Goal: Book appointment/travel/reservation

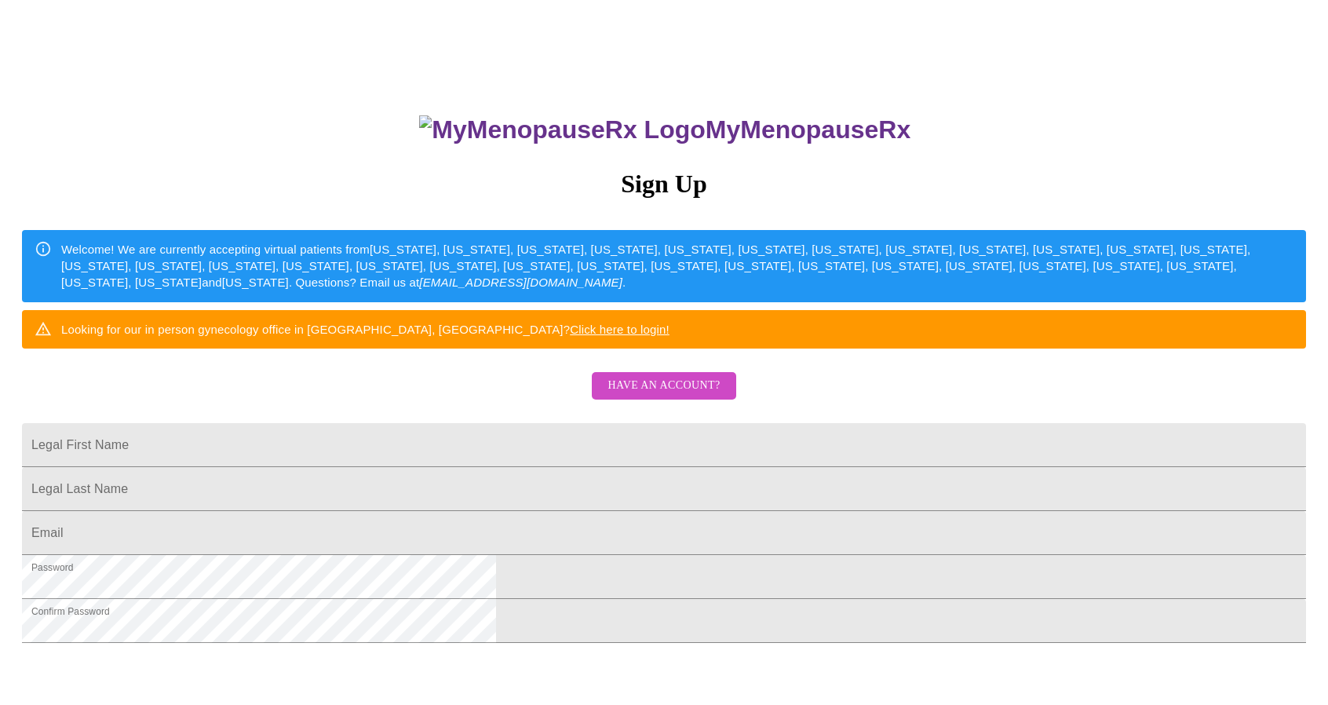
scroll to position [235, 0]
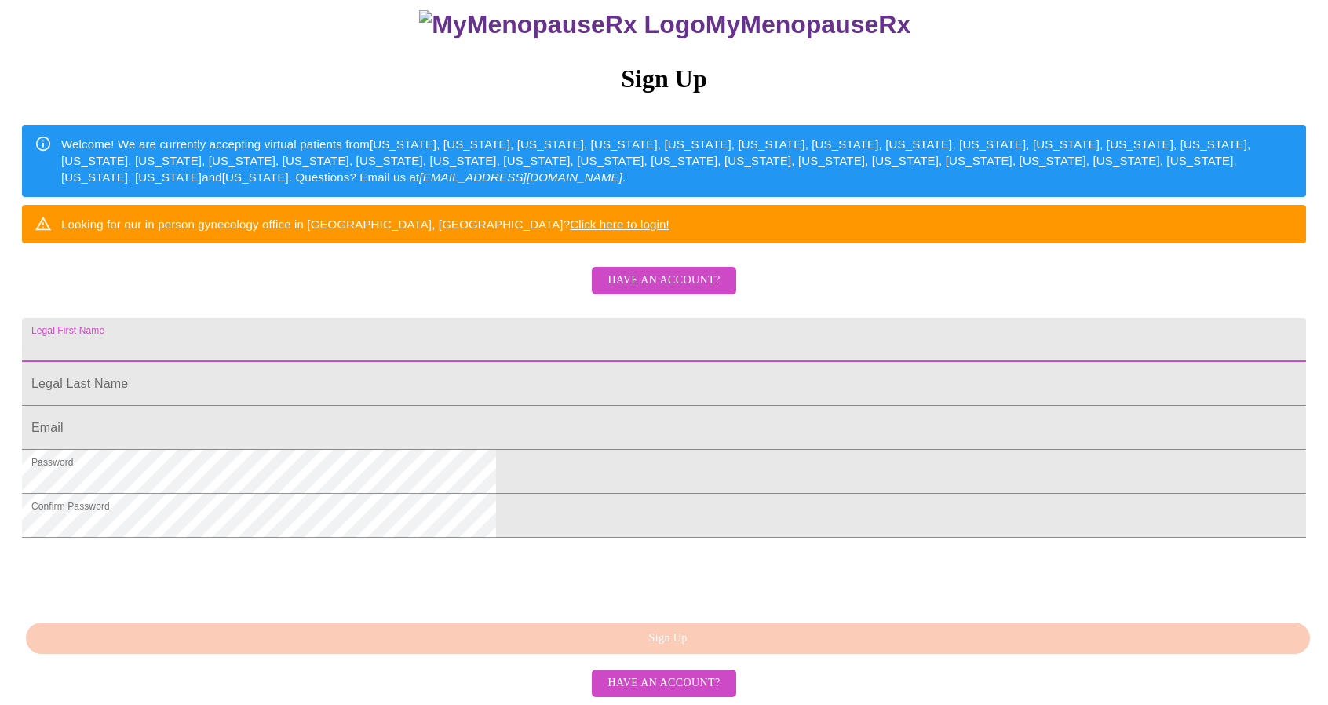
click at [516, 318] on input "Legal First Name" at bounding box center [664, 340] width 1284 height 44
type input "[EMAIL_ADDRESS][DOMAIN_NAME]"
click at [647, 271] on span "Have an account?" at bounding box center [663, 281] width 112 height 20
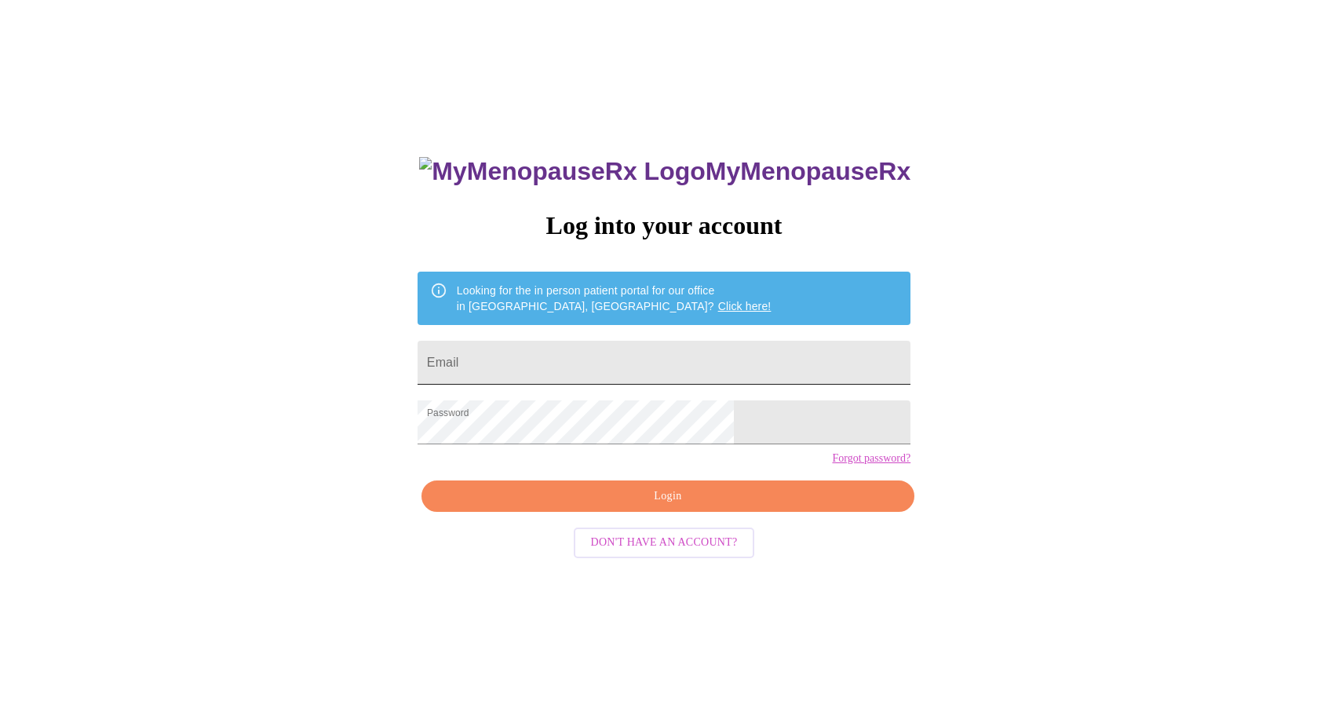
click at [620, 348] on input "Email" at bounding box center [664, 363] width 493 height 44
type input "[EMAIL_ADDRESS][DOMAIN_NAME]"
click at [638, 506] on span "Login" at bounding box center [667, 497] width 457 height 20
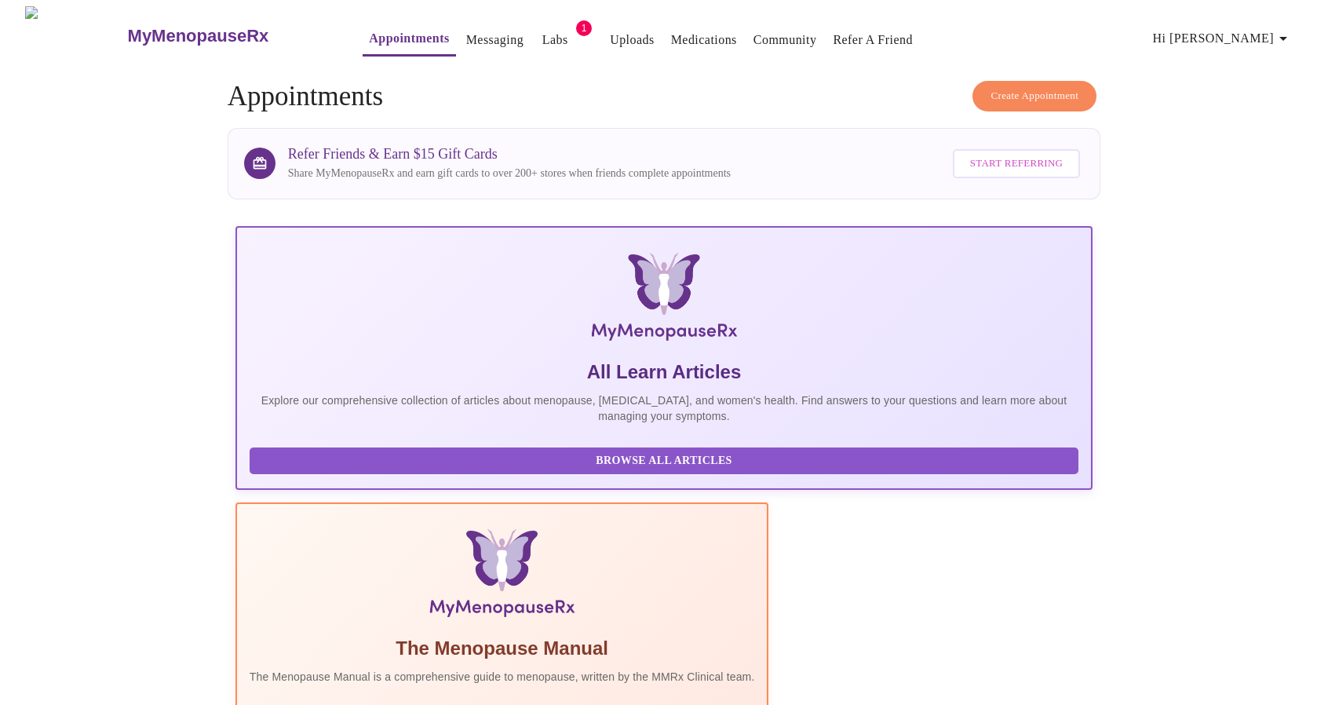
click at [542, 35] on link "Labs" at bounding box center [555, 40] width 26 height 22
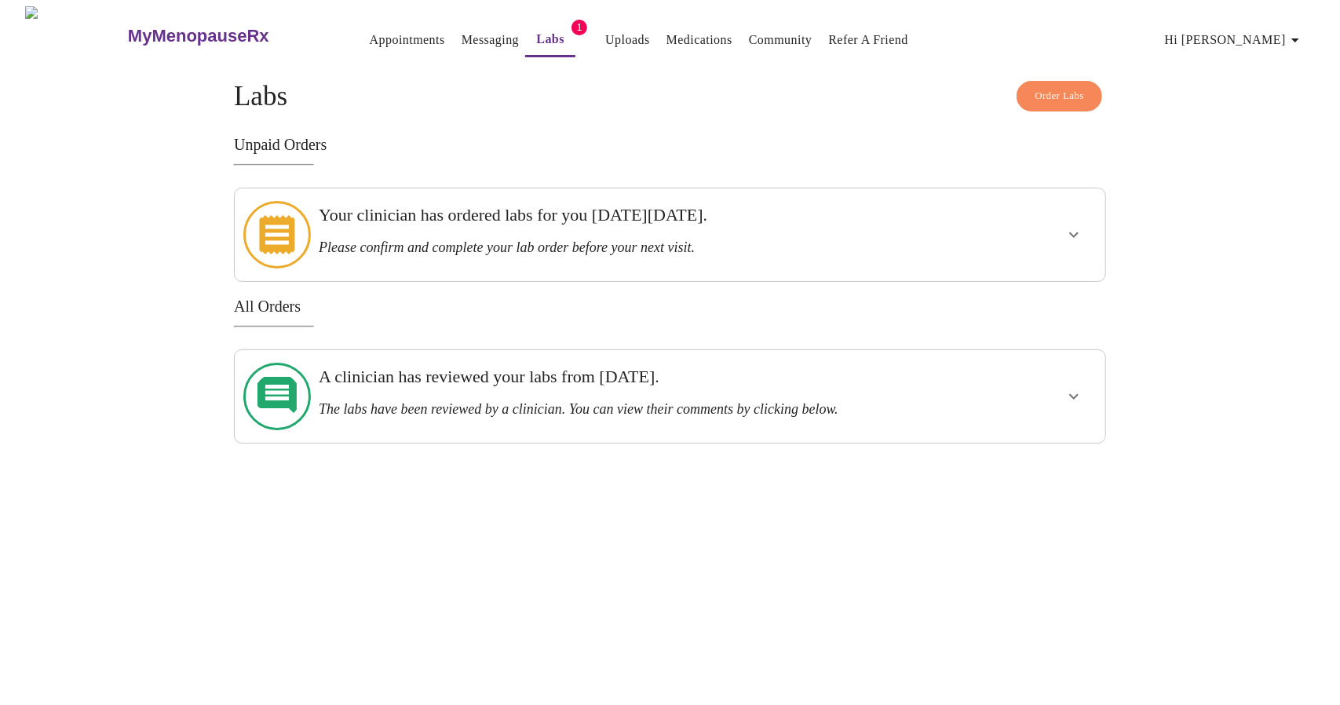
click at [1064, 227] on icon "show more" at bounding box center [1073, 234] width 19 height 19
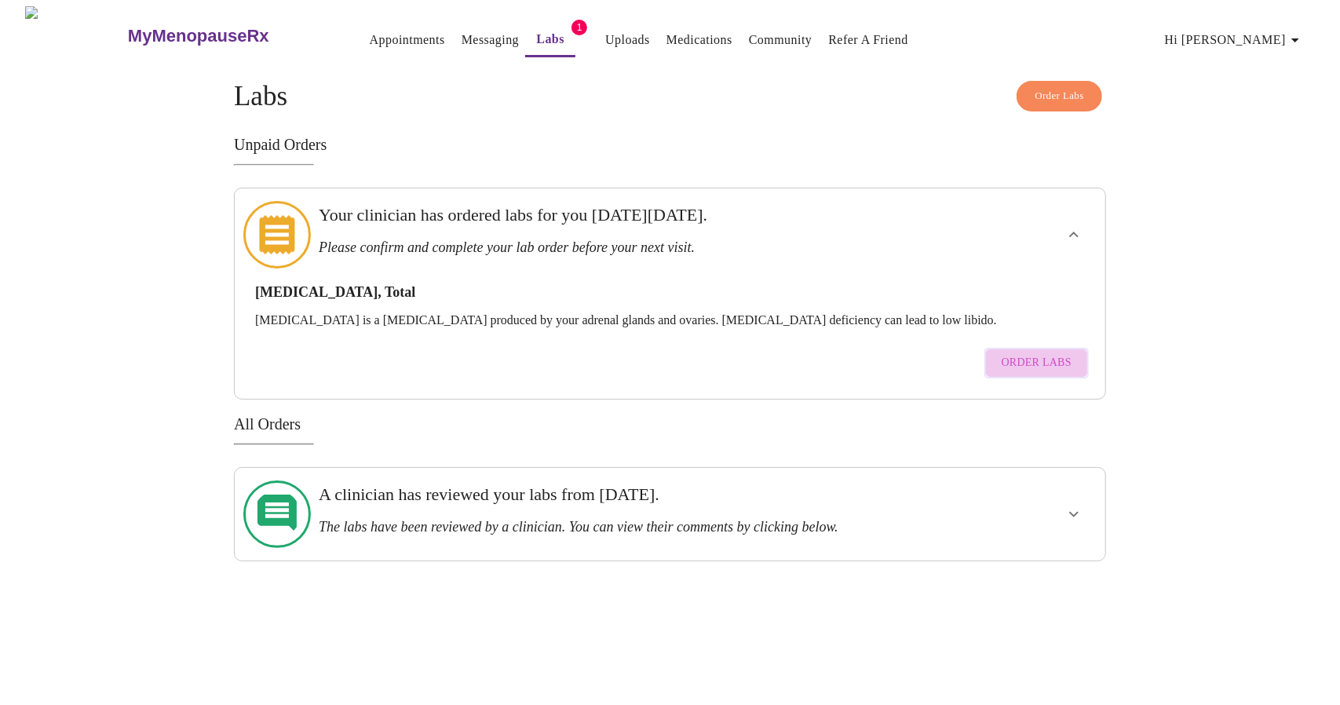
click at [1045, 353] on span "Order Labs" at bounding box center [1036, 363] width 70 height 20
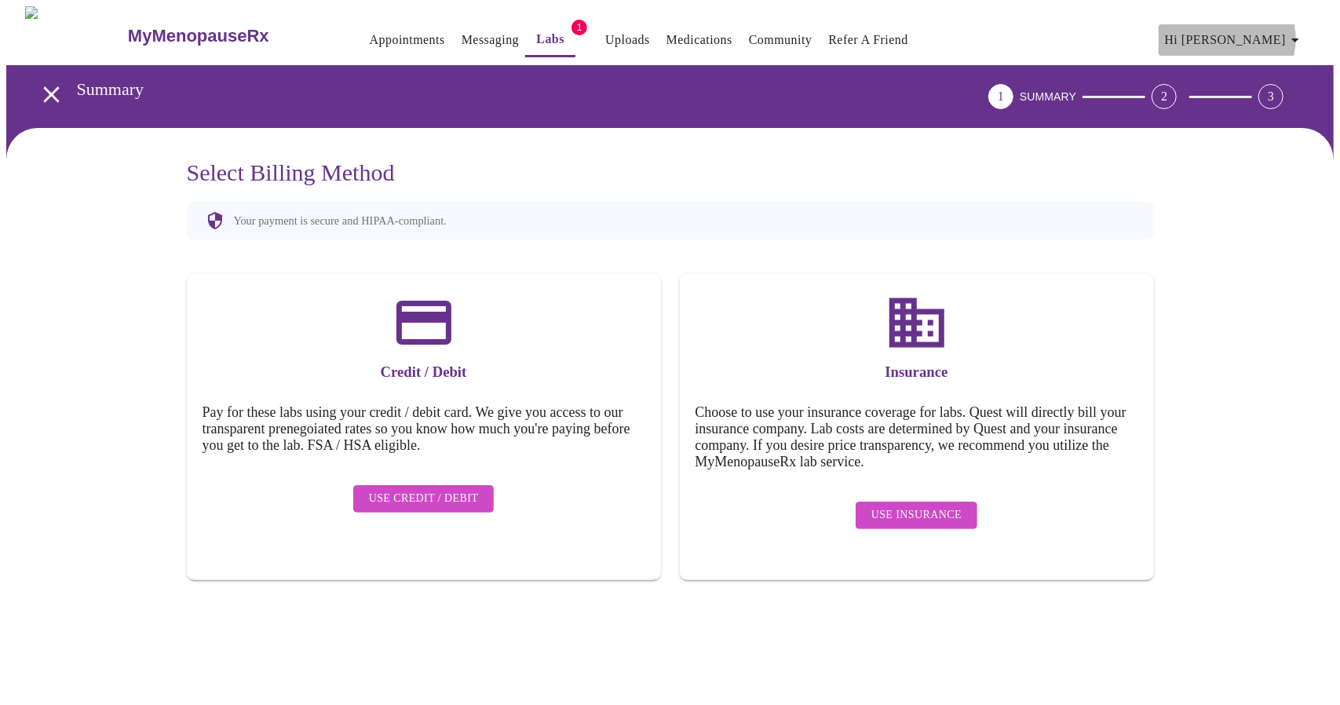
click at [1288, 32] on span "Hi [PERSON_NAME]" at bounding box center [1235, 40] width 140 height 22
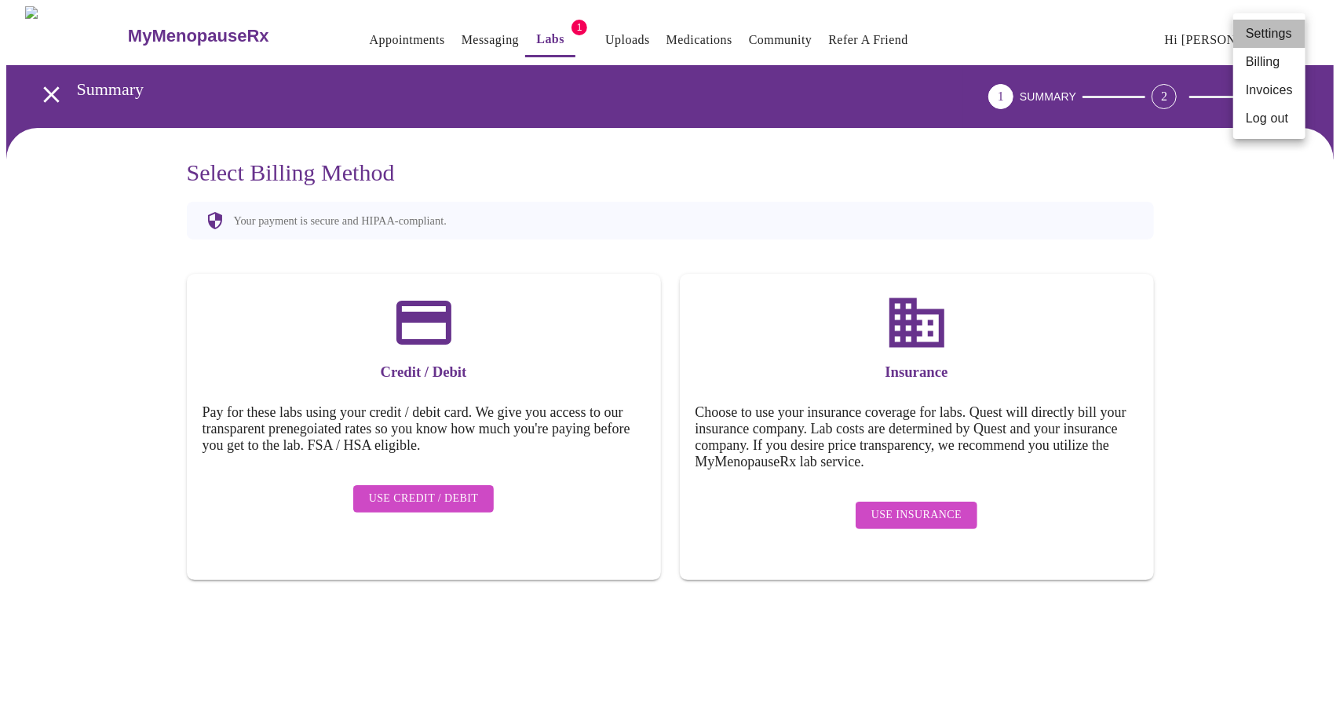
click at [1268, 34] on li "Settings" at bounding box center [1269, 34] width 72 height 28
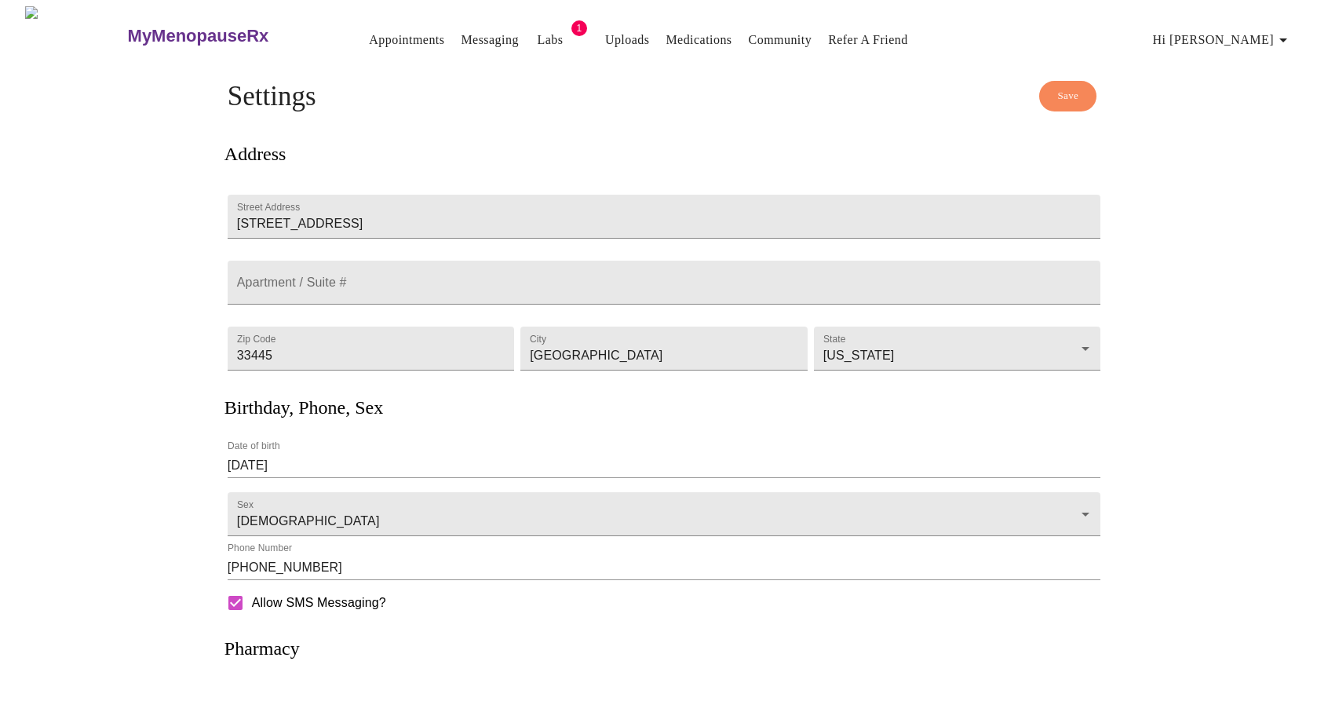
click at [1276, 29] on span "Hi [PERSON_NAME]" at bounding box center [1223, 40] width 140 height 22
click at [1253, 66] on li "Billing" at bounding box center [1257, 62] width 72 height 28
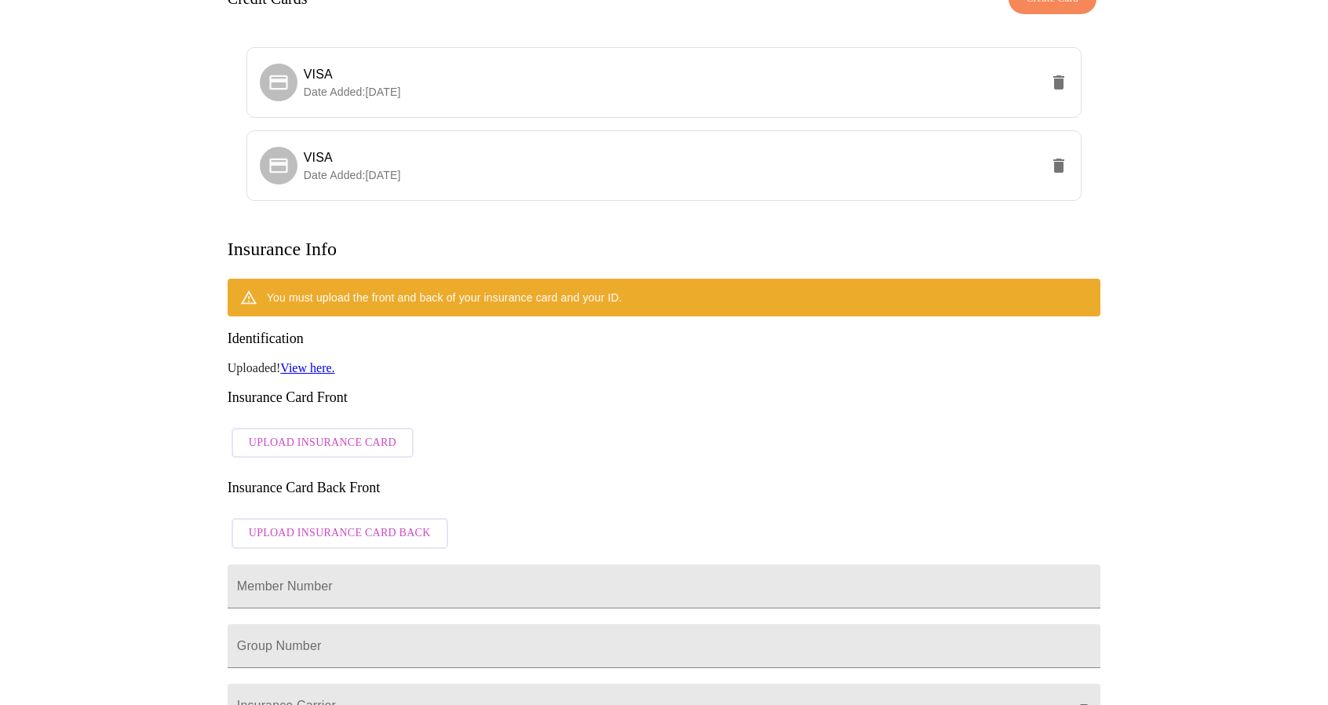
scroll to position [157, 0]
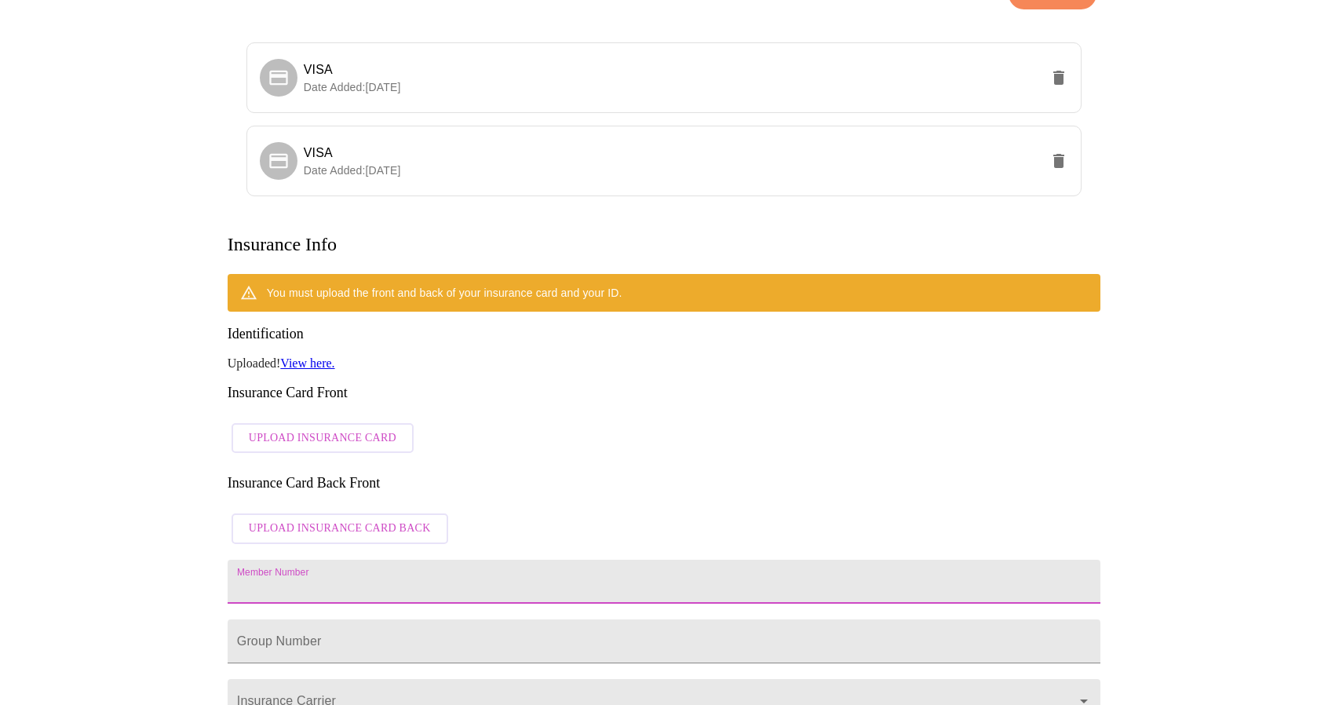
click at [356, 560] on input "Member Number" at bounding box center [664, 582] width 873 height 44
type input "111653196"
click at [377, 578] on input "Member Number" at bounding box center [664, 582] width 873 height 44
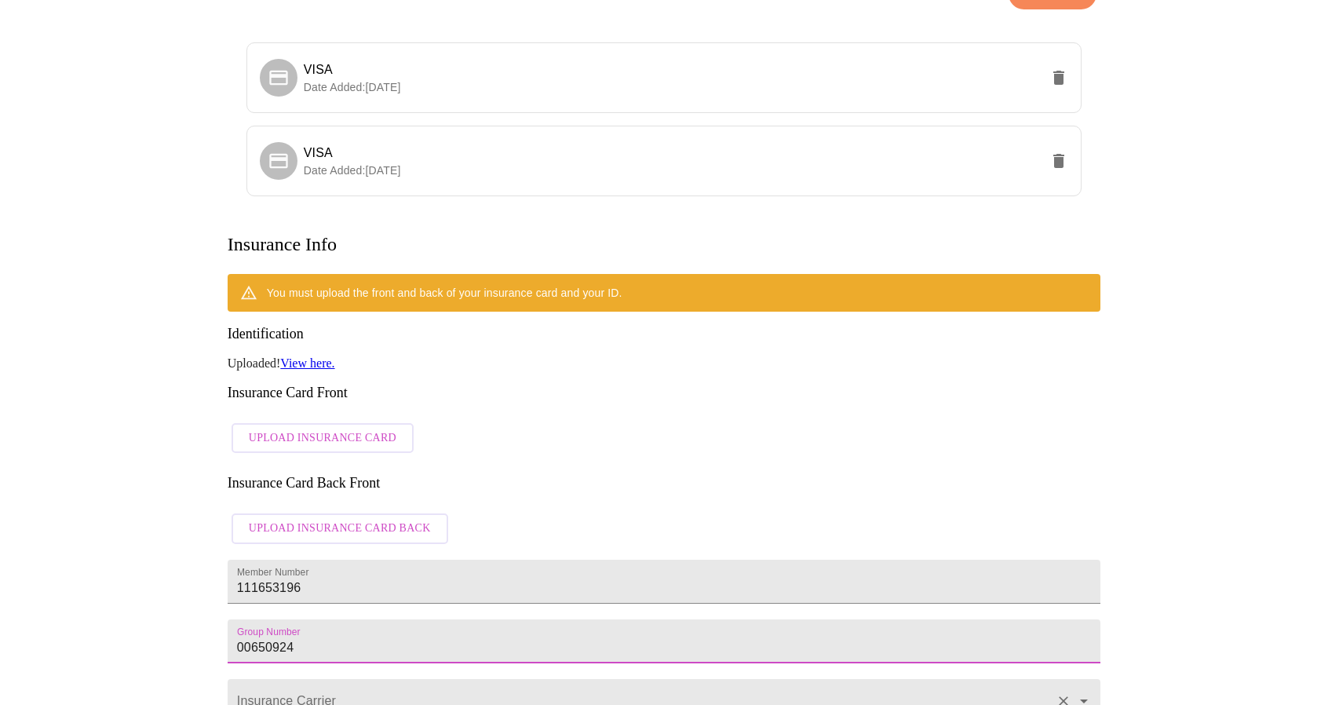
click at [396, 679] on div at bounding box center [664, 701] width 873 height 44
type input "00650924"
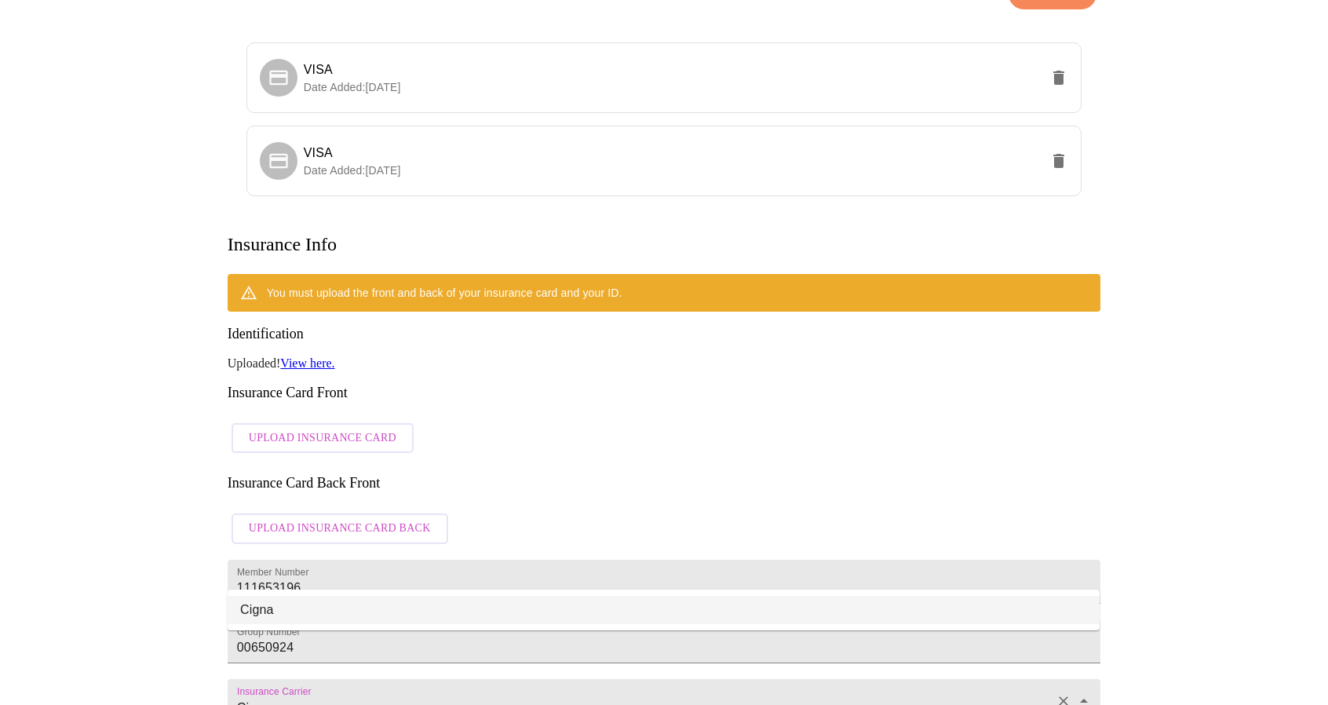
click at [370, 619] on li "Cigna" at bounding box center [664, 610] width 872 height 28
type input "Cigna"
type input "62308"
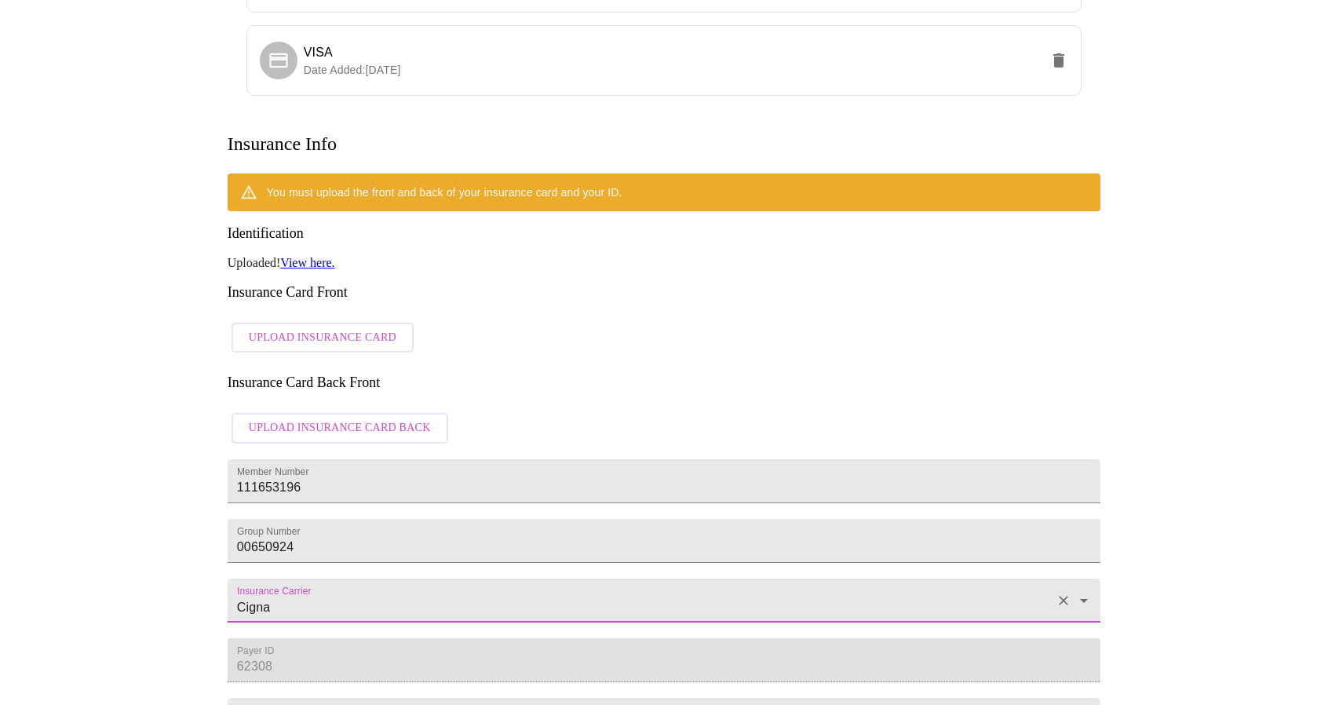
scroll to position [392, 0]
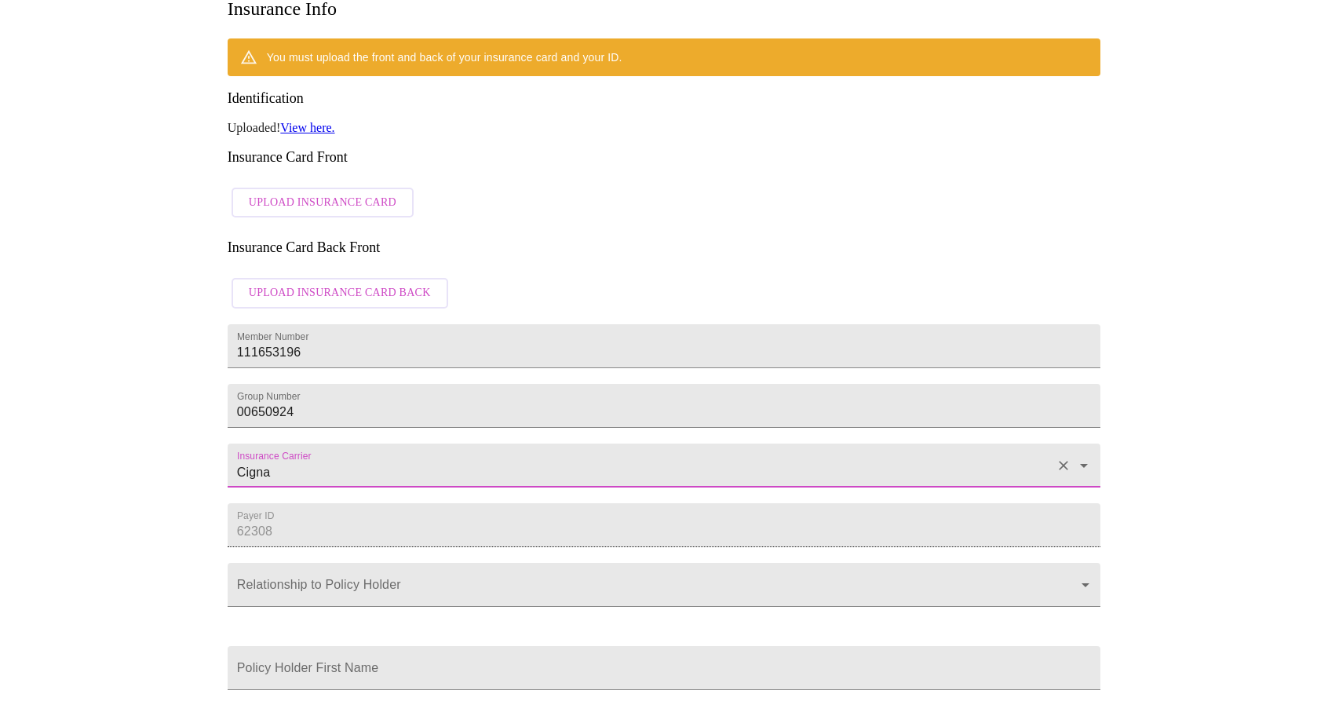
type input "Cigna"
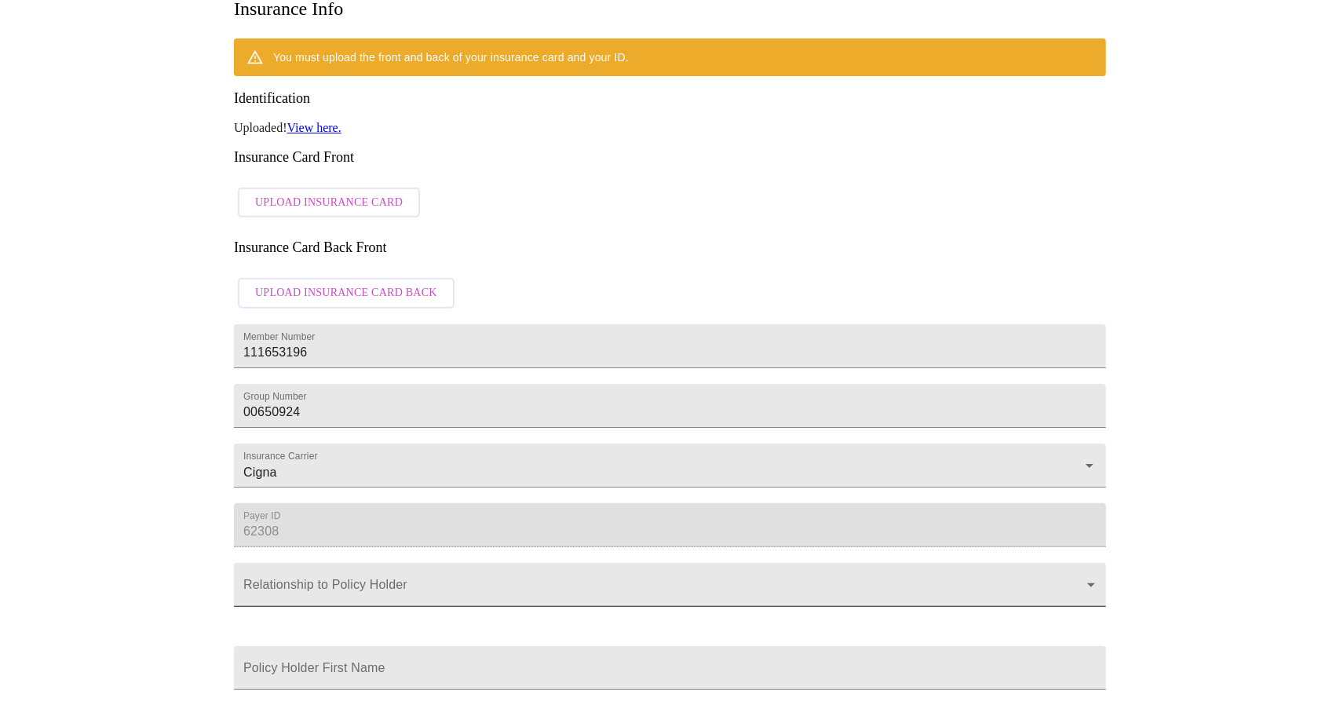
click at [331, 566] on body "MyMenopauseRx Appointments Messaging Labs 1 Uploads Medications Community Refer…" at bounding box center [669, 207] width 1327 height 1186
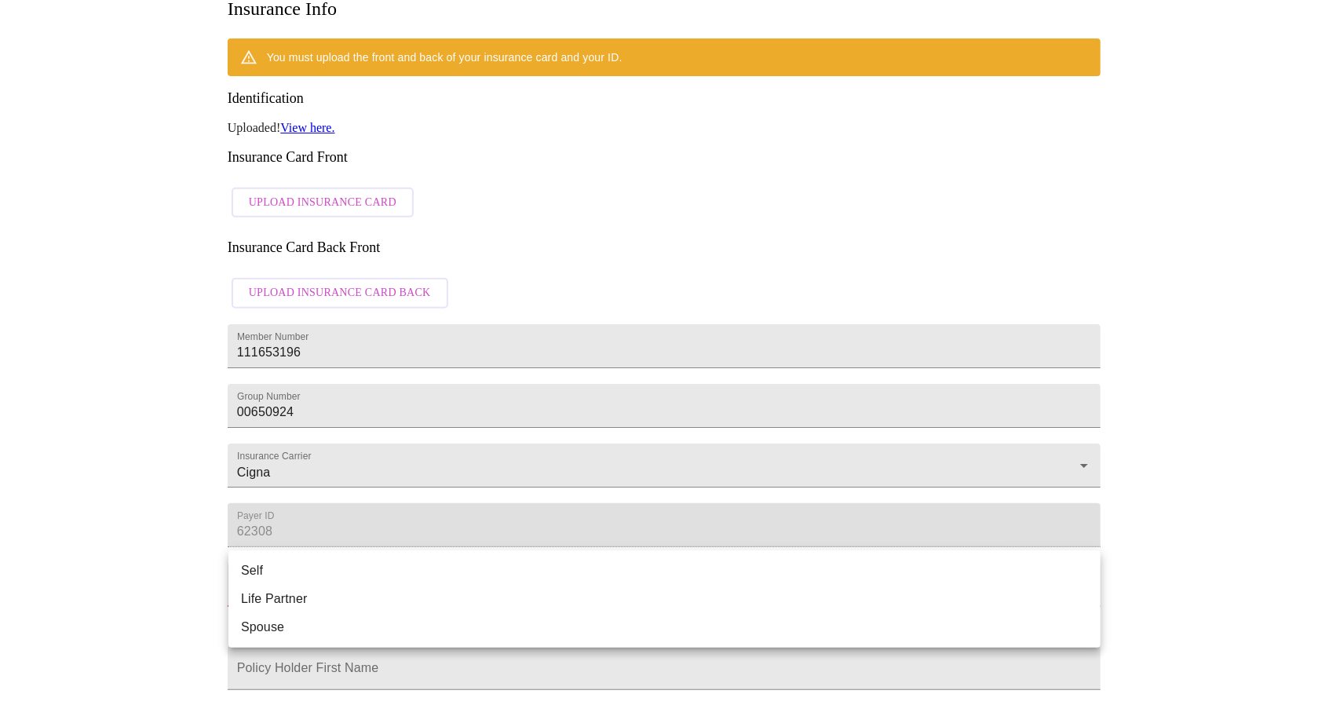
click at [315, 622] on li "Spouse" at bounding box center [664, 627] width 872 height 28
type input "Spouse"
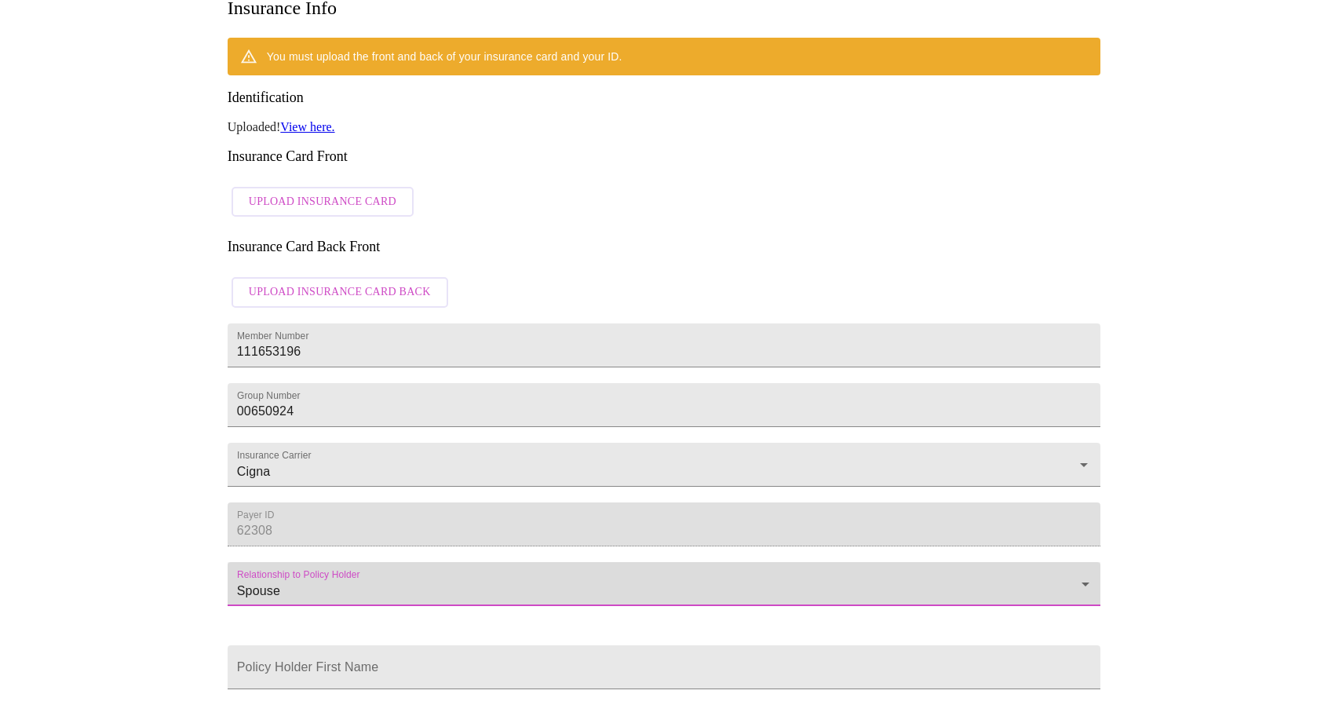
scroll to position [520, 0]
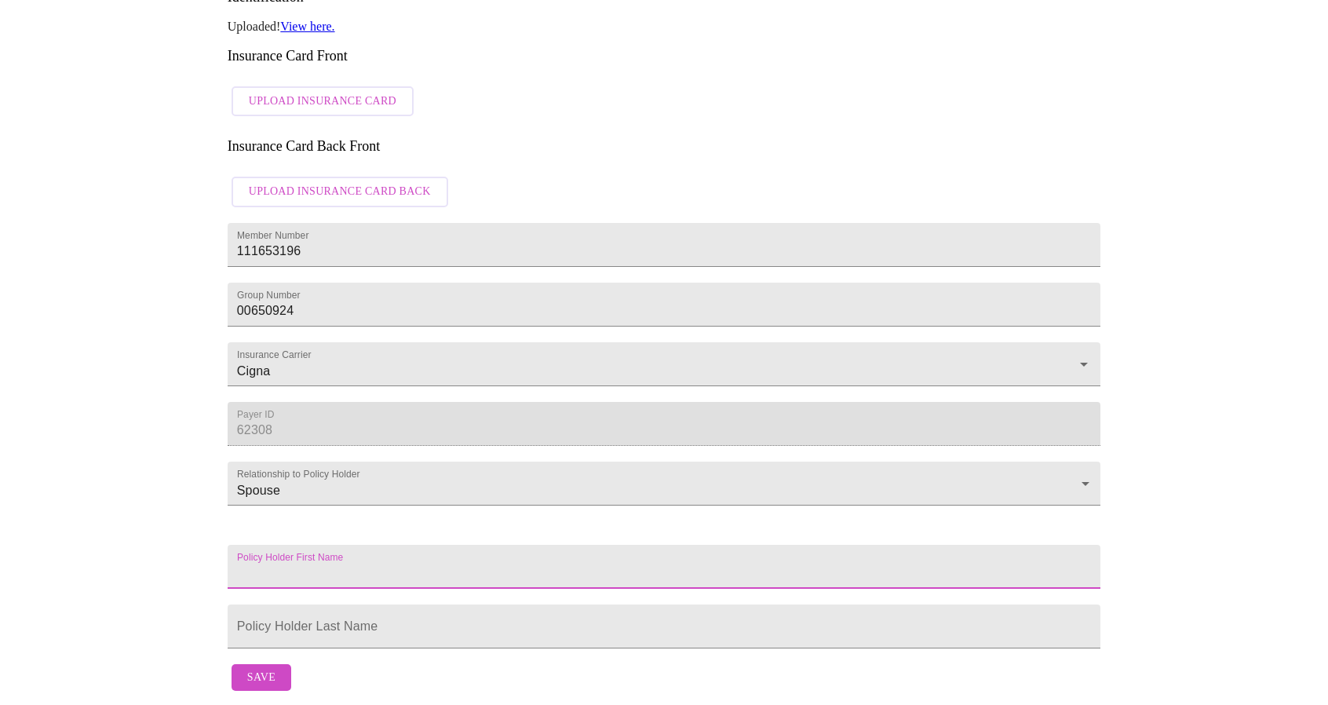
click at [323, 545] on input "Member Number" at bounding box center [664, 567] width 873 height 44
type input "[PERSON_NAME]"
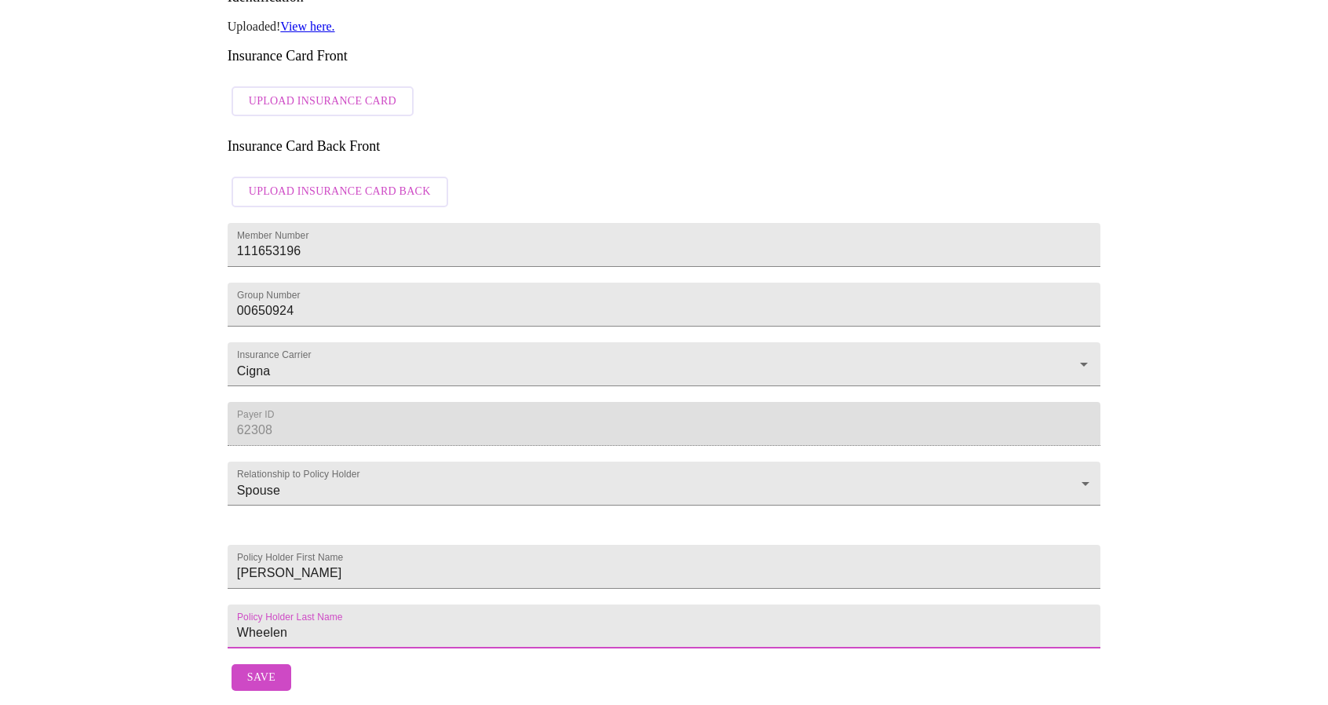
type input "Wheelen"
click at [264, 669] on span "Save" at bounding box center [261, 678] width 28 height 20
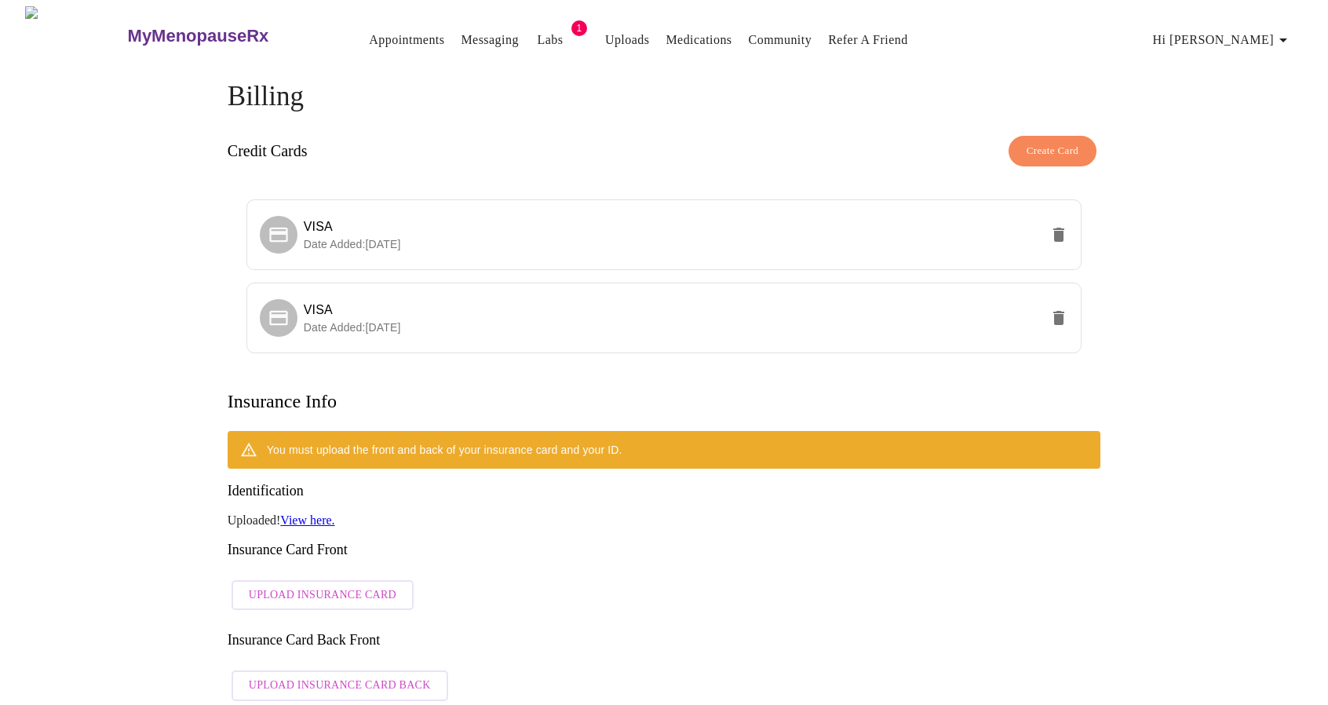
click at [334, 585] on span "Upload Insurance Card" at bounding box center [323, 595] width 148 height 20
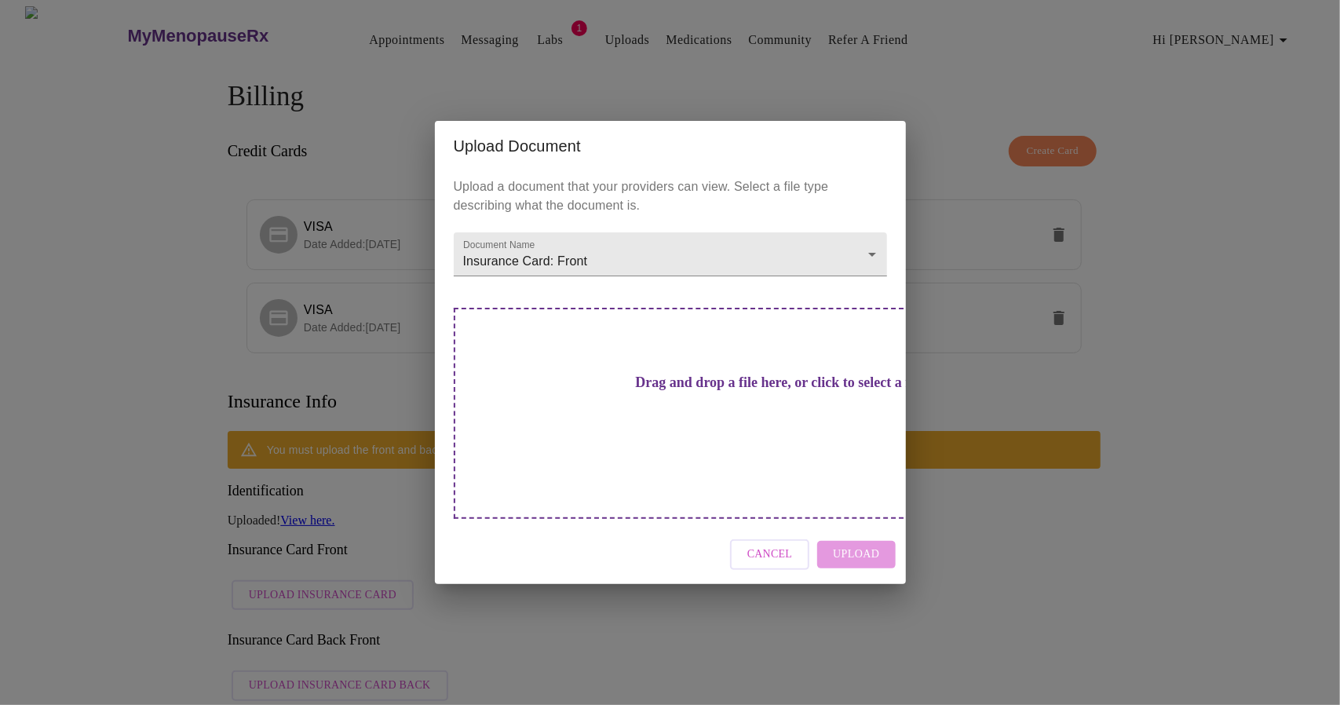
click at [671, 391] on h3 "Drag and drop a file here, or click to select a file" at bounding box center [779, 382] width 433 height 16
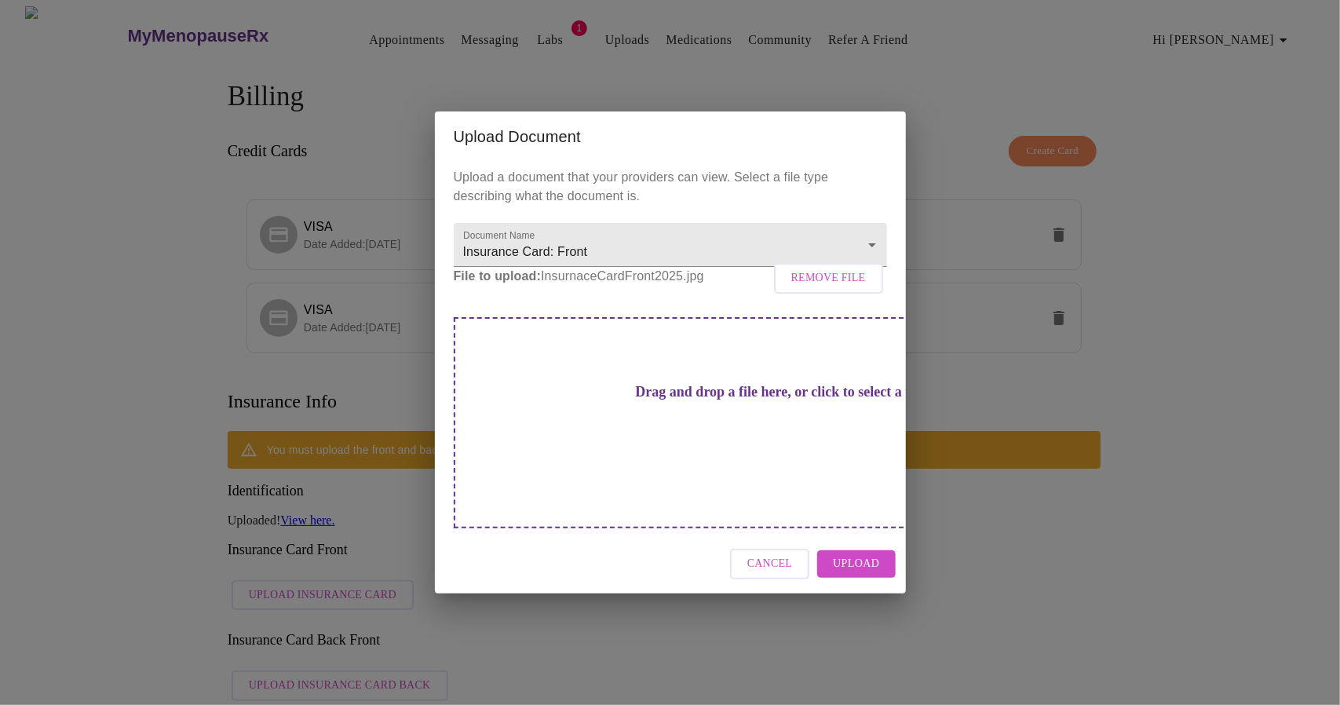
click at [862, 554] on span "Upload" at bounding box center [856, 564] width 46 height 20
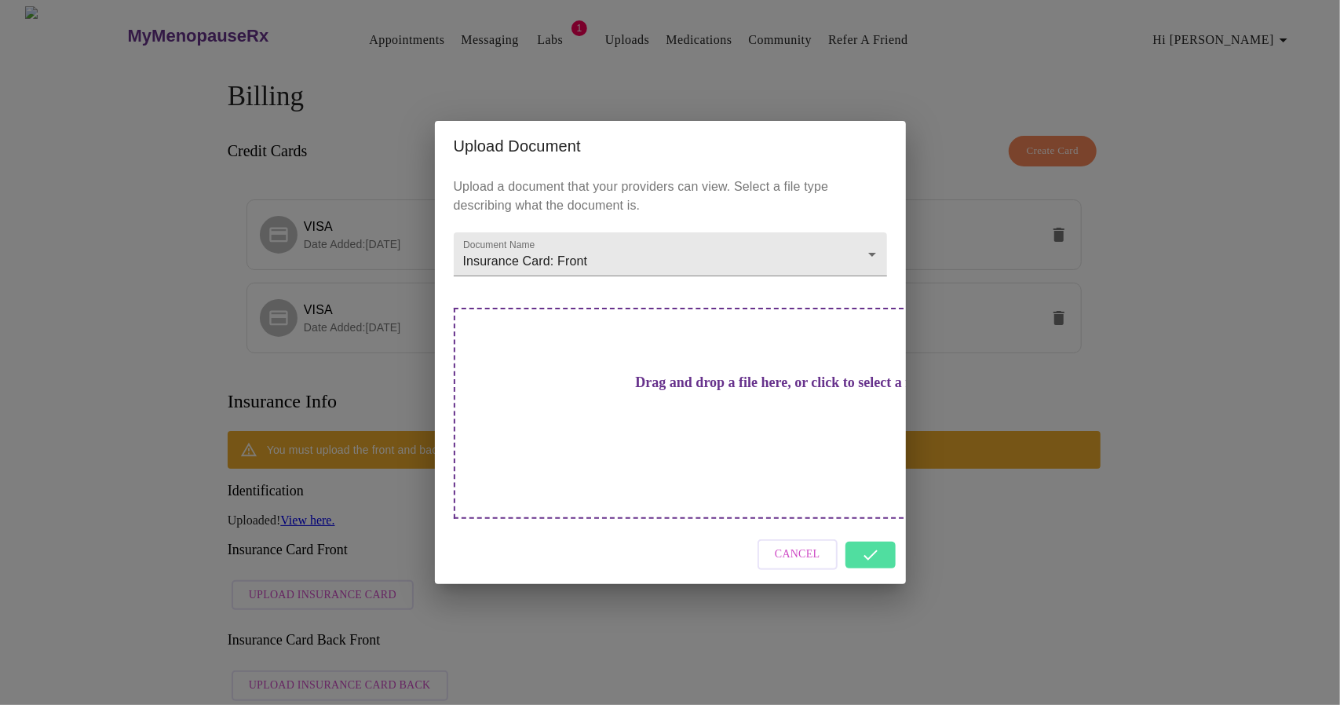
click at [873, 531] on div "Cancel" at bounding box center [670, 554] width 471 height 59
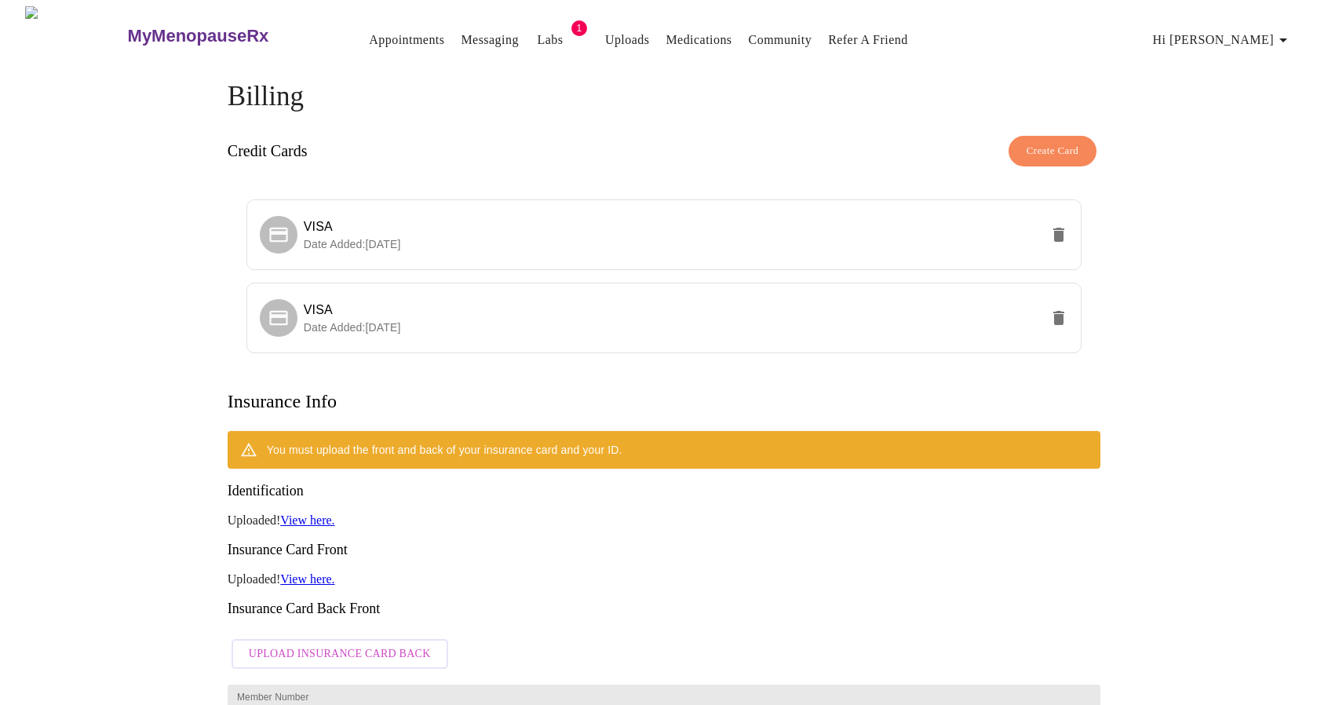
click at [319, 644] on span "Upload Insurance Card Back" at bounding box center [340, 654] width 182 height 20
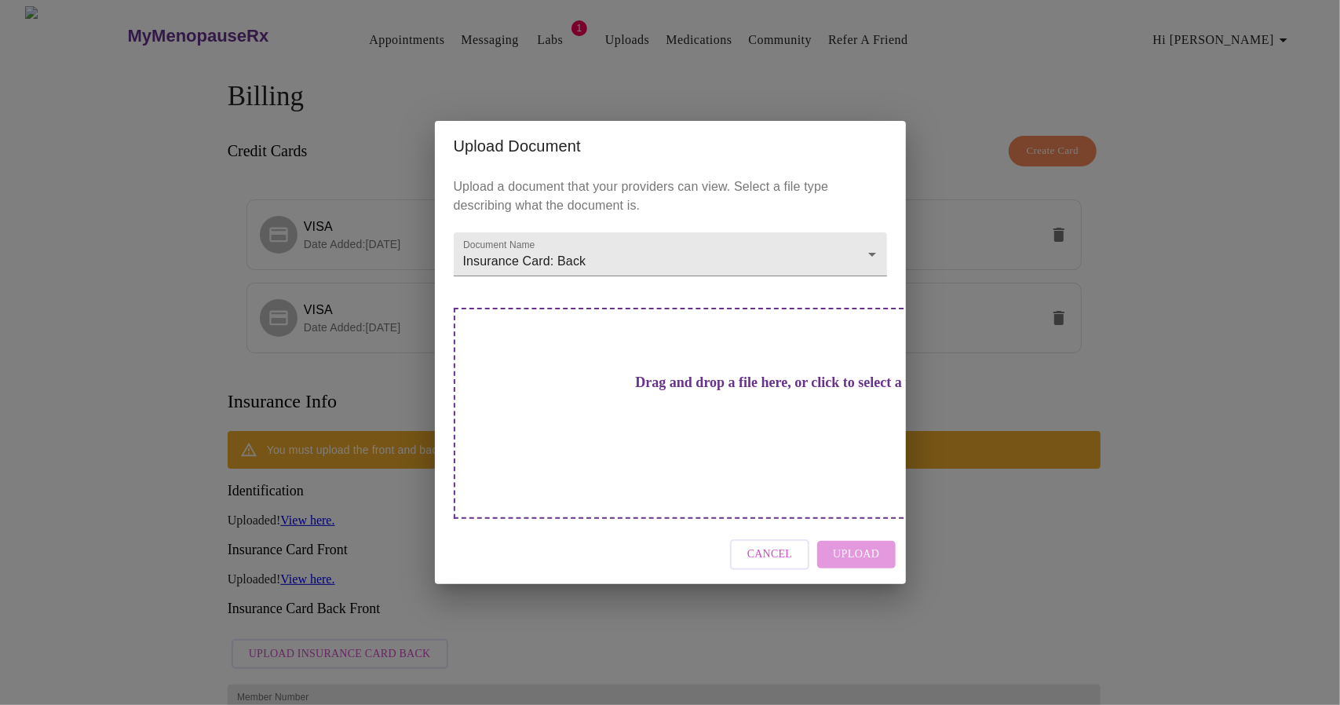
click at [638, 426] on div "Drag and drop a file here, or click to select a file" at bounding box center [780, 413] width 653 height 211
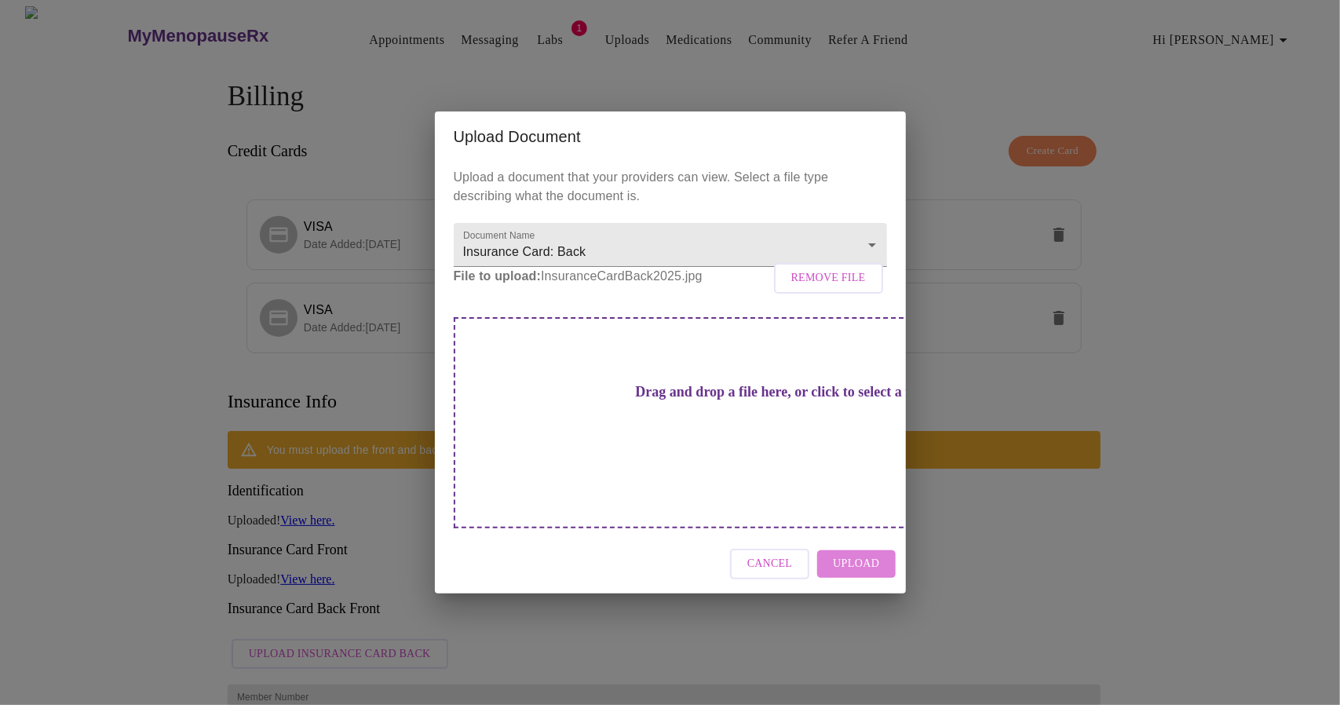
click at [860, 554] on span "Upload" at bounding box center [856, 564] width 46 height 20
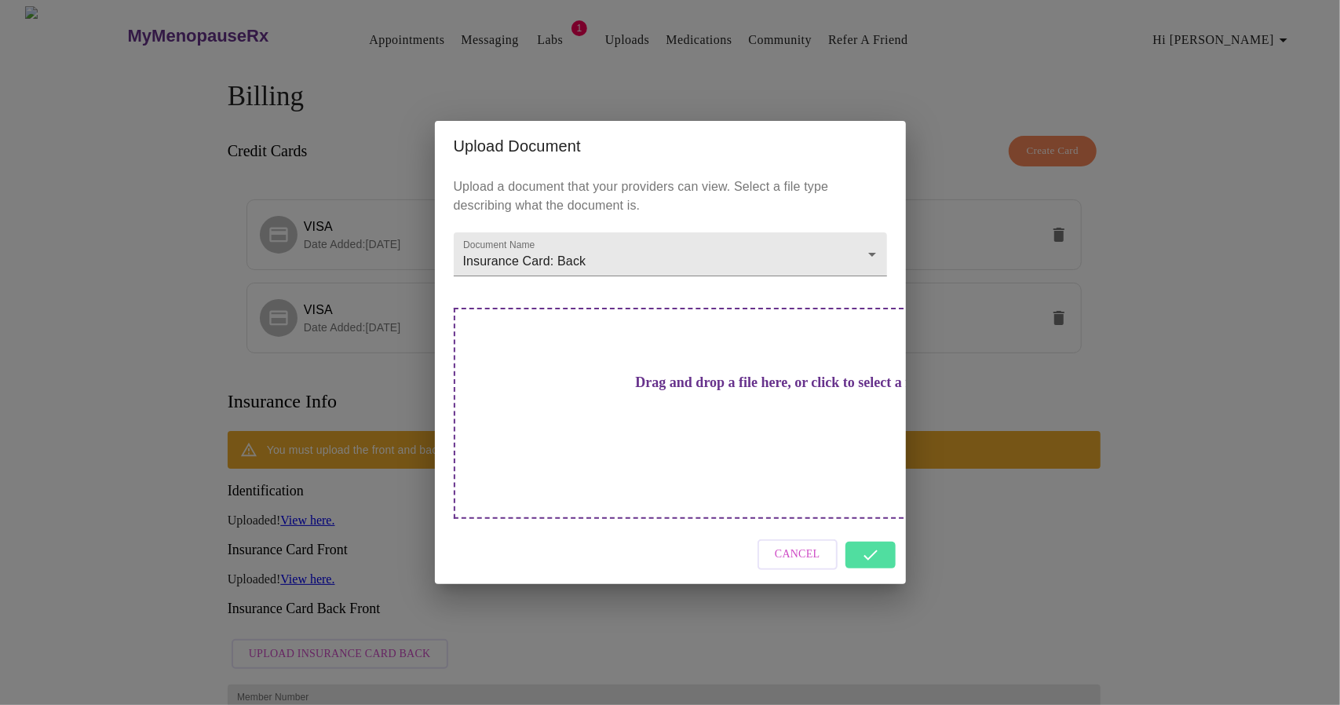
click at [862, 527] on div "Cancel" at bounding box center [670, 554] width 471 height 59
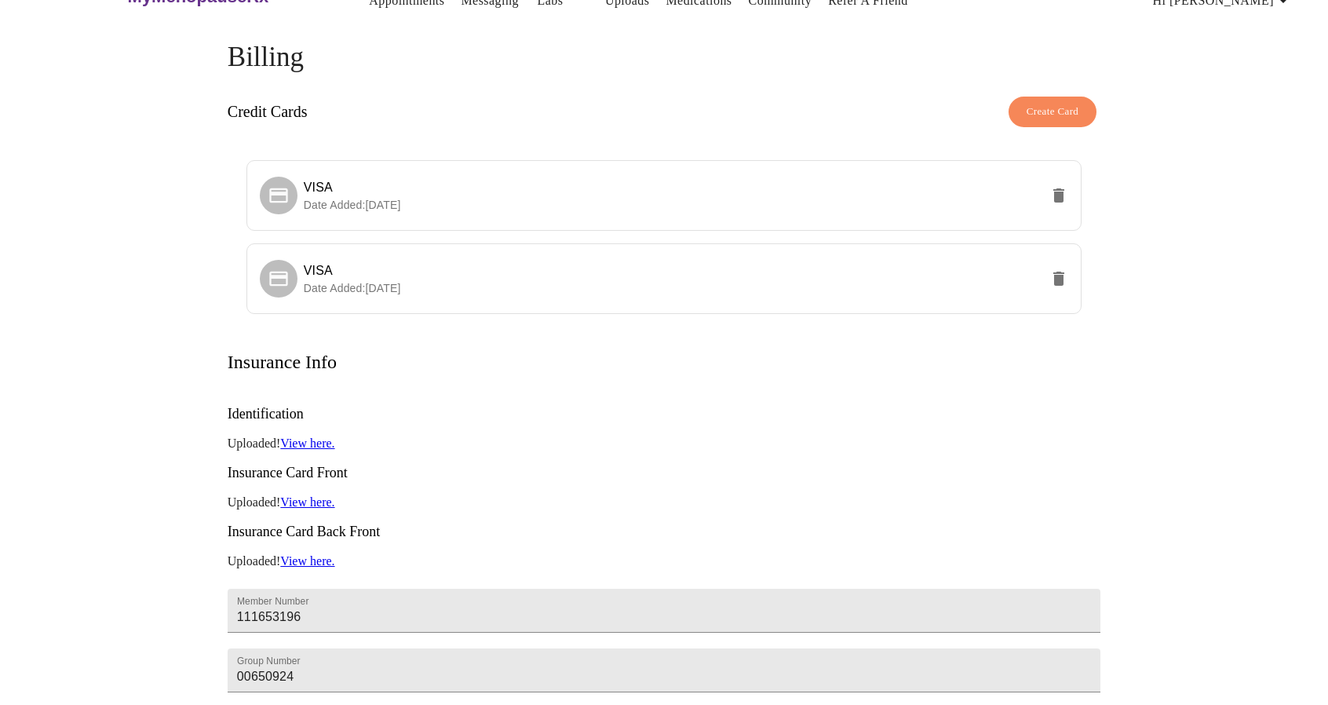
scroll to position [446, 0]
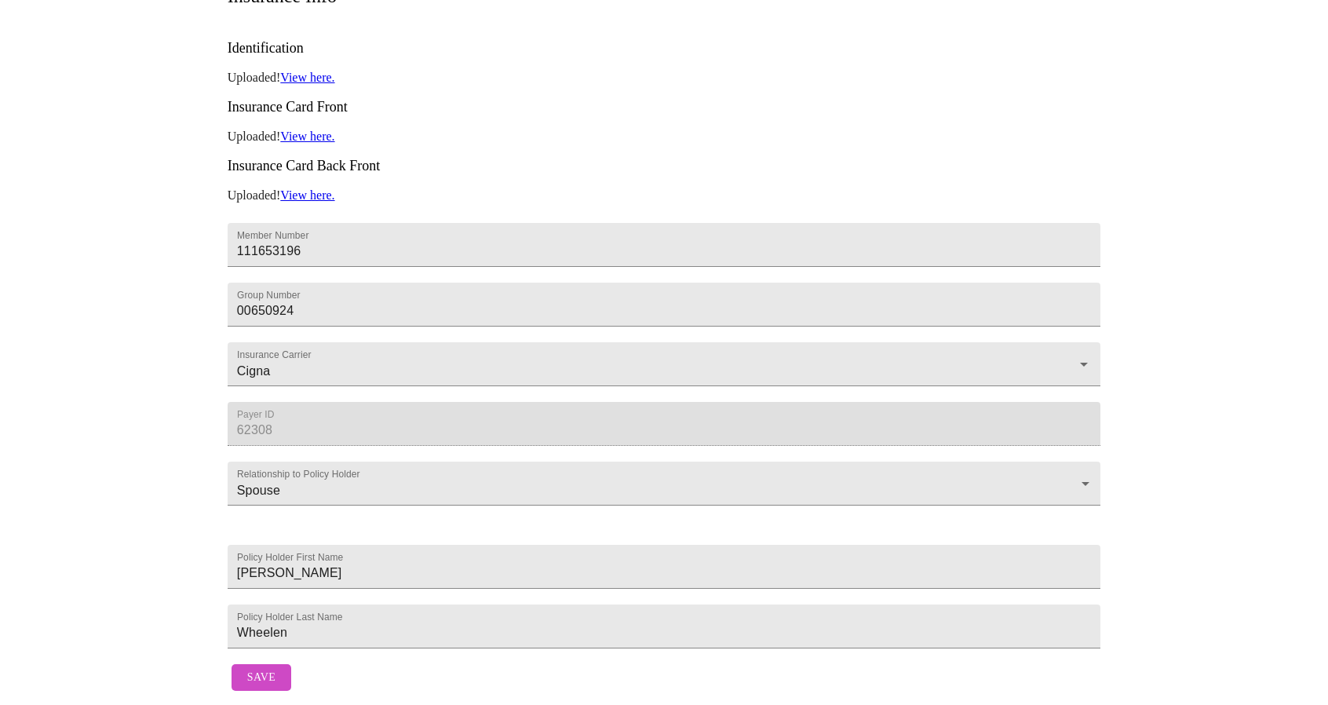
click at [251, 668] on span "Save" at bounding box center [261, 678] width 28 height 20
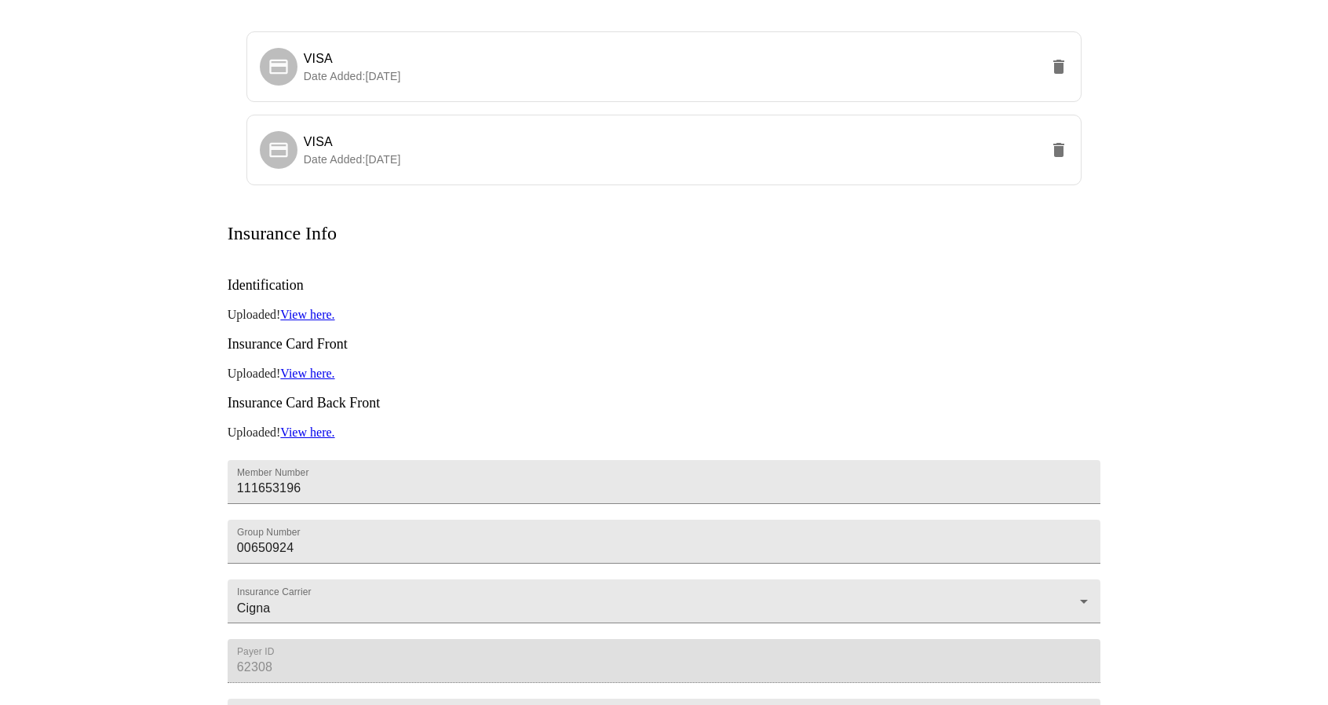
scroll to position [0, 0]
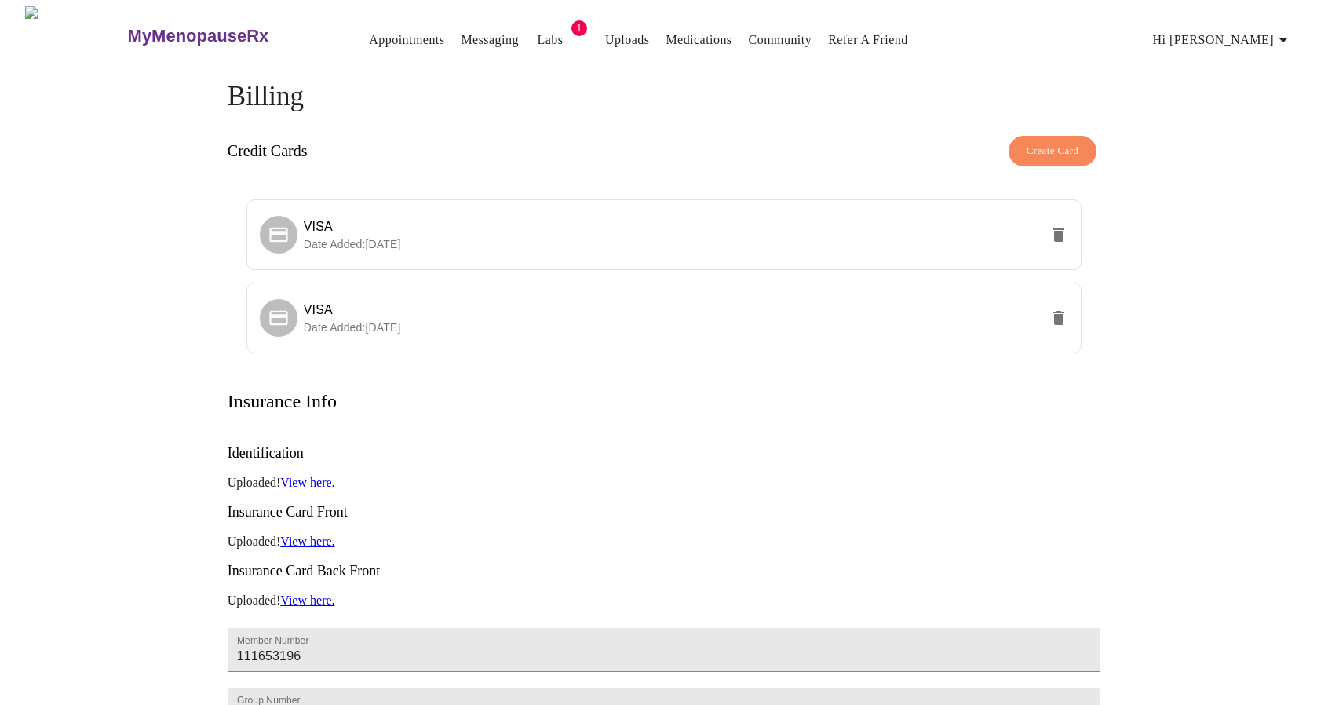
click at [537, 37] on link "Labs" at bounding box center [550, 40] width 26 height 22
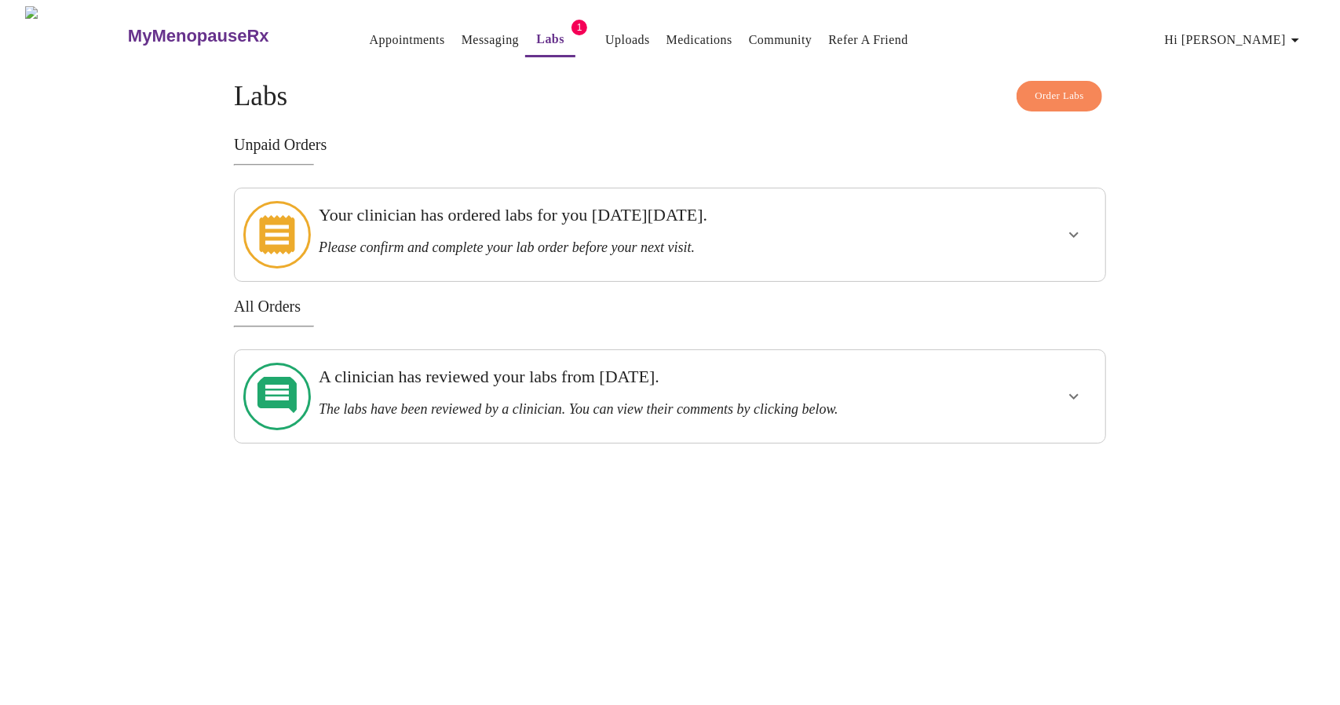
click at [536, 28] on link "Labs" at bounding box center [550, 39] width 28 height 22
click at [1070, 387] on icon "show more" at bounding box center [1073, 396] width 19 height 19
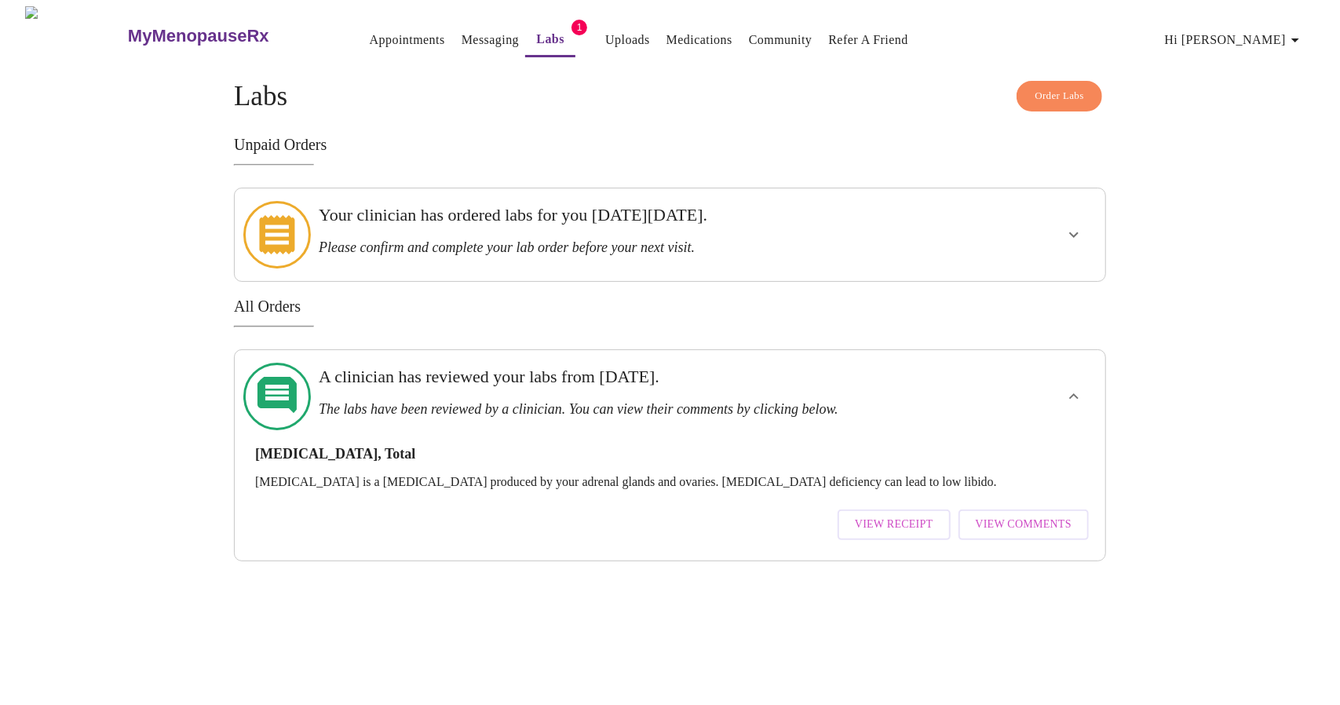
click at [1022, 515] on span "View Comments" at bounding box center [1024, 525] width 96 height 20
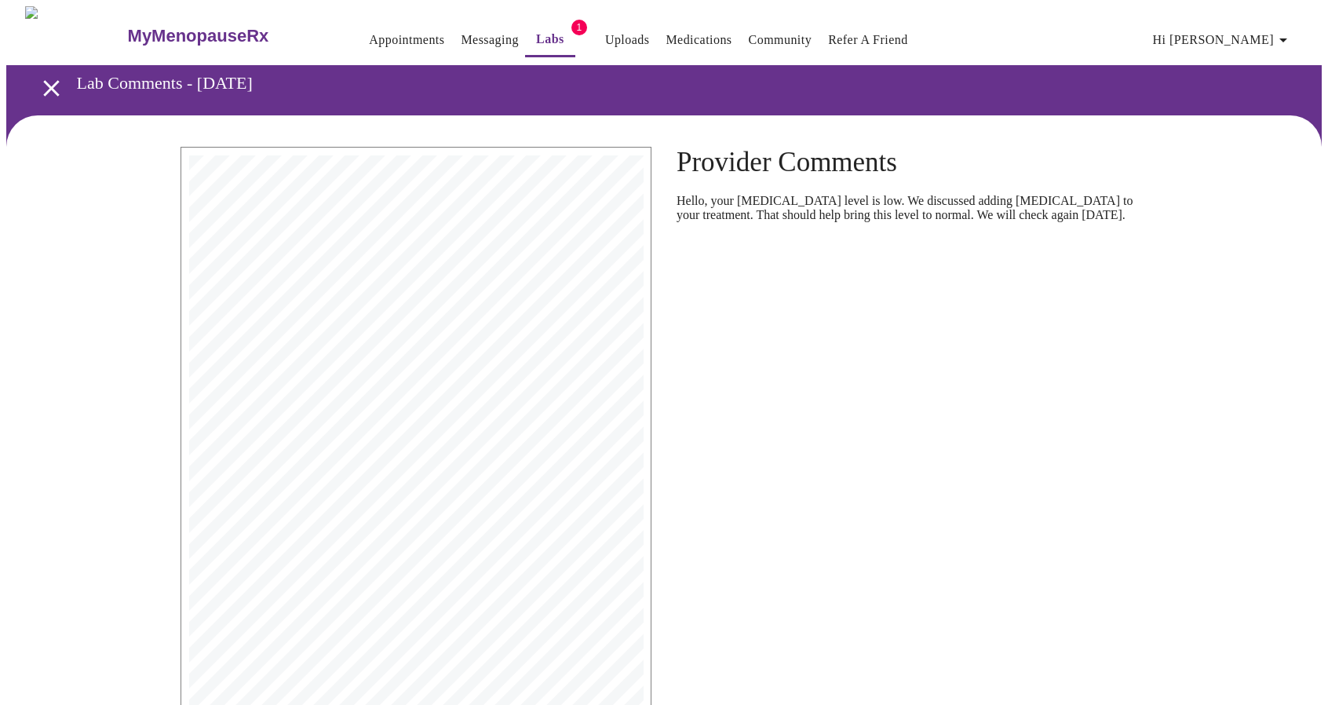
click at [44, 81] on icon "open drawer" at bounding box center [51, 88] width 16 height 16
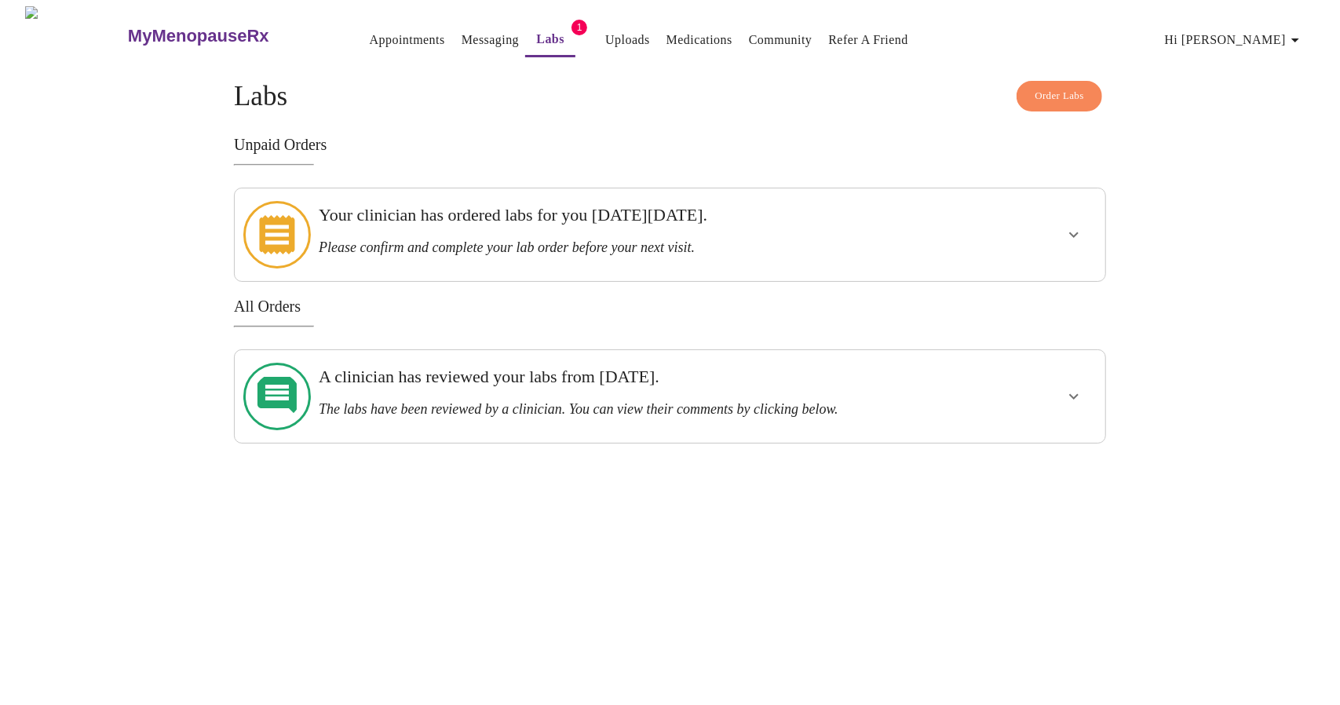
click at [1068, 229] on icon "show more" at bounding box center [1073, 234] width 19 height 19
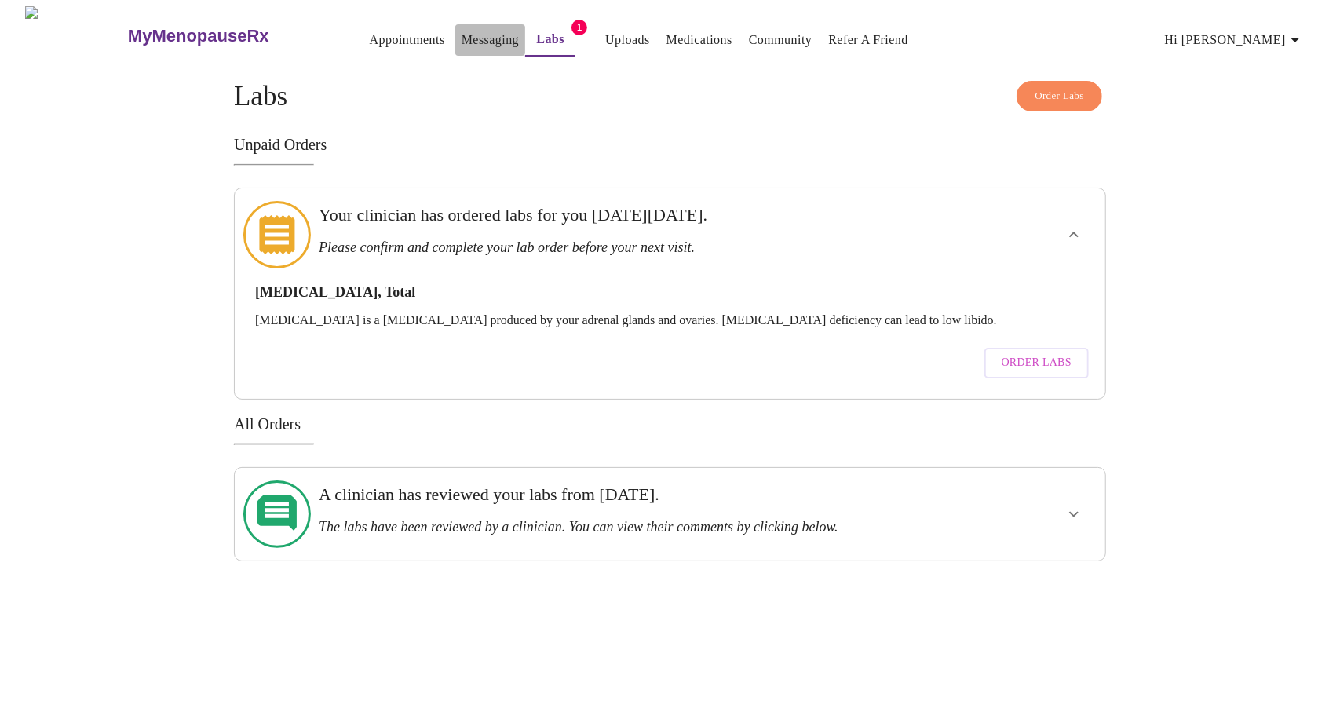
click at [461, 37] on link "Messaging" at bounding box center [489, 40] width 57 height 22
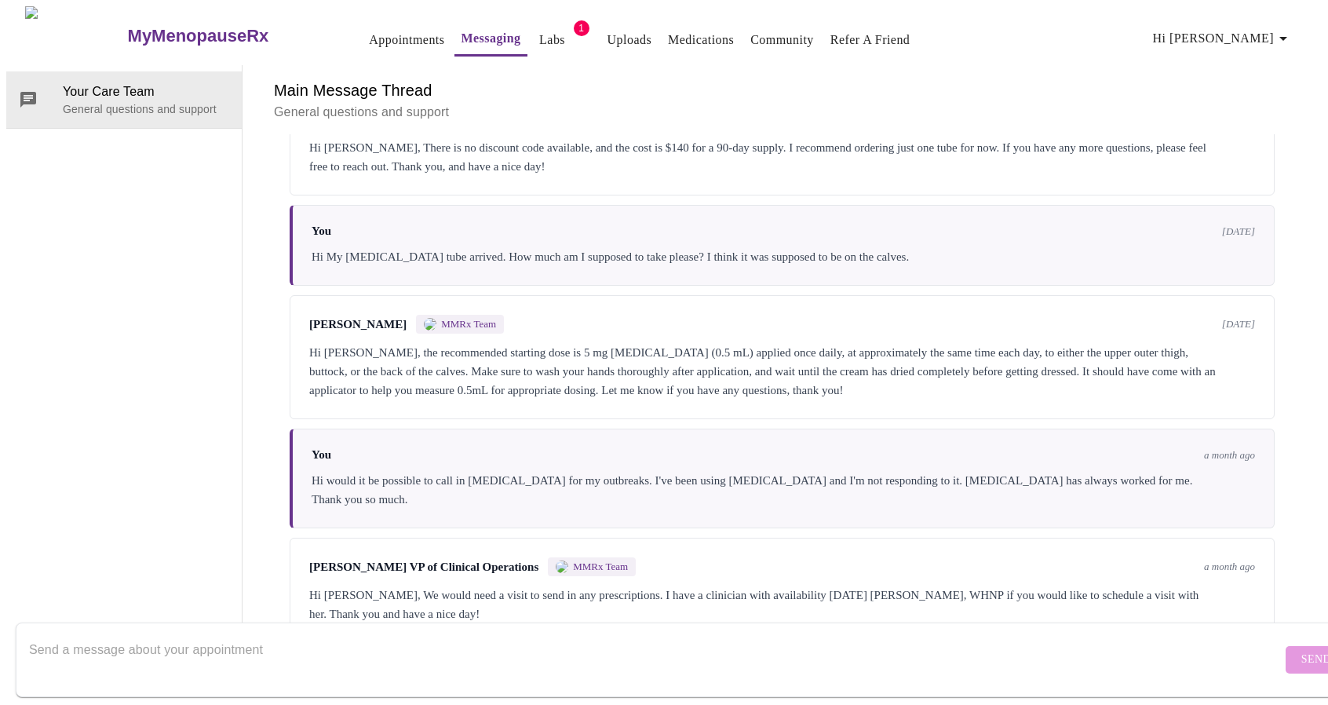
scroll to position [2019, 0]
click at [265, 634] on textarea "Send a message about your appointment" at bounding box center [655, 659] width 1253 height 50
type textarea "h"
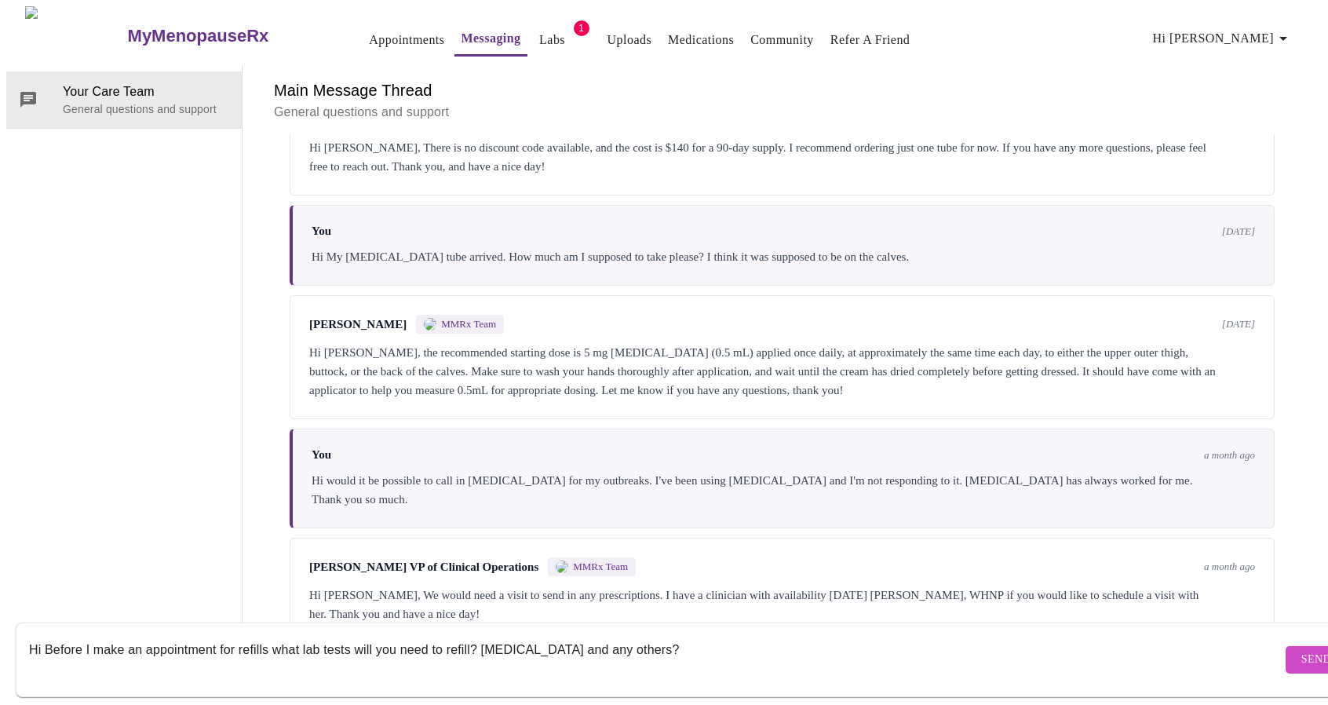
type textarea "Hi Before I make an appointment for refills what lab tests will you need to ref…"
click at [1286, 646] on button "Send" at bounding box center [1316, 659] width 61 height 27
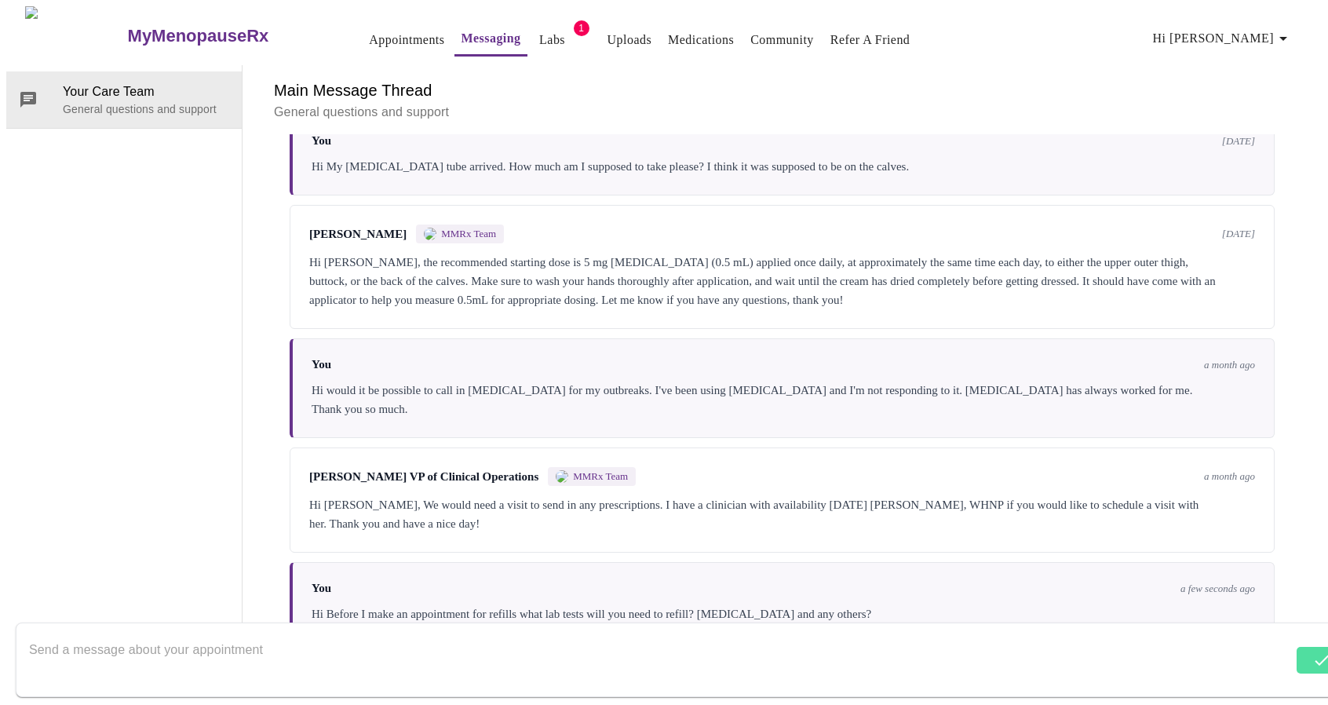
scroll to position [2113, 0]
click at [1284, 642] on form "Send" at bounding box center [687, 659] width 1342 height 75
click at [666, 622] on form "Send" at bounding box center [687, 659] width 1342 height 75
click at [666, 634] on textarea "Send a message about your appointment" at bounding box center [655, 659] width 1253 height 50
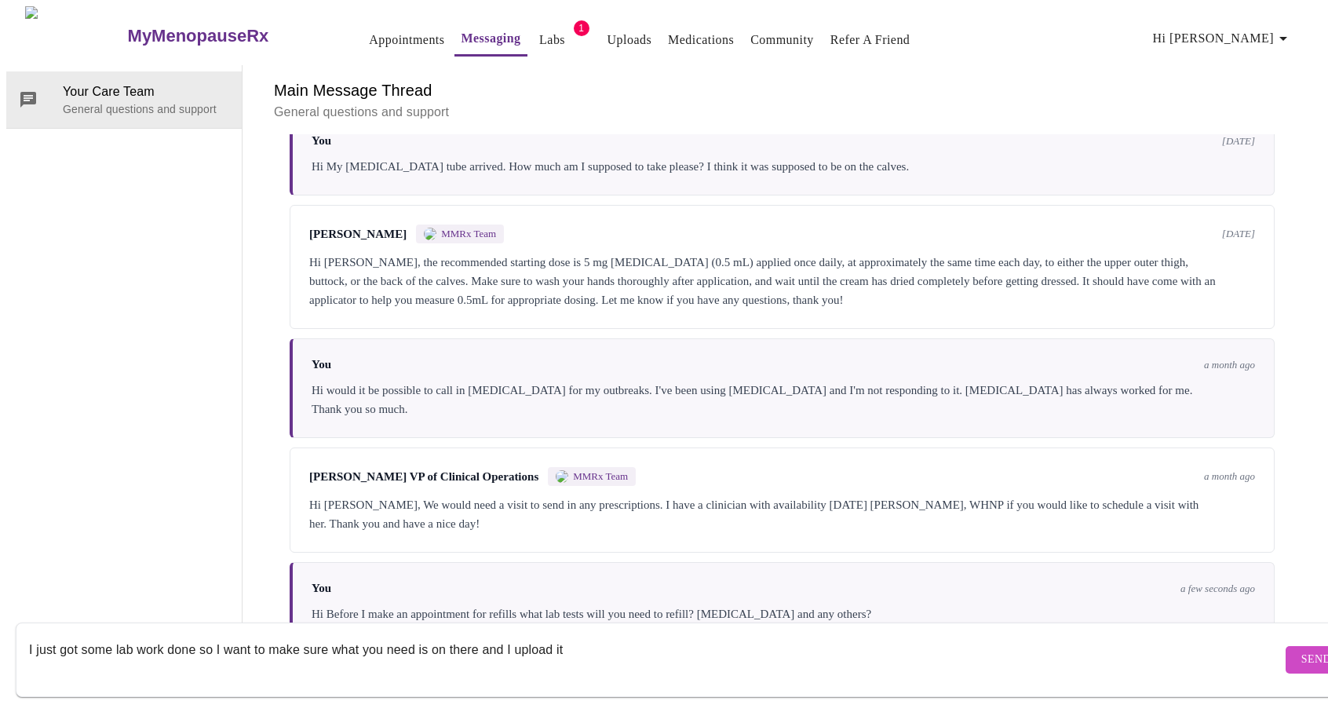
type textarea "I just got some lab work done so I want to make sure what you need is on there …"
click at [1301, 650] on span "Send" at bounding box center [1316, 660] width 30 height 20
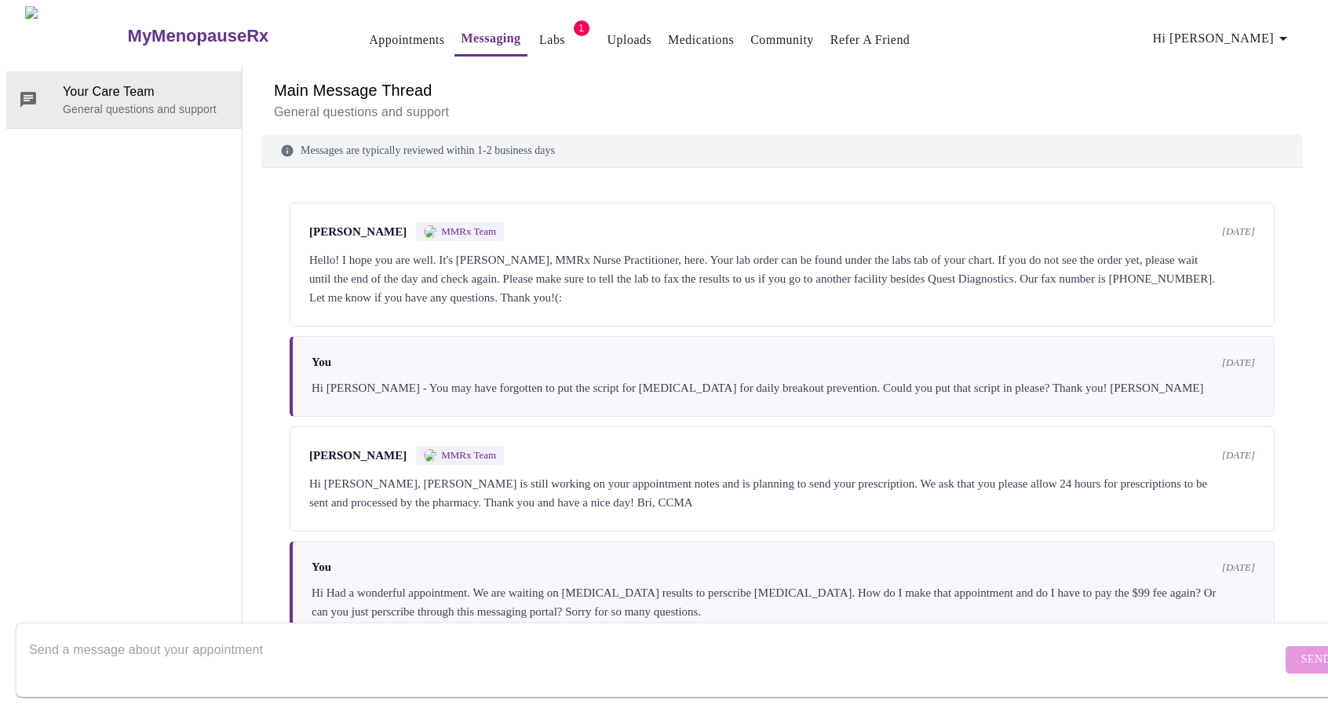
scroll to position [0, 0]
click at [612, 36] on link "Uploads" at bounding box center [629, 40] width 45 height 22
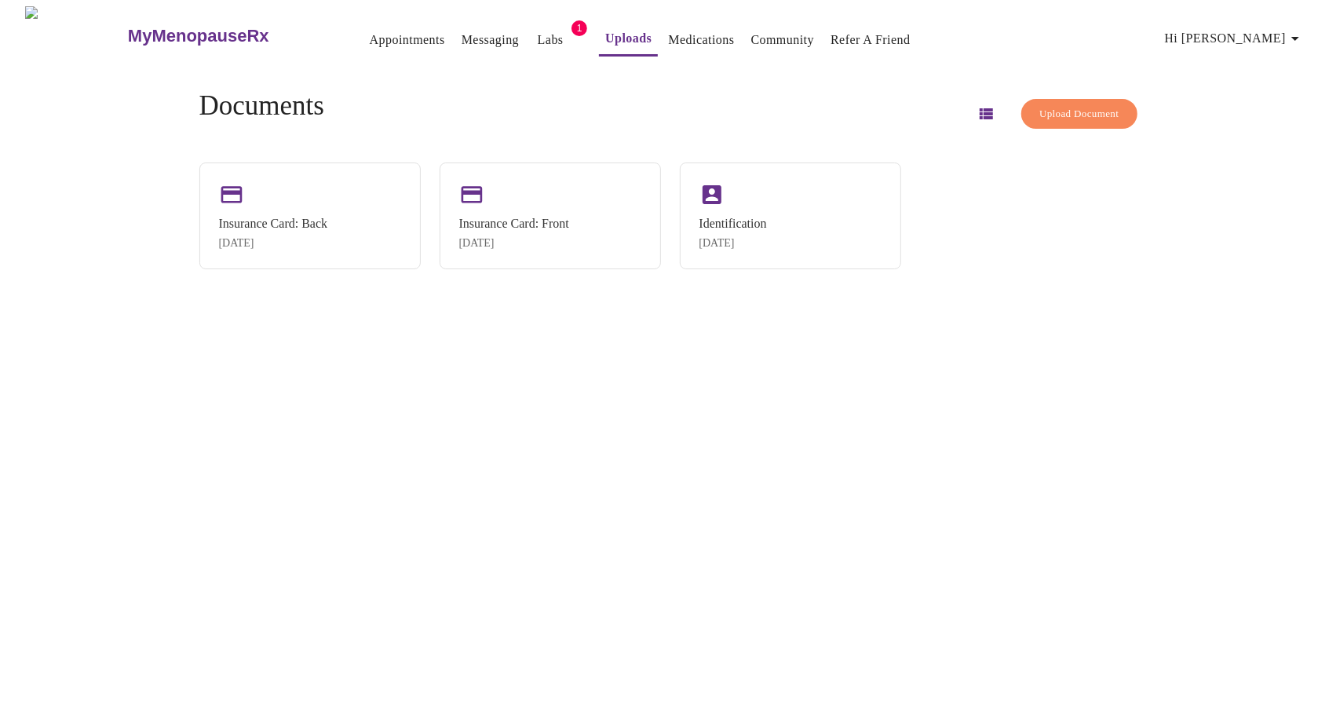
click at [468, 29] on link "Messaging" at bounding box center [489, 40] width 57 height 22
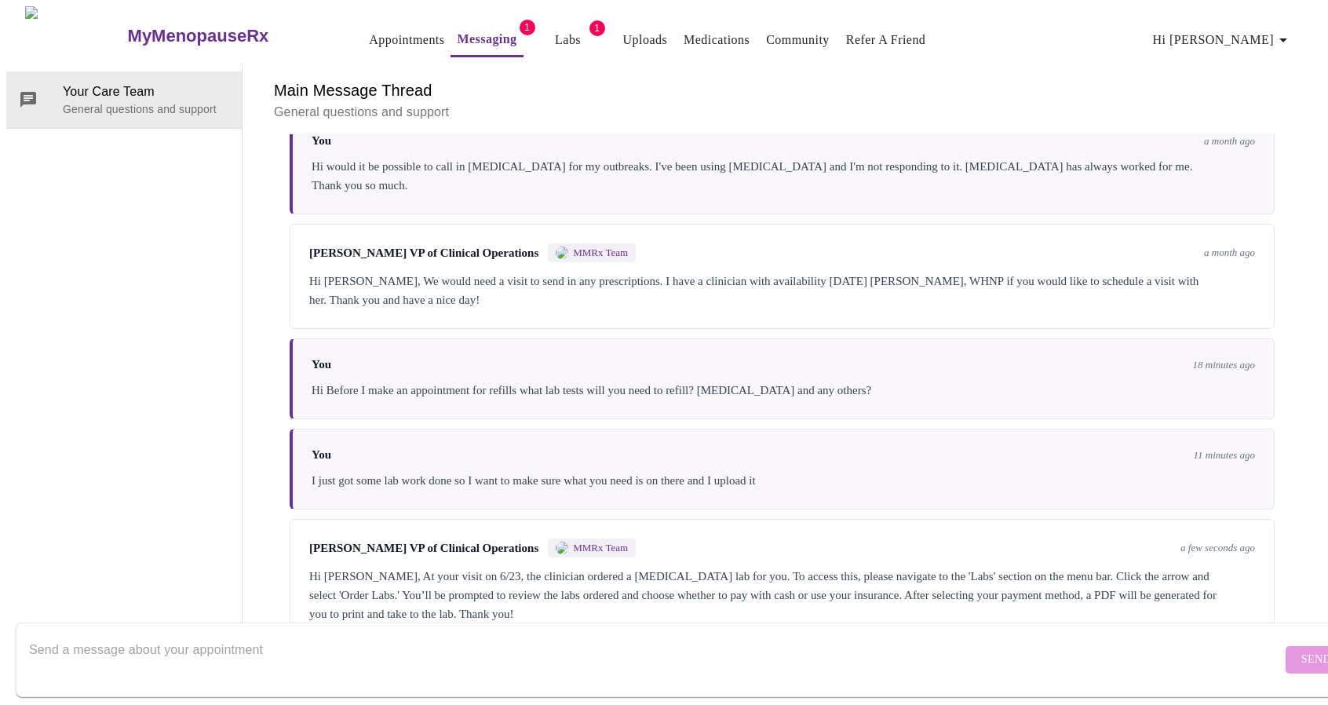
scroll to position [2342, 0]
click at [1133, 634] on textarea "Send a message about your appointment" at bounding box center [655, 659] width 1253 height 50
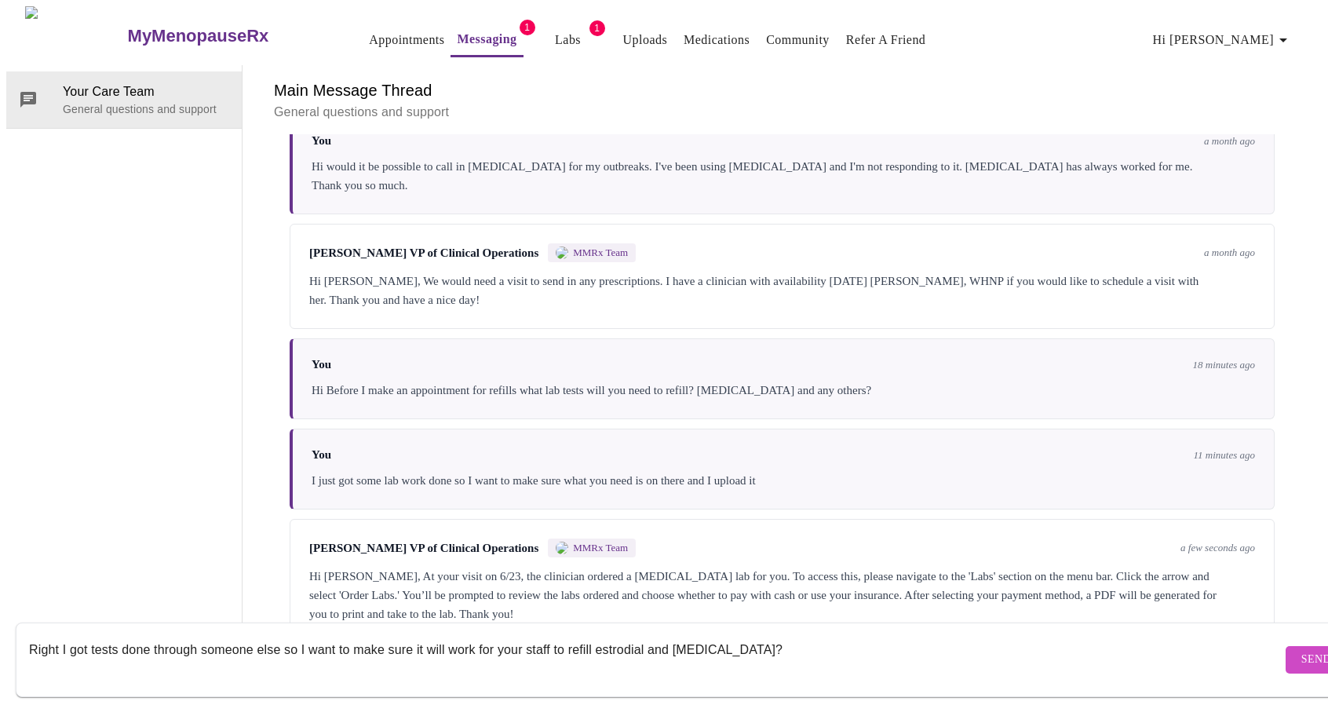
click at [647, 636] on textarea "Right I got tests done through someone else so I want to make sure it will work…" at bounding box center [655, 659] width 1253 height 50
click at [149, 634] on textarea "Right I got tests done through someone else so I want to make sure it will work…" at bounding box center [655, 659] width 1253 height 50
click at [875, 638] on textarea "Right I got tests done recently through someone else so I want to make sure it …" at bounding box center [655, 659] width 1253 height 50
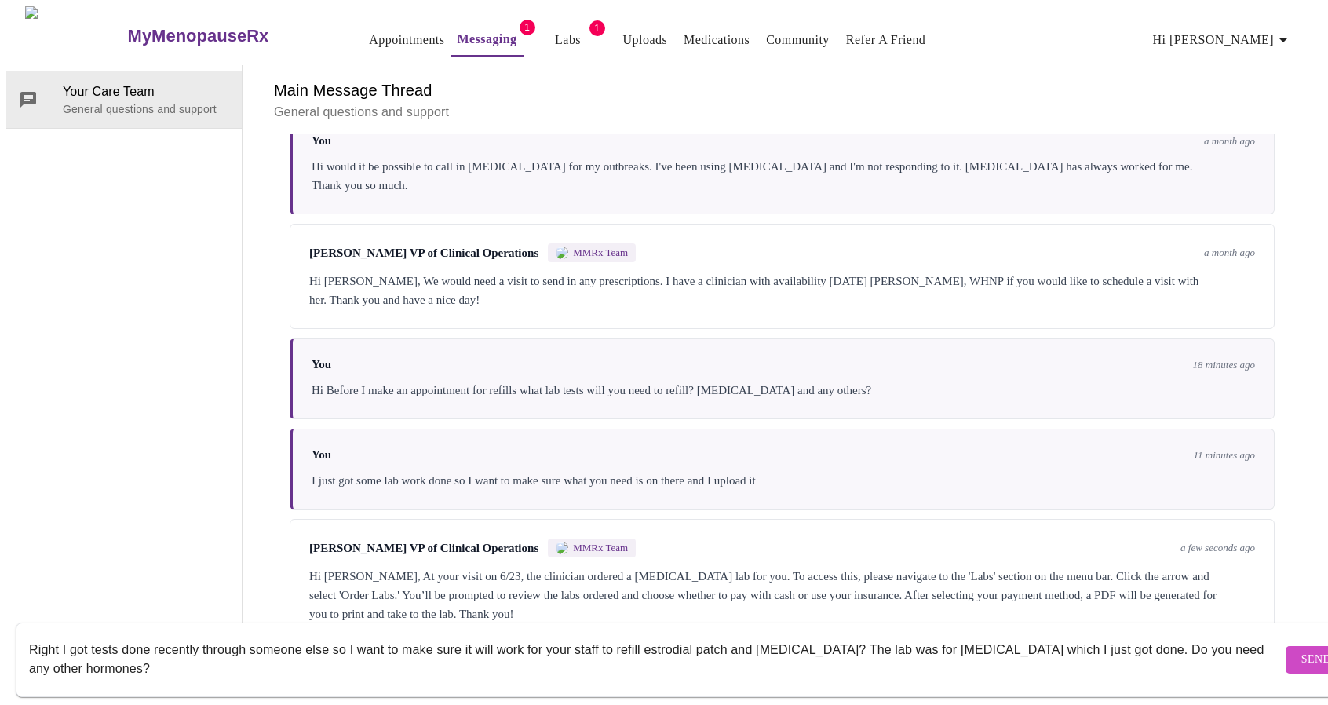
scroll to position [11, 0]
type textarea "Right I got tests done recently through someone else so I want to make sure it …"
click at [1301, 650] on span "Send" at bounding box center [1316, 660] width 30 height 20
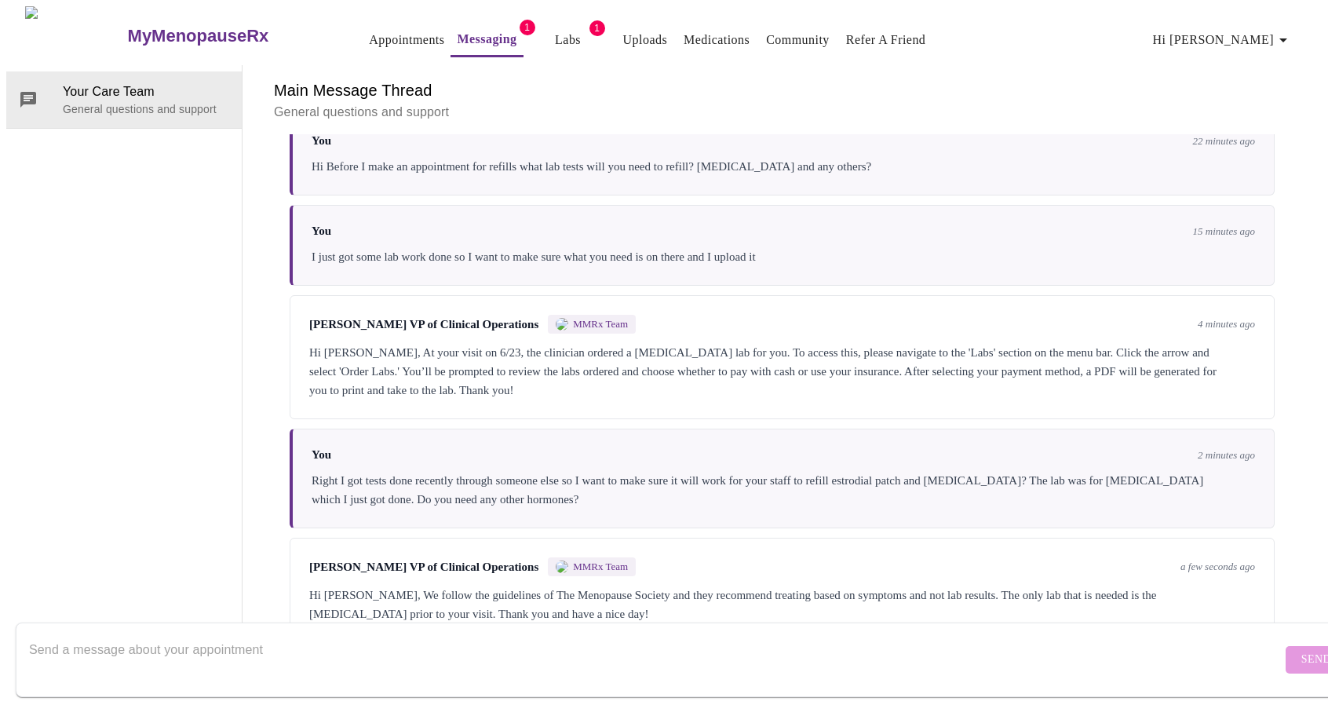
scroll to position [0, 0]
click at [555, 37] on link "Labs" at bounding box center [568, 40] width 26 height 22
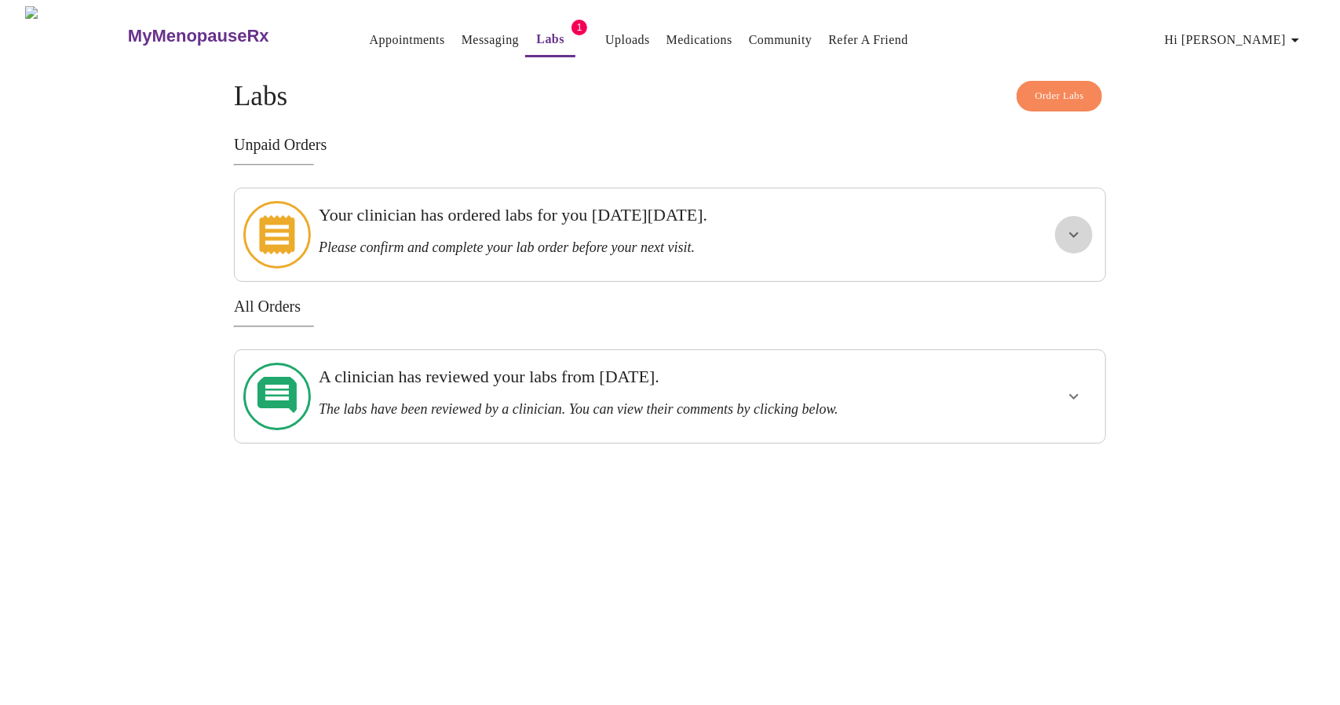
click at [1062, 225] on button "show more" at bounding box center [1074, 235] width 38 height 38
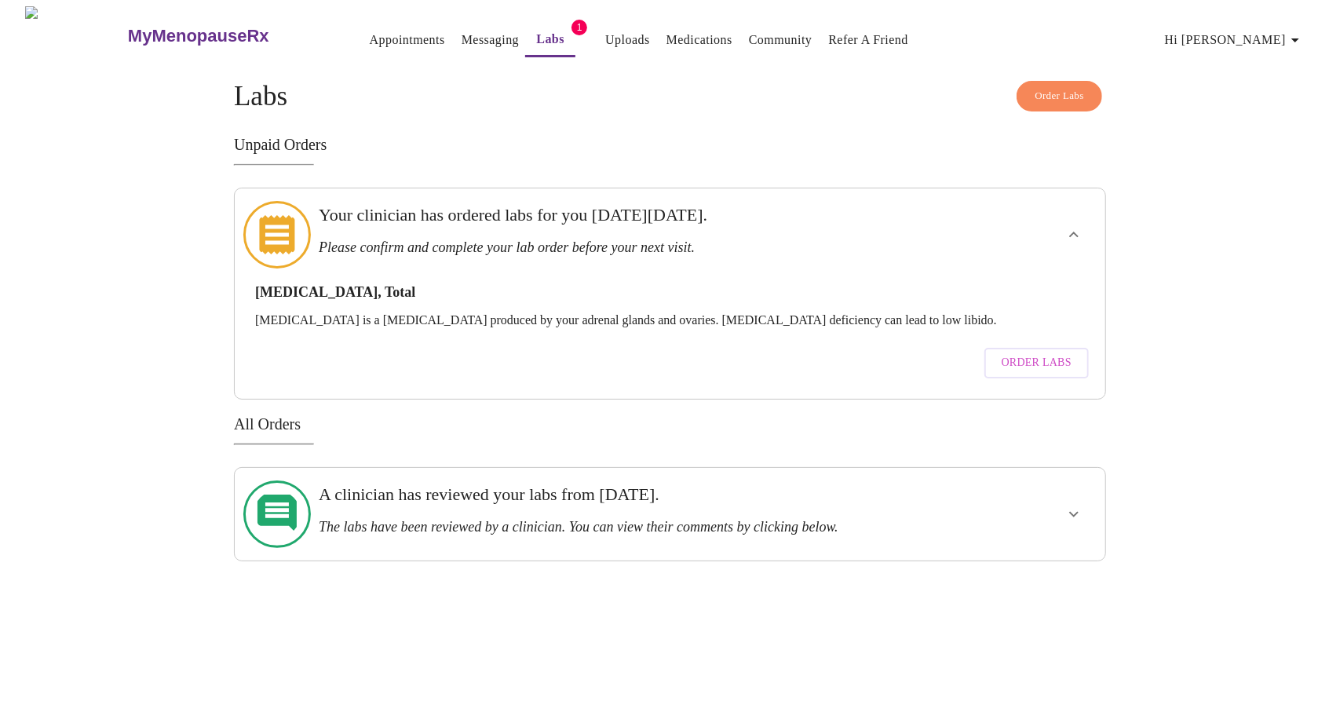
click at [1047, 353] on span "Order Labs" at bounding box center [1036, 363] width 70 height 20
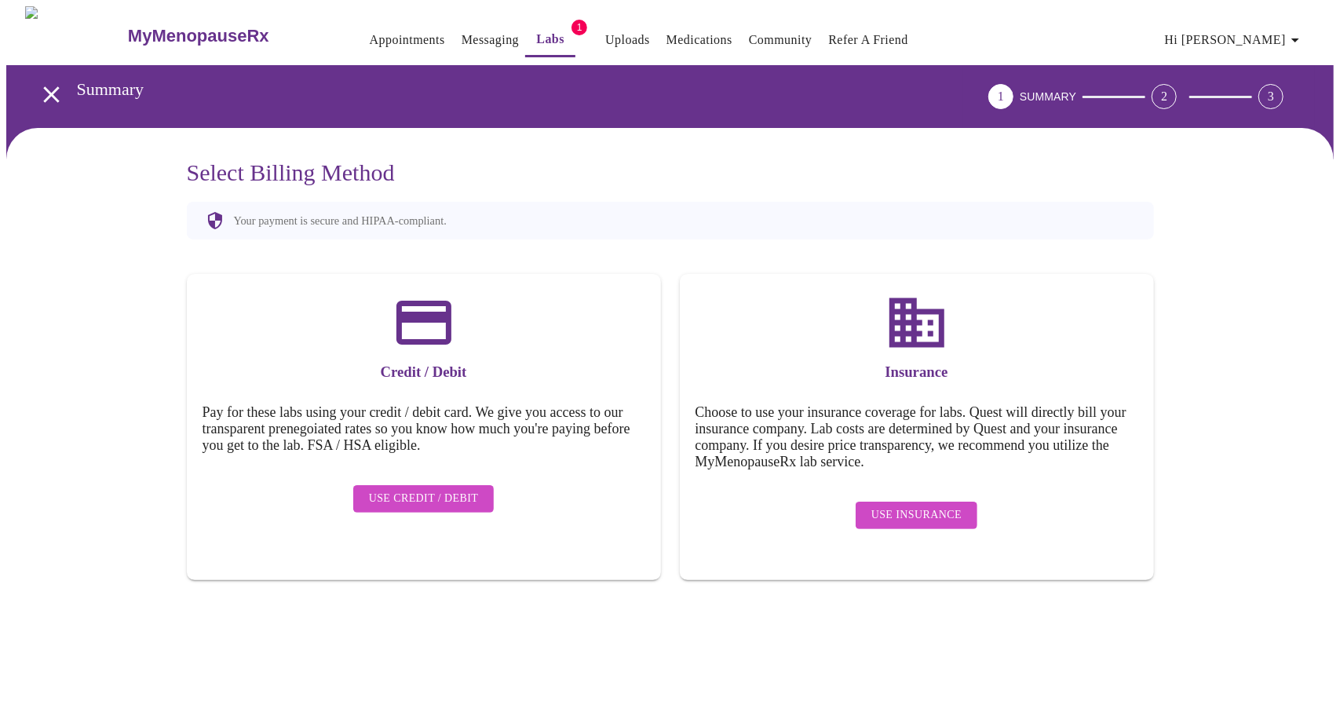
click at [935, 505] on span "Use Insurance" at bounding box center [916, 515] width 90 height 20
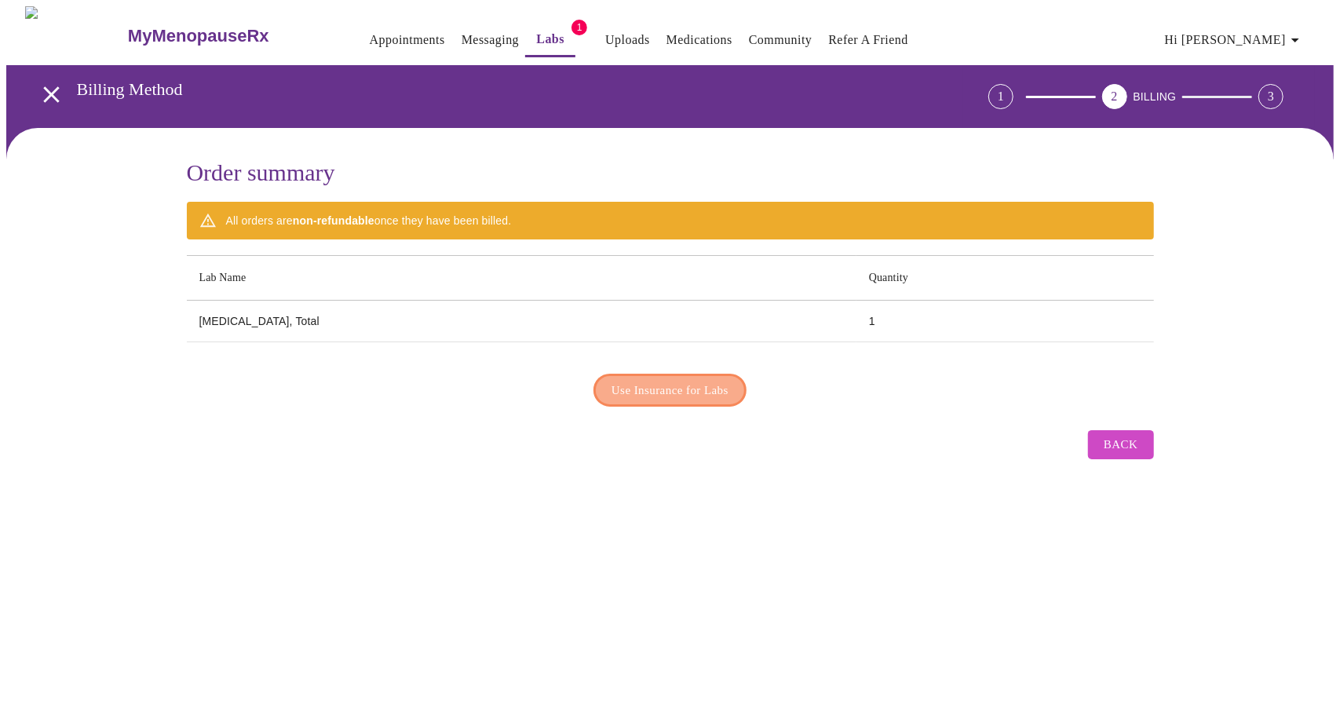
click at [654, 374] on button "Use Insurance for Labs" at bounding box center [669, 390] width 153 height 33
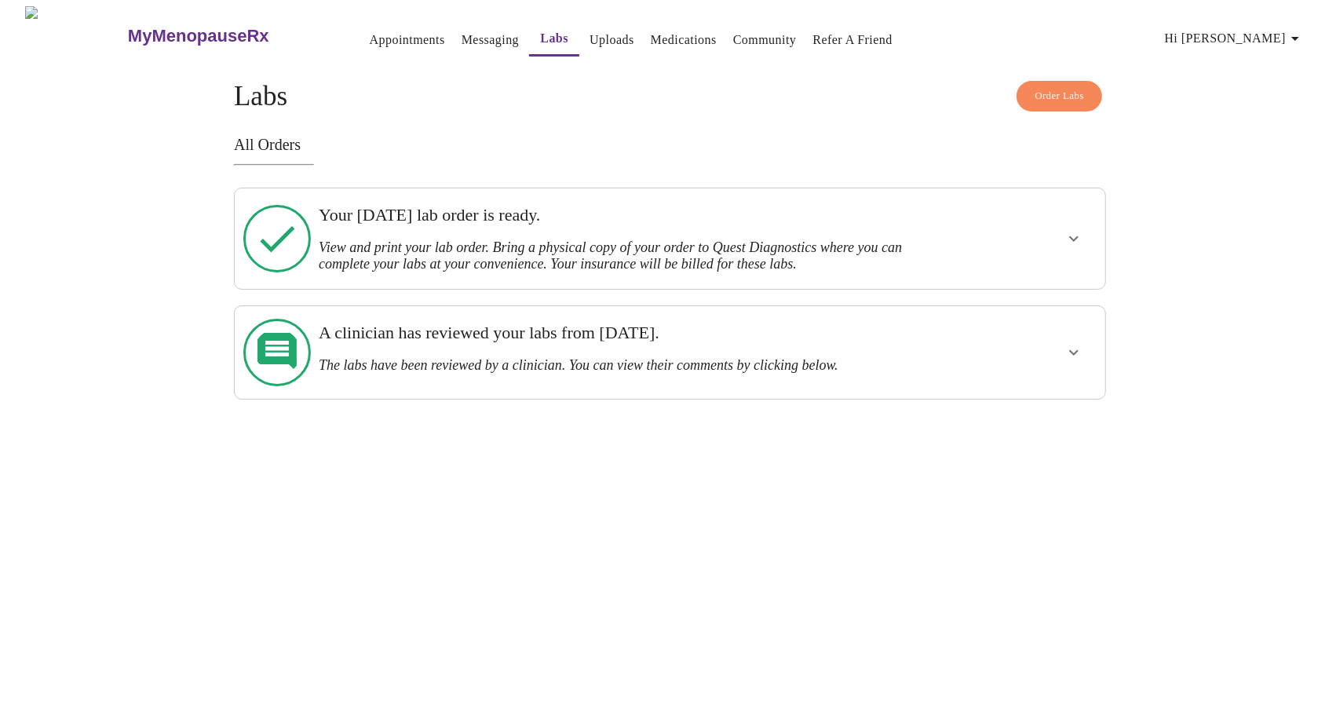
click at [1063, 236] on button "show more" at bounding box center [1074, 239] width 38 height 38
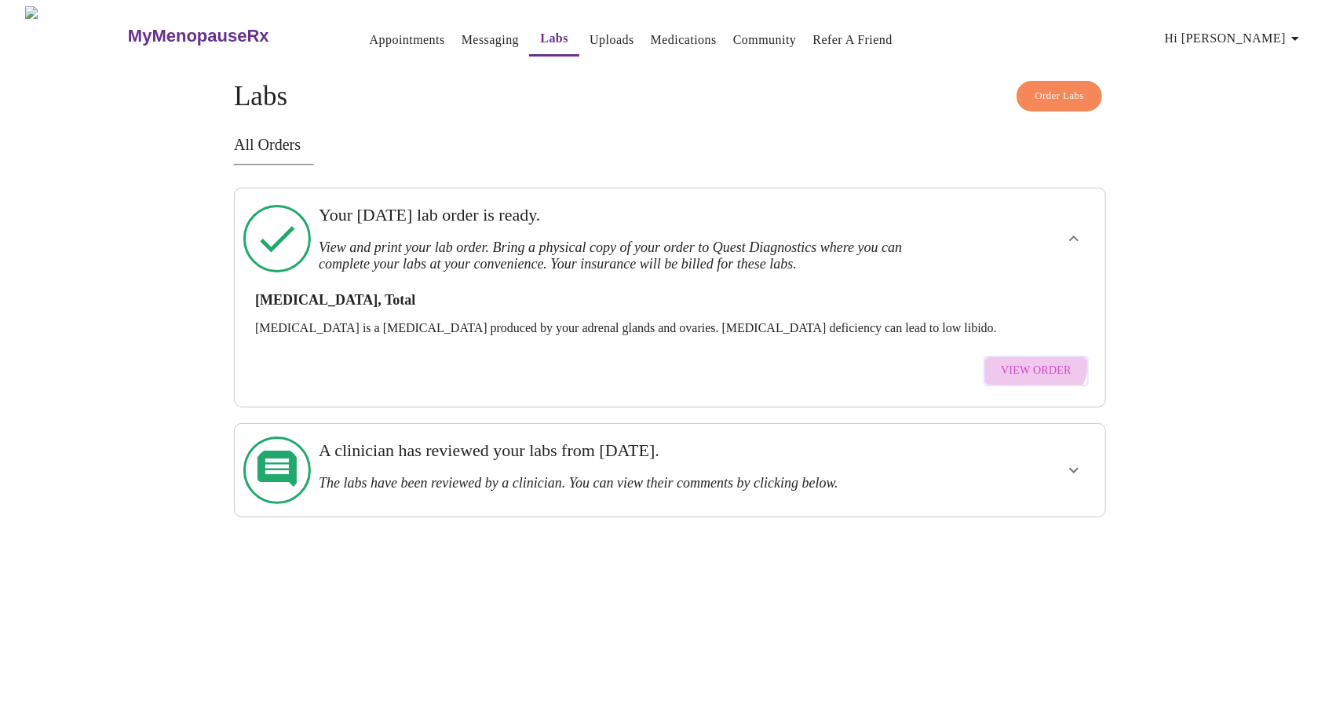
click at [1037, 361] on span "View Order" at bounding box center [1036, 371] width 71 height 20
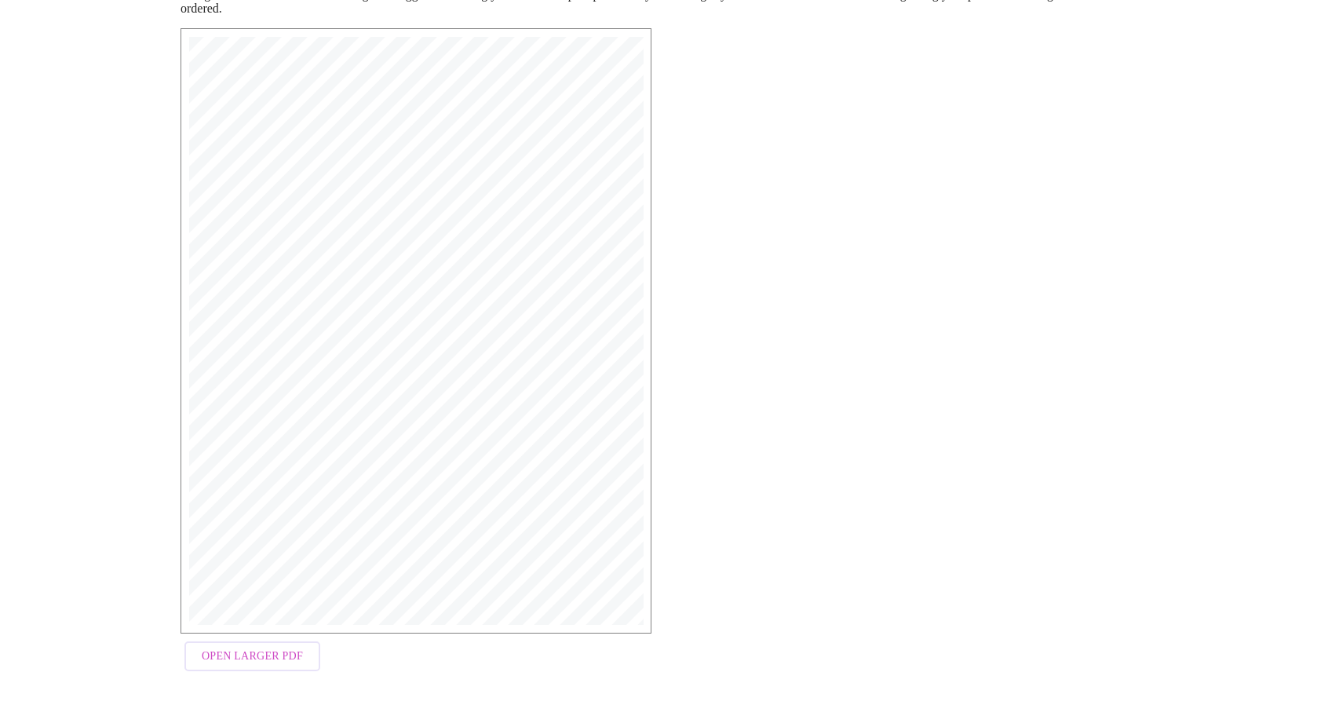
scroll to position [261, 0]
click at [246, 644] on span "Open Larger PDF" at bounding box center [252, 648] width 101 height 20
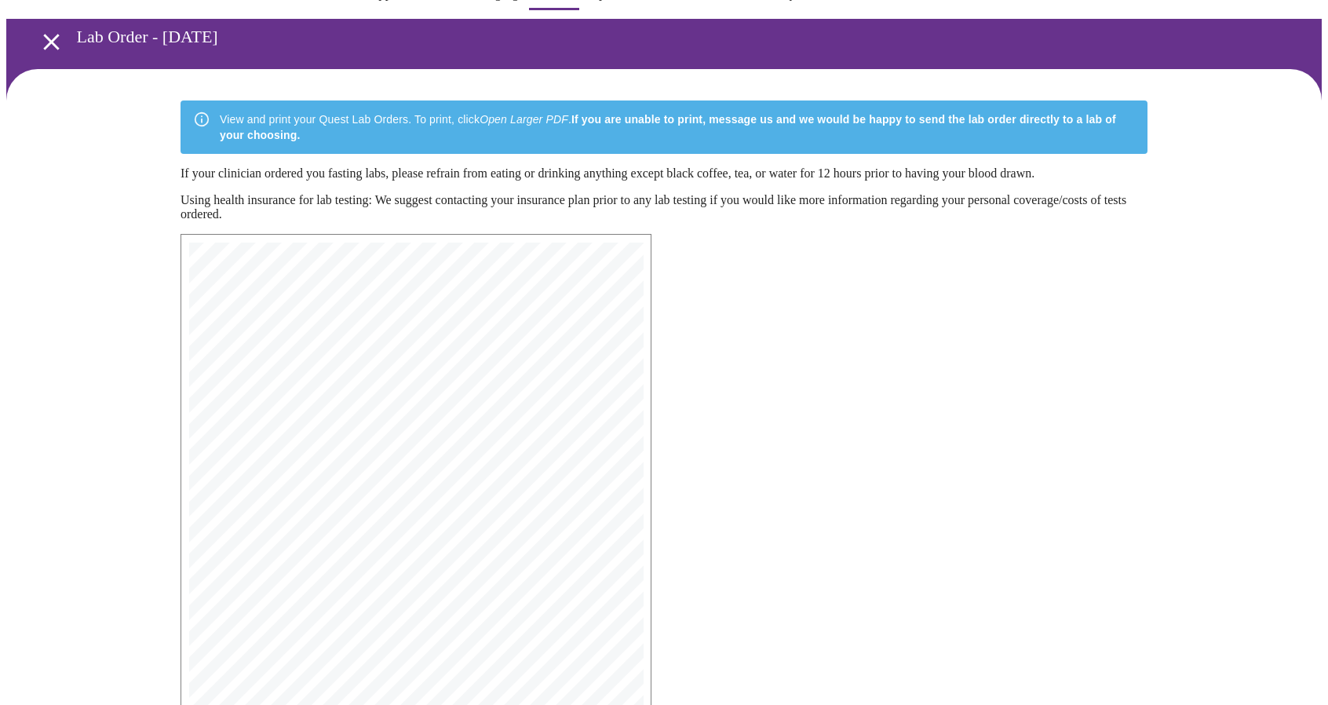
scroll to position [0, 0]
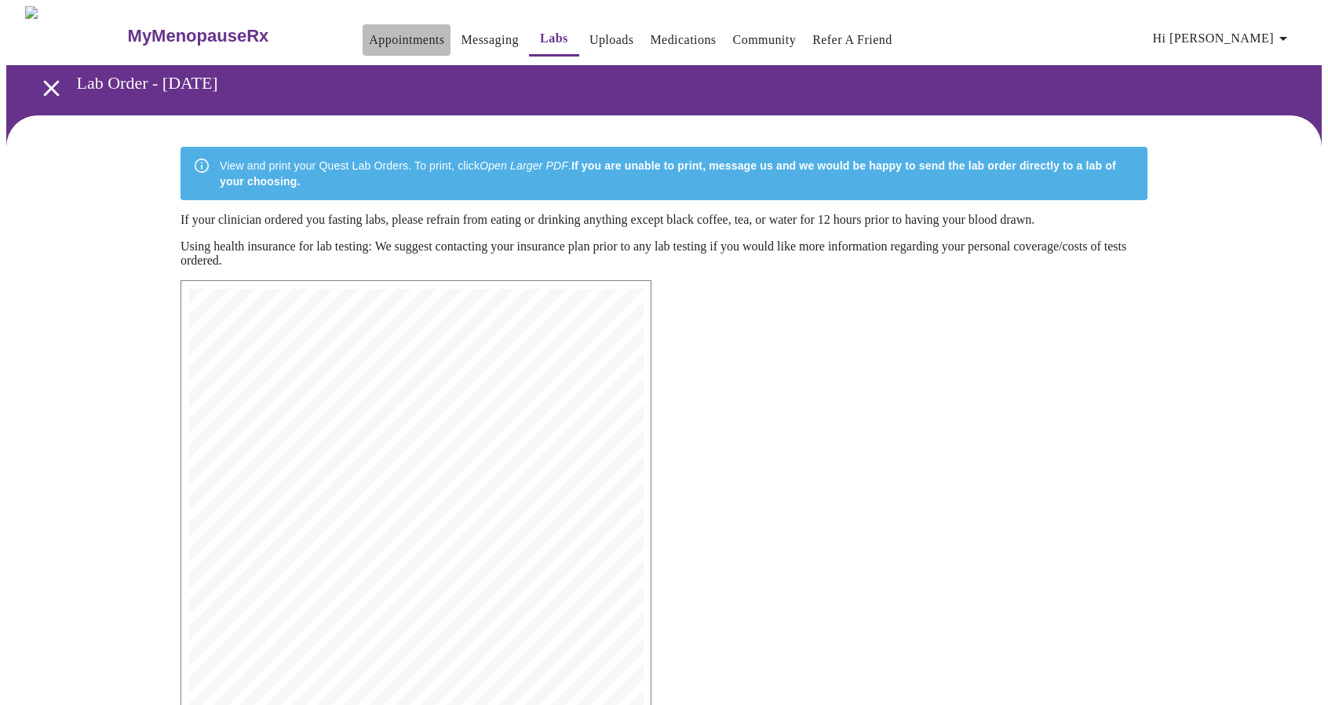
click at [369, 29] on link "Appointments" at bounding box center [406, 40] width 75 height 22
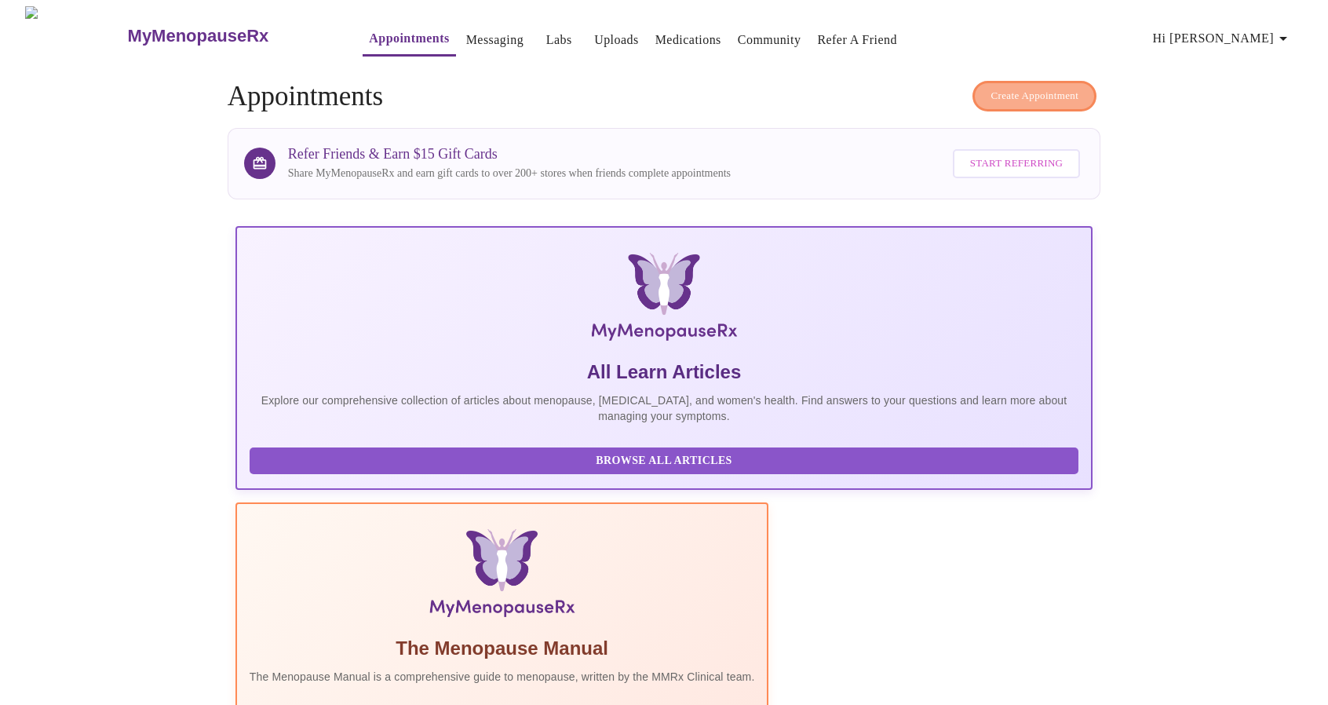
click at [1023, 97] on span "Create Appointment" at bounding box center [1034, 96] width 88 height 18
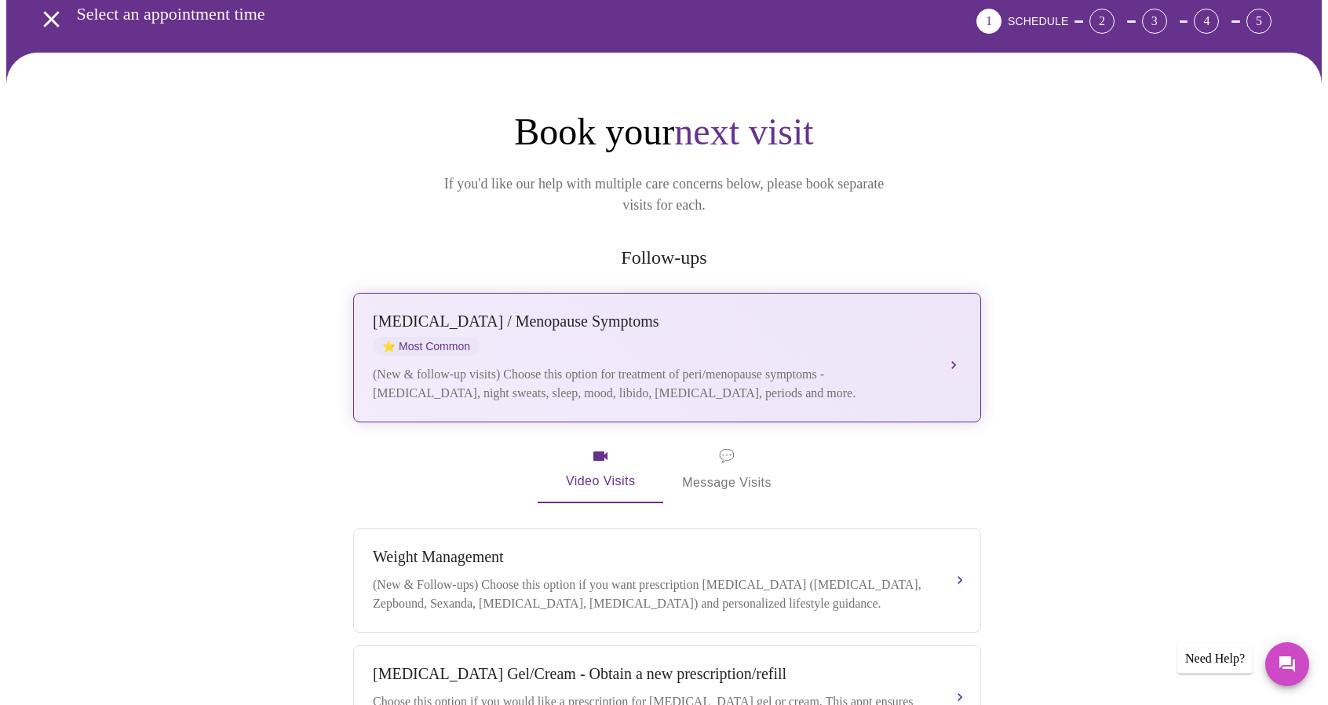
scroll to position [72, 0]
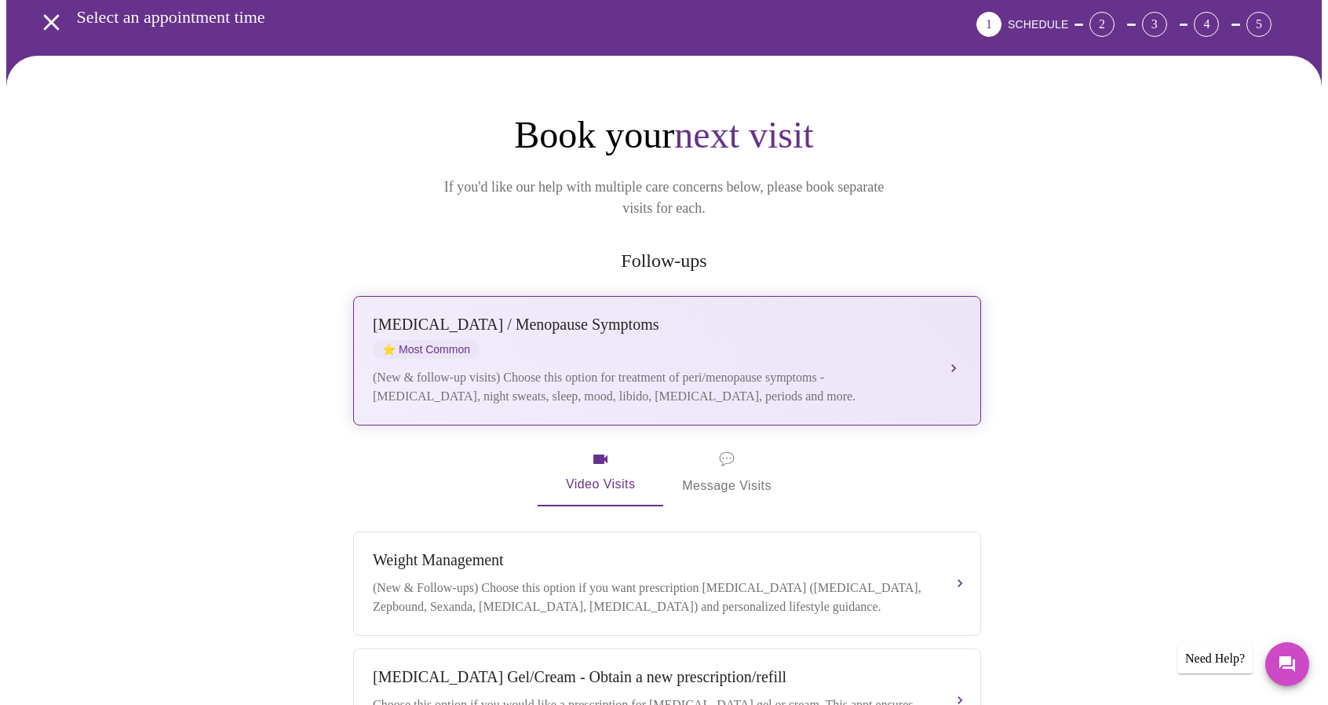
click at [937, 315] on div "[MEDICAL_DATA] / Menopause Symptoms ⭐ Most Common (New & follow-up visits) Choo…" at bounding box center [667, 360] width 589 height 90
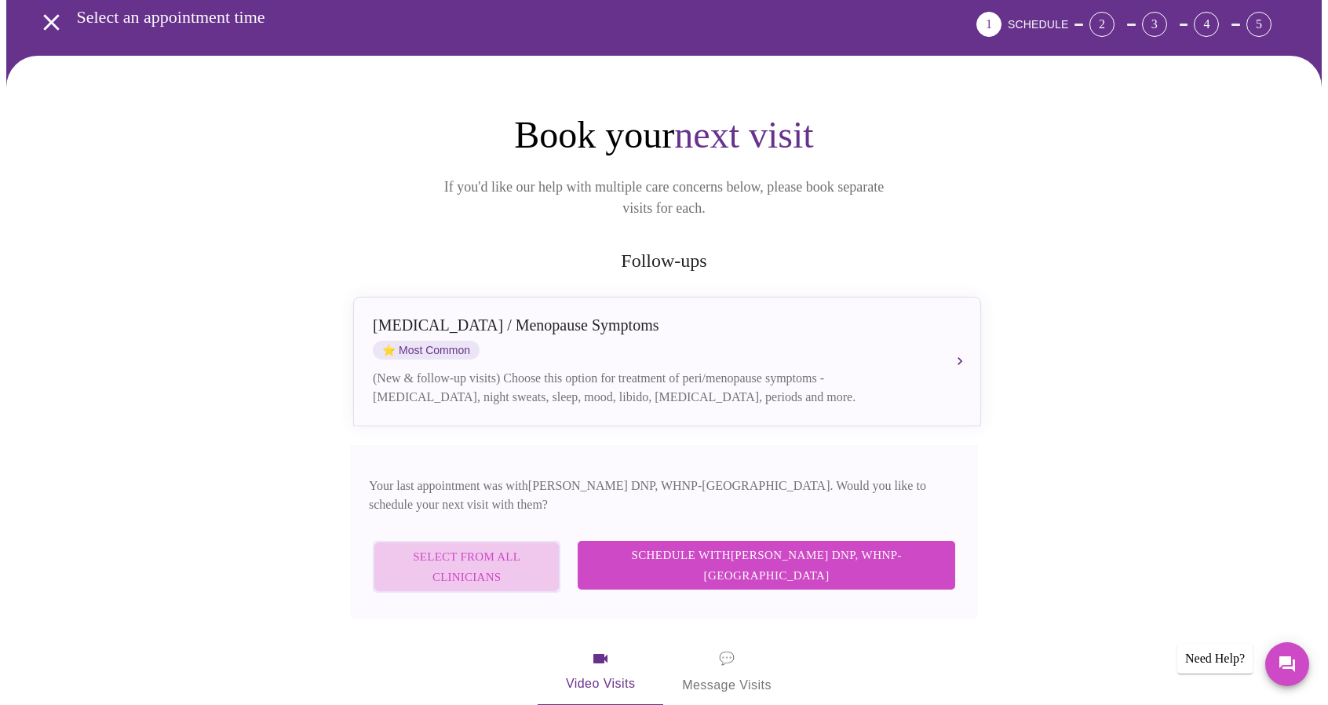
click at [482, 546] on span "Select from All Clinicians" at bounding box center [466, 567] width 153 height 42
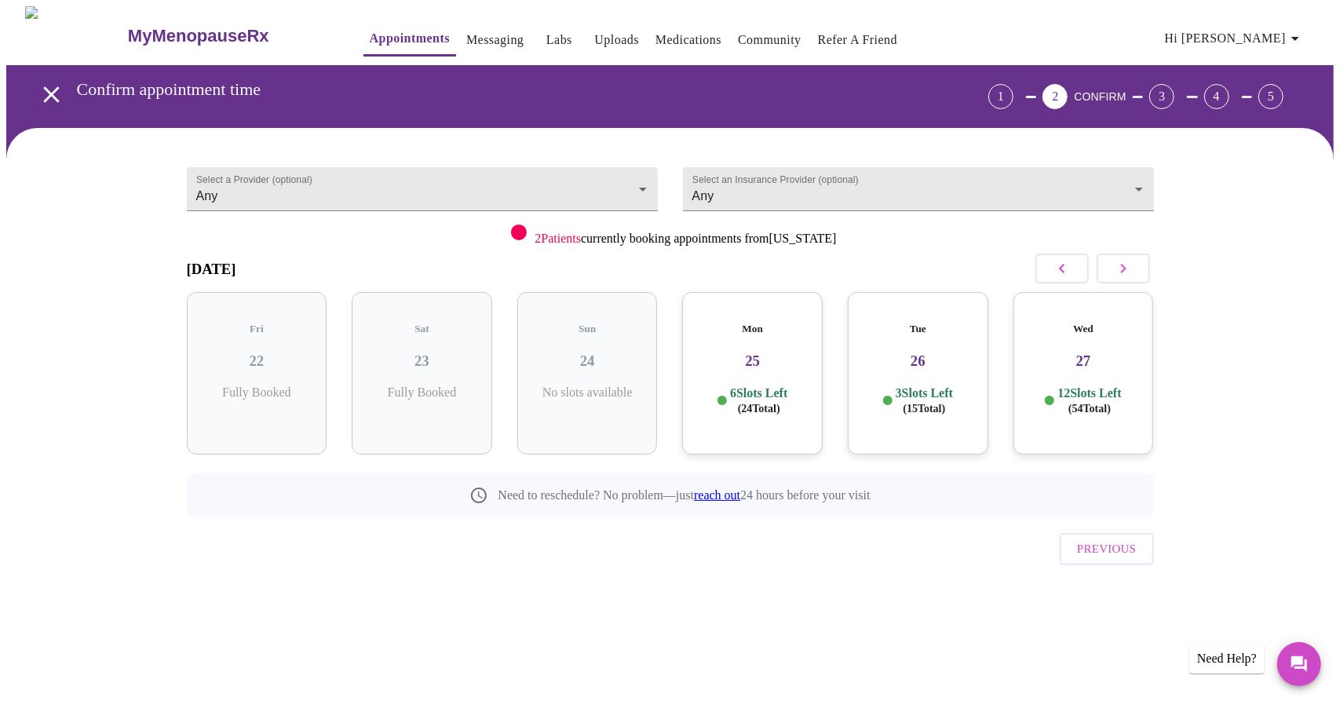
click at [756, 323] on h5 "Mon" at bounding box center [752, 329] width 115 height 13
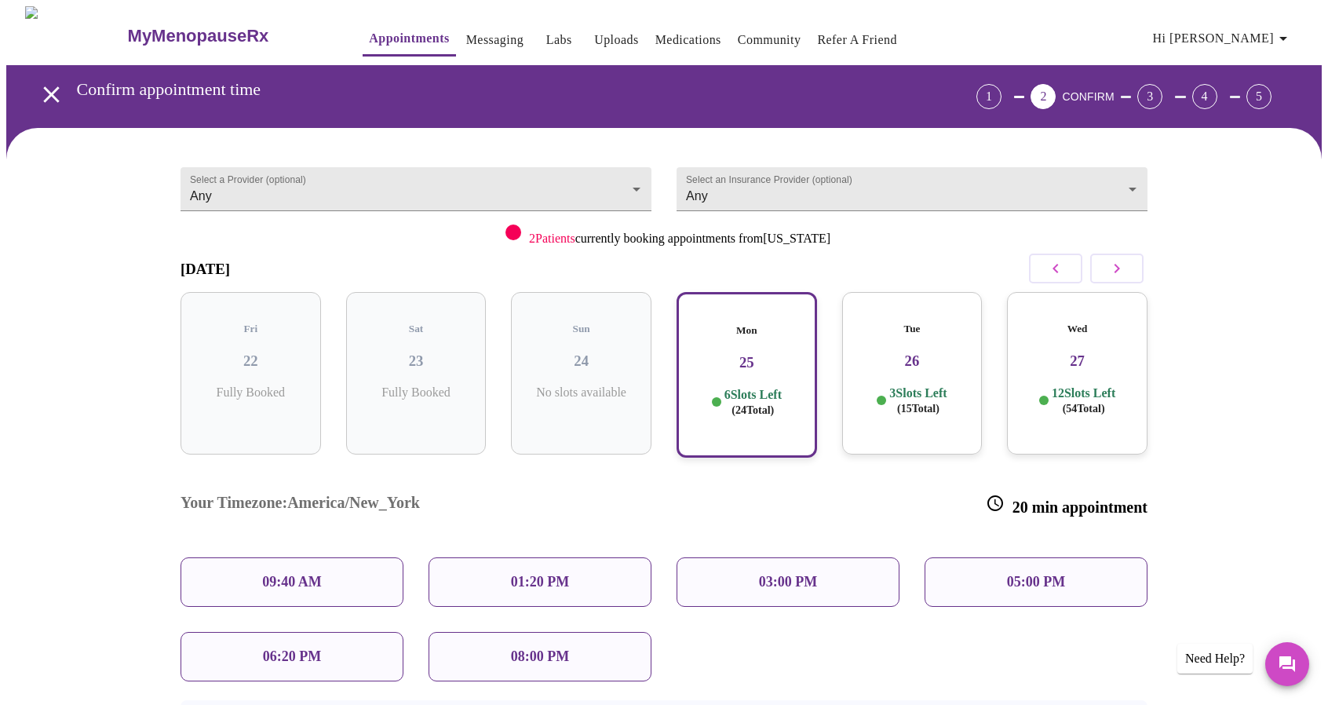
scroll to position [78, 0]
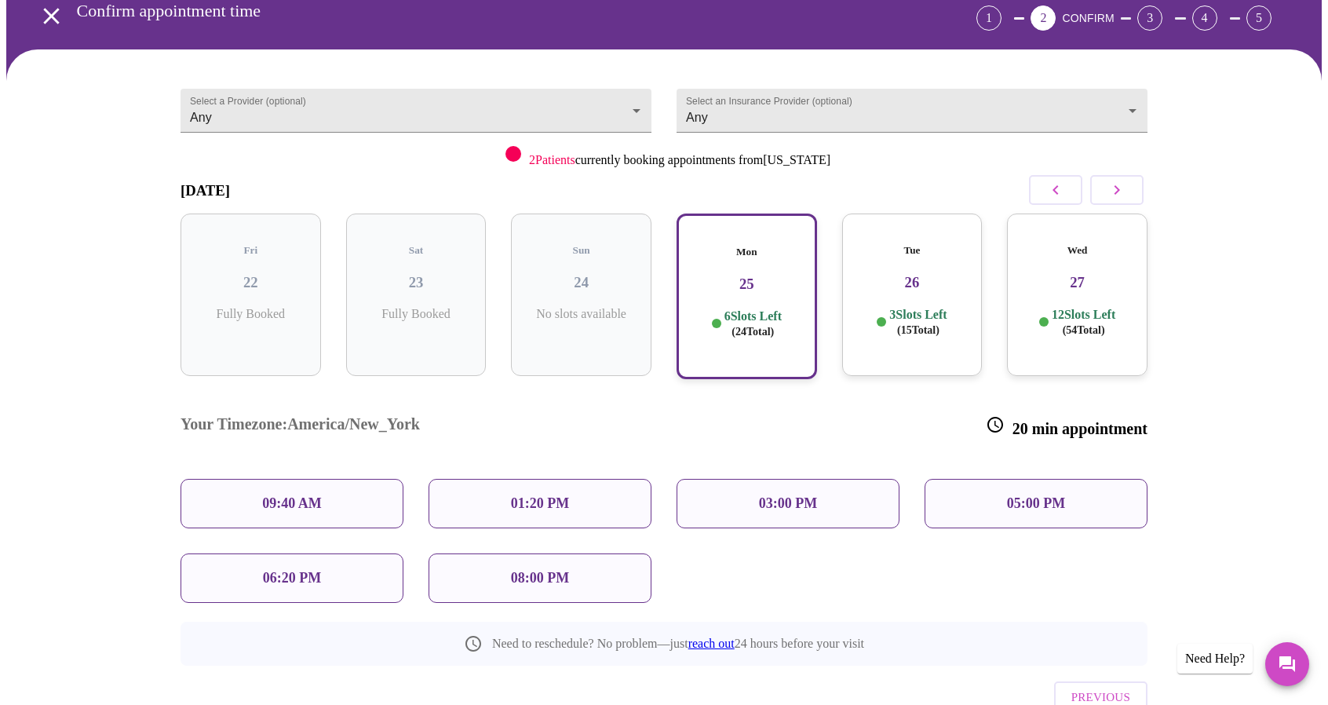
click at [302, 495] on p "09:40 AM" at bounding box center [292, 503] width 60 height 16
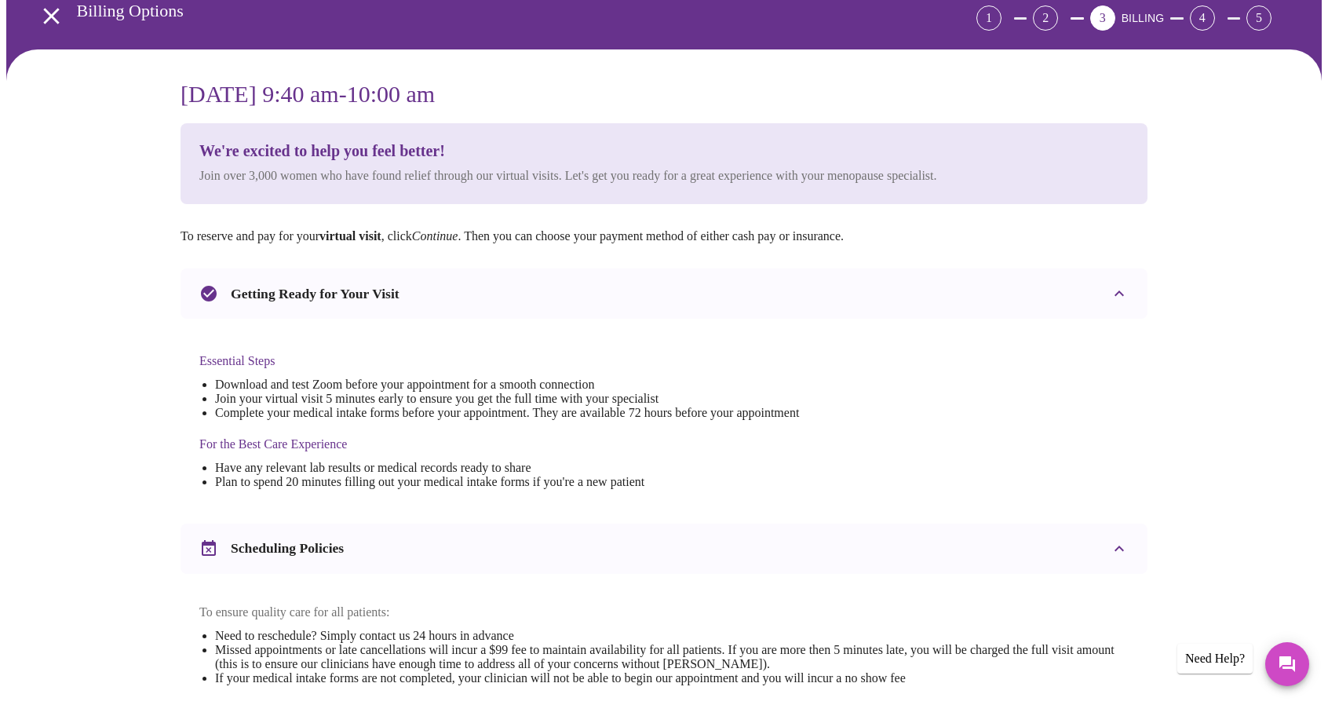
scroll to position [0, 0]
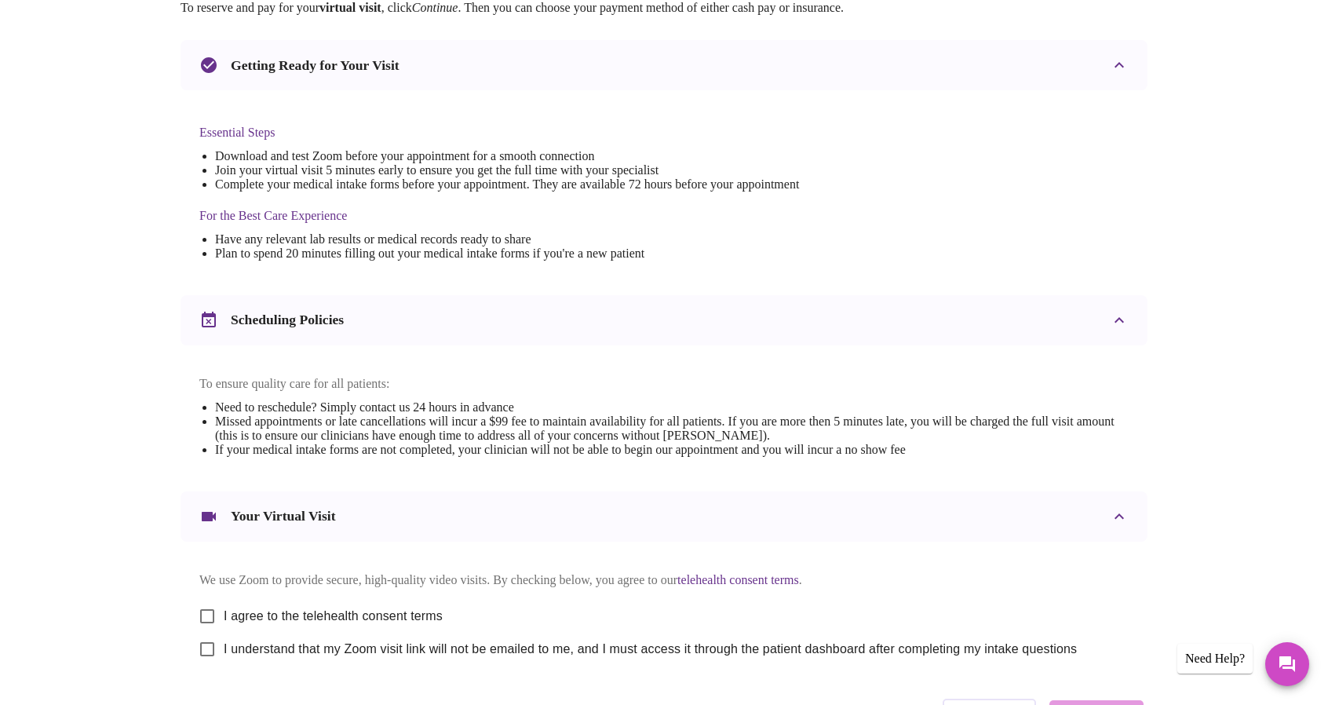
scroll to position [314, 0]
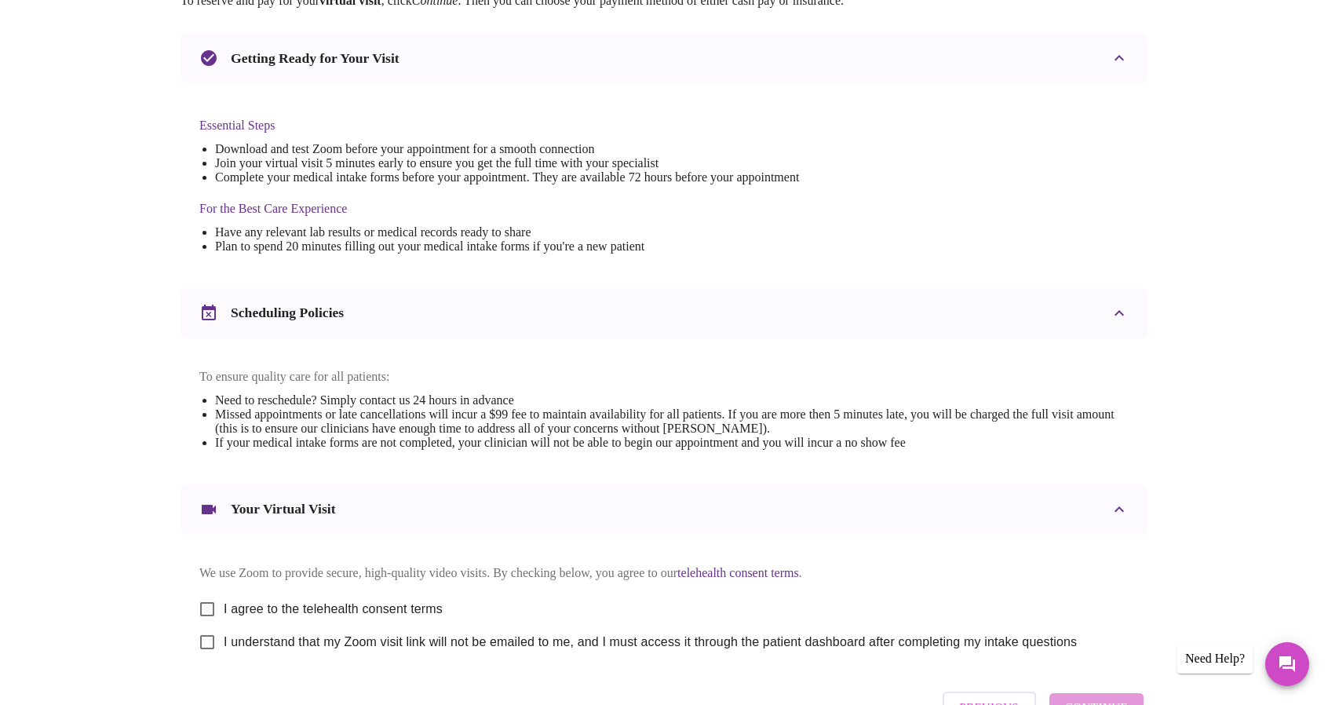
click at [210, 619] on input "I agree to the telehealth consent terms" at bounding box center [207, 609] width 33 height 33
checkbox input "true"
click at [208, 658] on input "I understand that my Zoom visit link will not be emailed to me, and I must acce…" at bounding box center [207, 641] width 33 height 33
checkbox input "true"
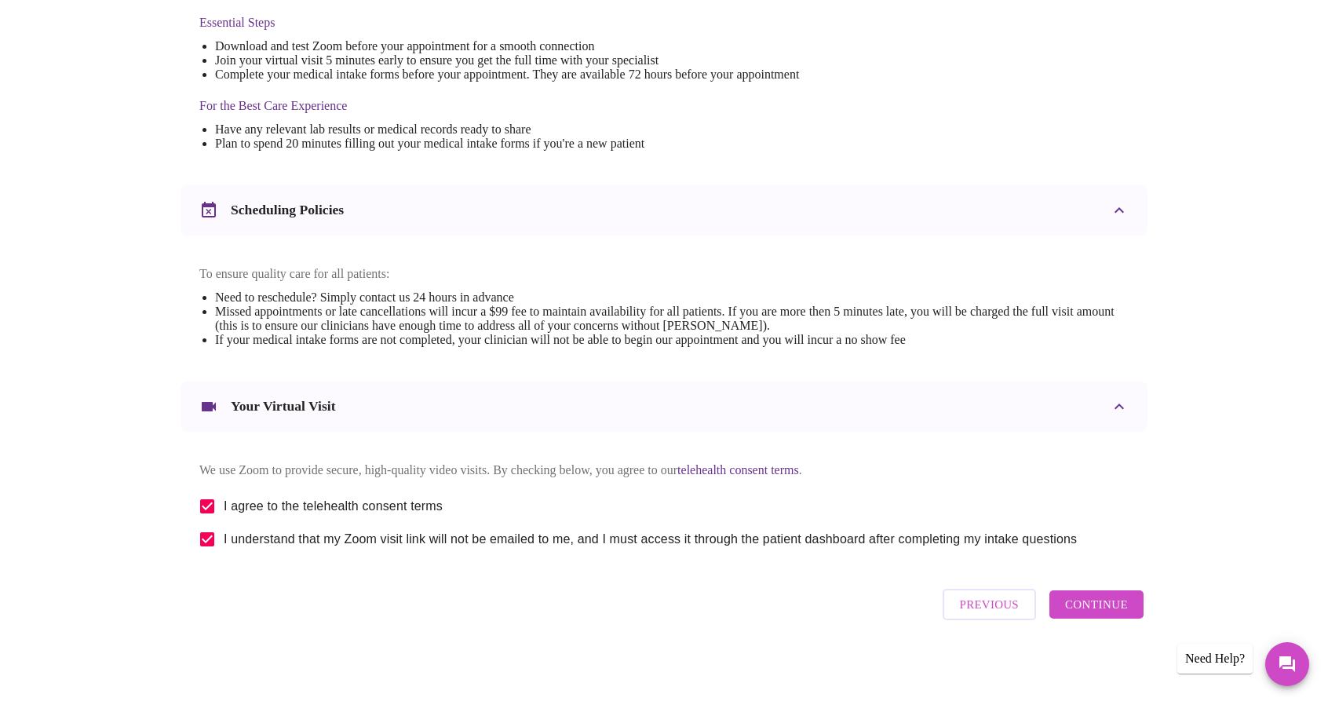
scroll to position [432, 0]
click at [1103, 608] on span "Continue" at bounding box center [1096, 604] width 63 height 20
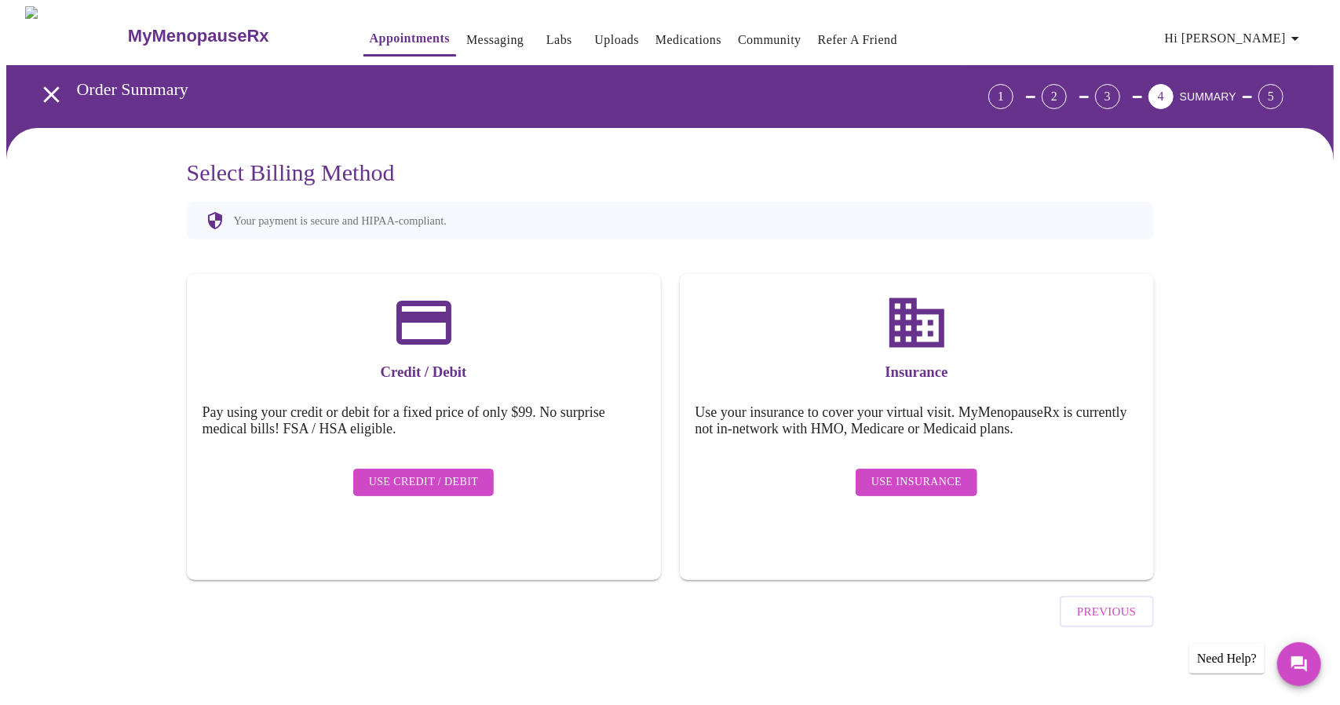
click at [900, 472] on span "Use Insurance" at bounding box center [916, 482] width 90 height 20
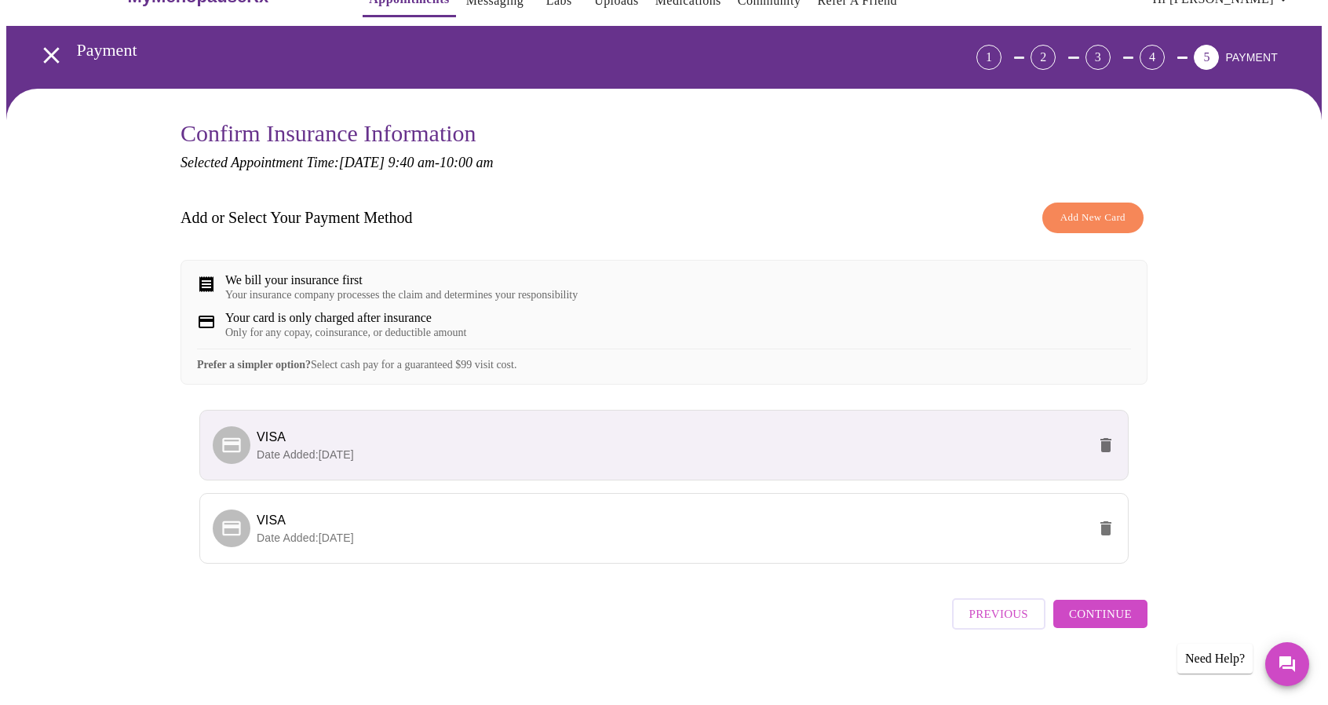
scroll to position [58, 0]
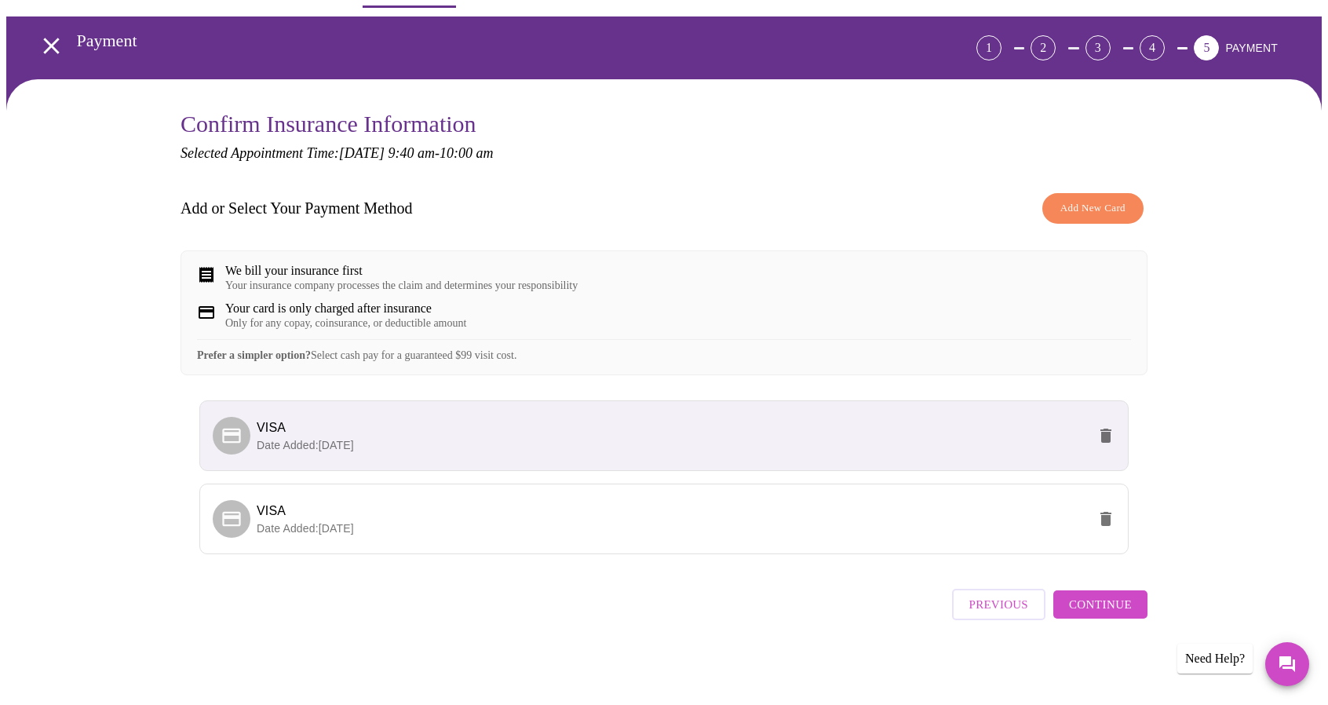
click at [1111, 611] on span "Continue" at bounding box center [1100, 604] width 63 height 20
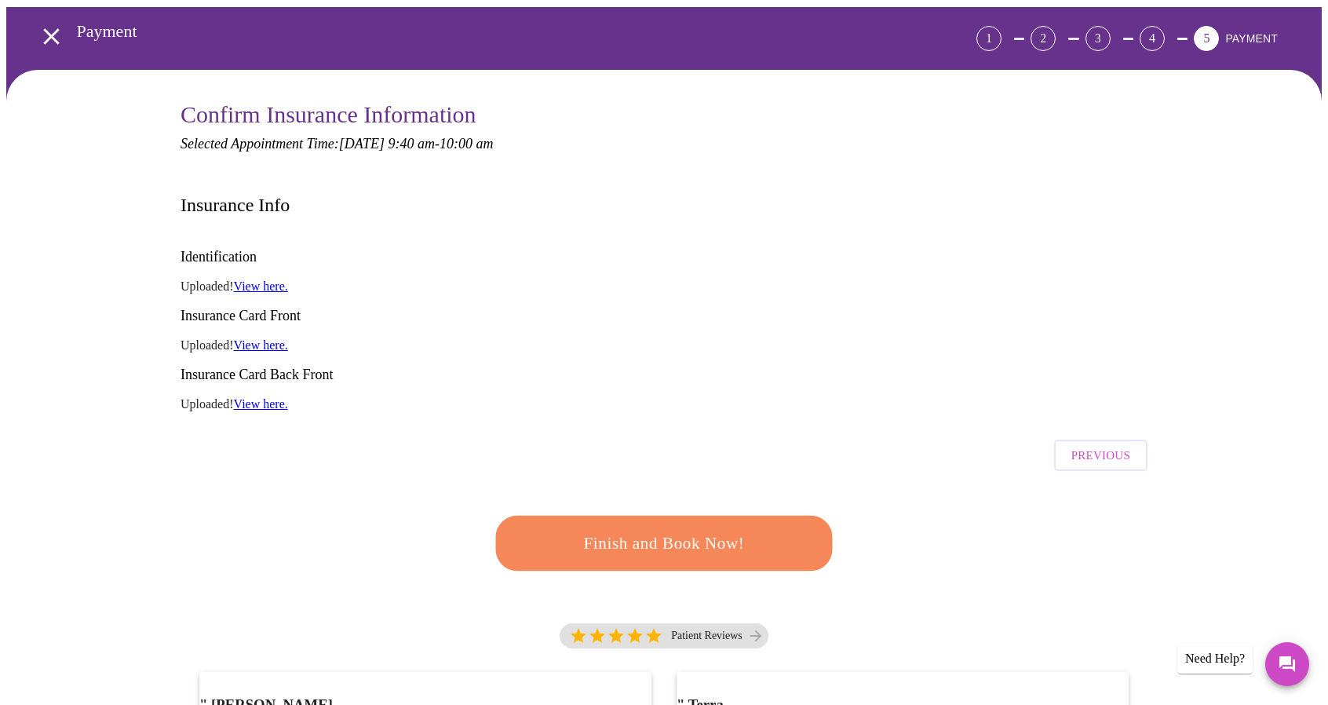
click at [698, 528] on span "Finish and Book Now!" at bounding box center [664, 542] width 294 height 29
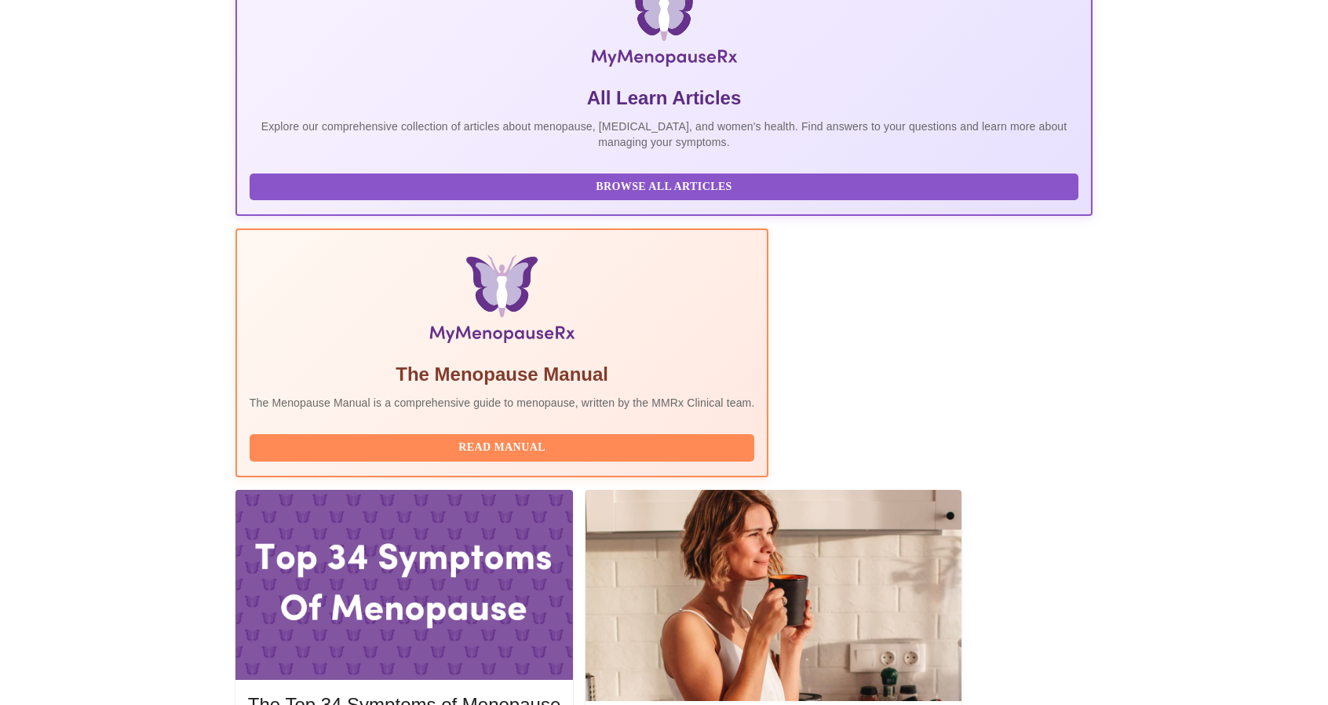
scroll to position [314, 0]
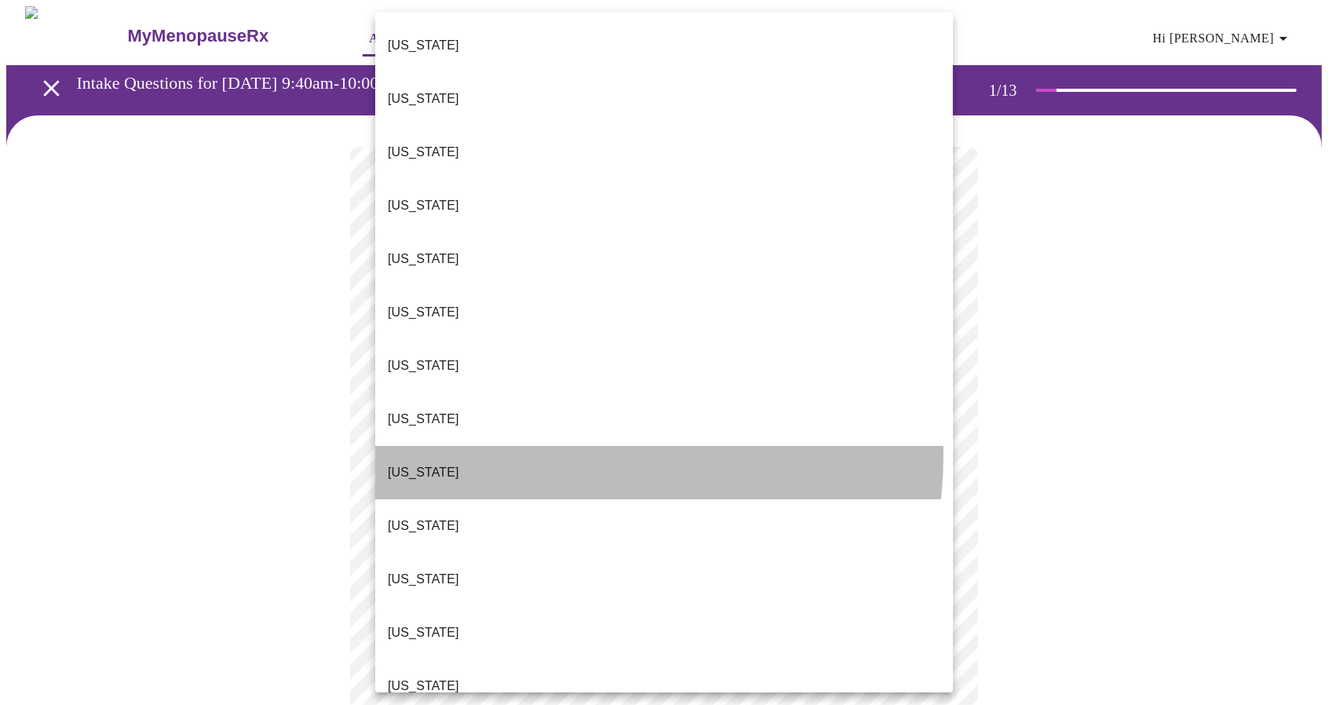
click at [582, 446] on li "[US_STATE]" at bounding box center [664, 472] width 578 height 53
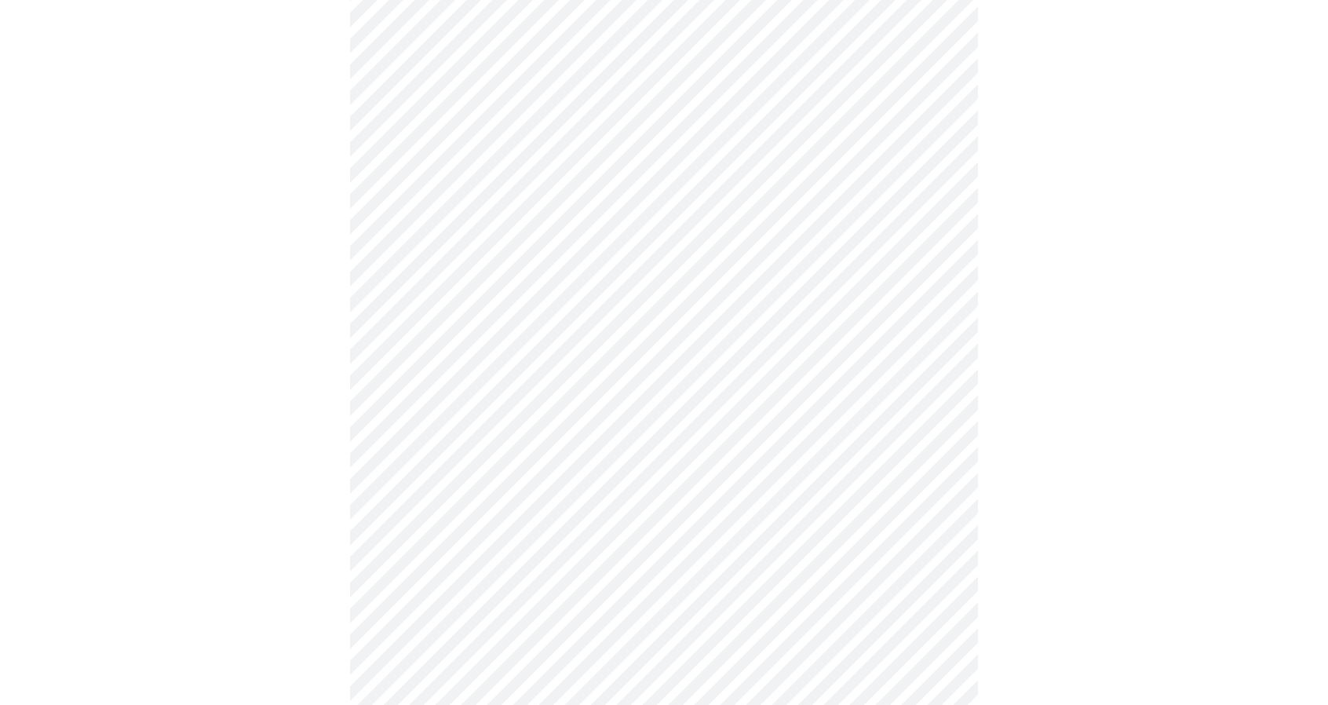
scroll to position [235, 0]
click at [934, 223] on body "MyMenopauseRx Appointments Messaging Labs Uploads Medications Community Refer a…" at bounding box center [663, 482] width 1315 height 1422
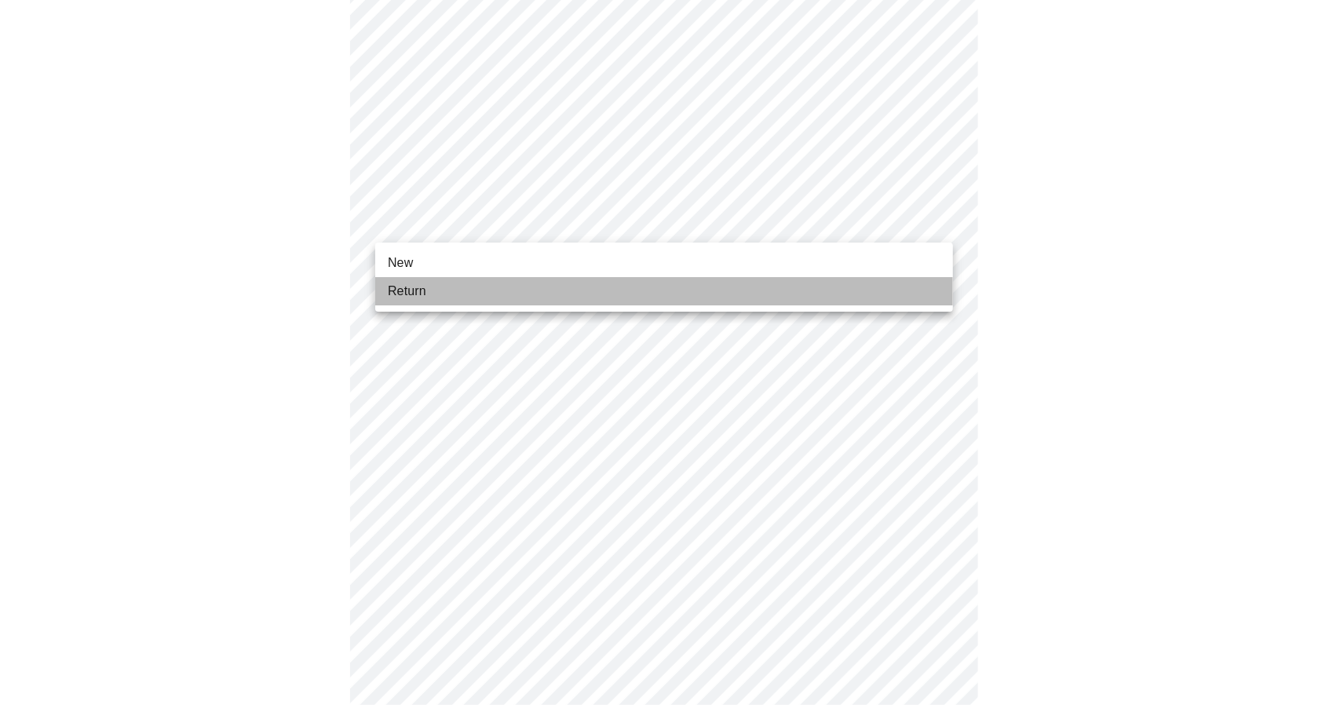
click at [758, 286] on li "Return" at bounding box center [664, 291] width 578 height 28
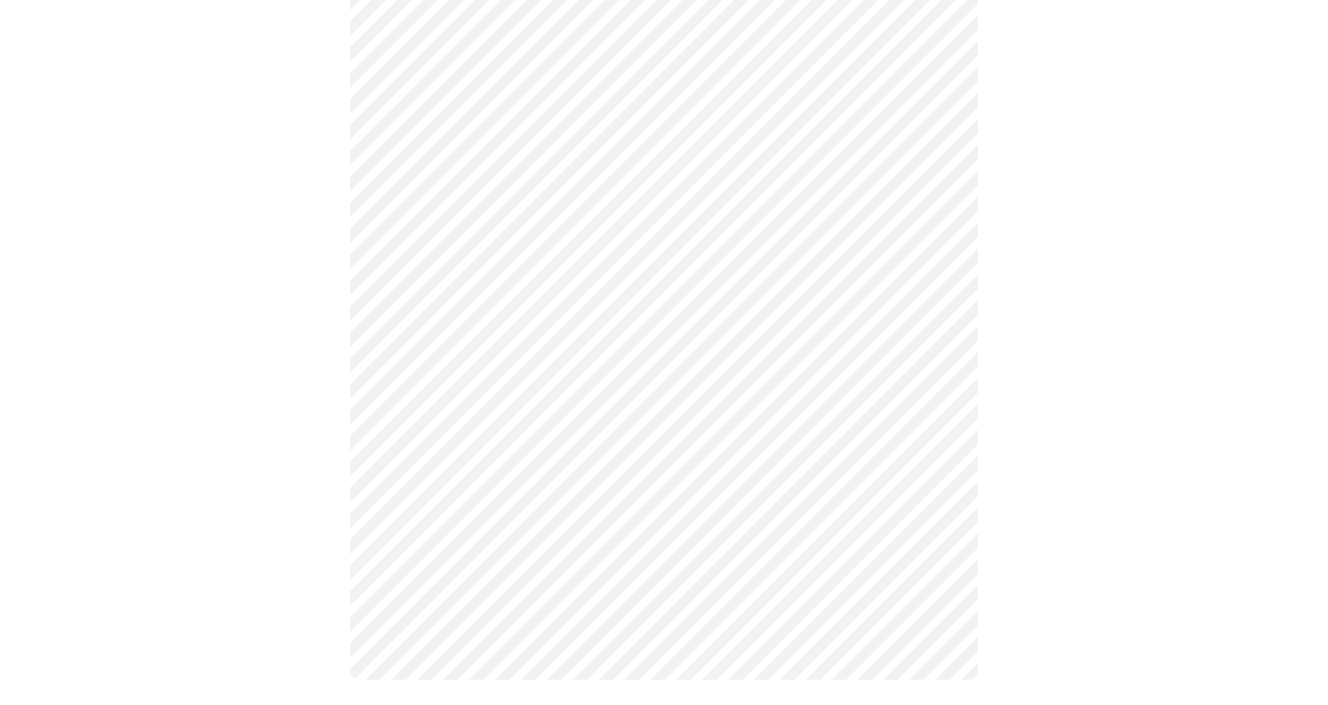
scroll to position [0, 0]
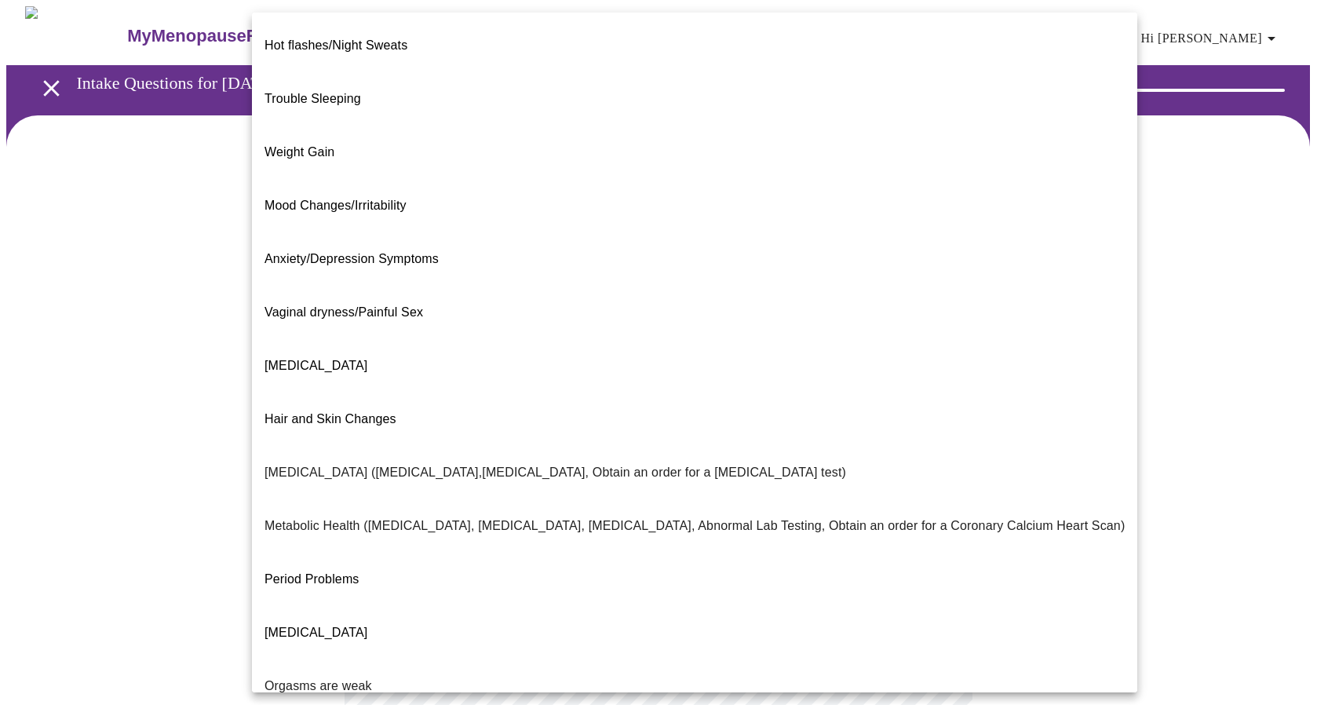
click at [937, 318] on body "MyMenopauseRx Appointments Messaging Labs Uploads Medications Community Refer a…" at bounding box center [663, 477] width 1315 height 943
click at [484, 51] on li "Hot flashes/Night Sweats" at bounding box center [694, 45] width 885 height 53
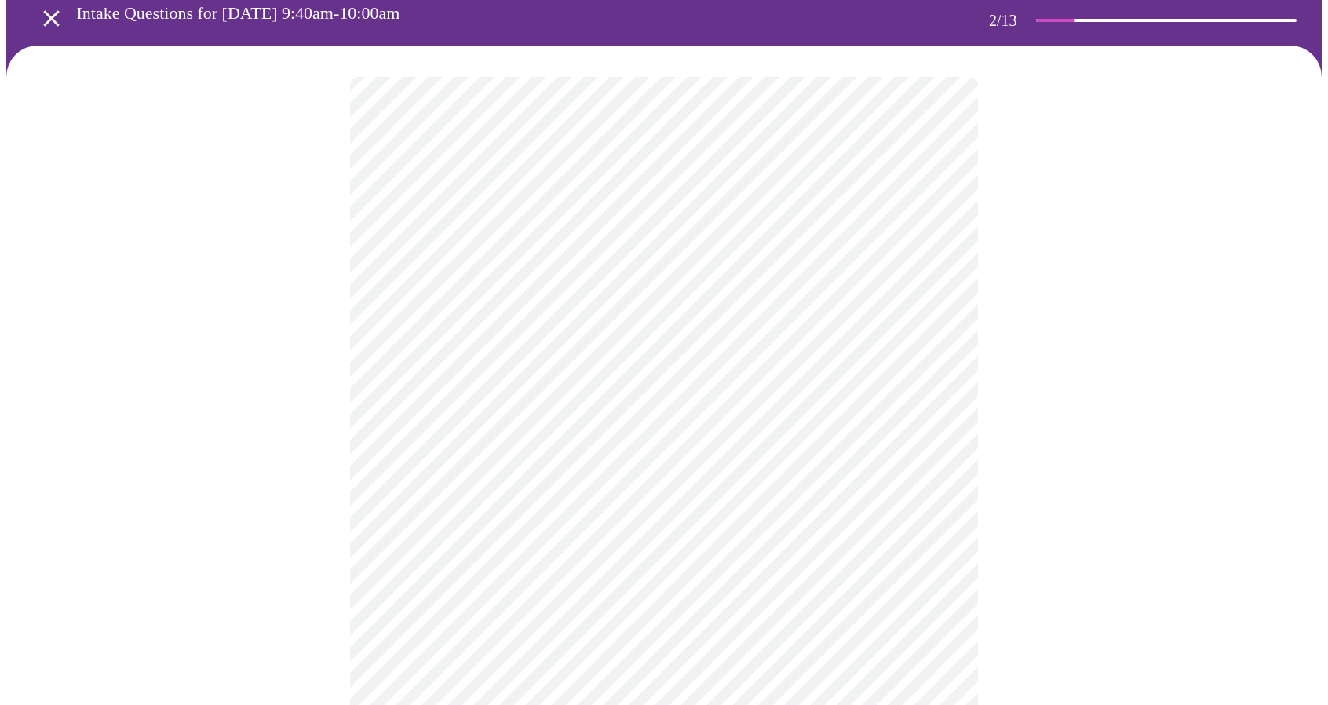
scroll to position [157, 0]
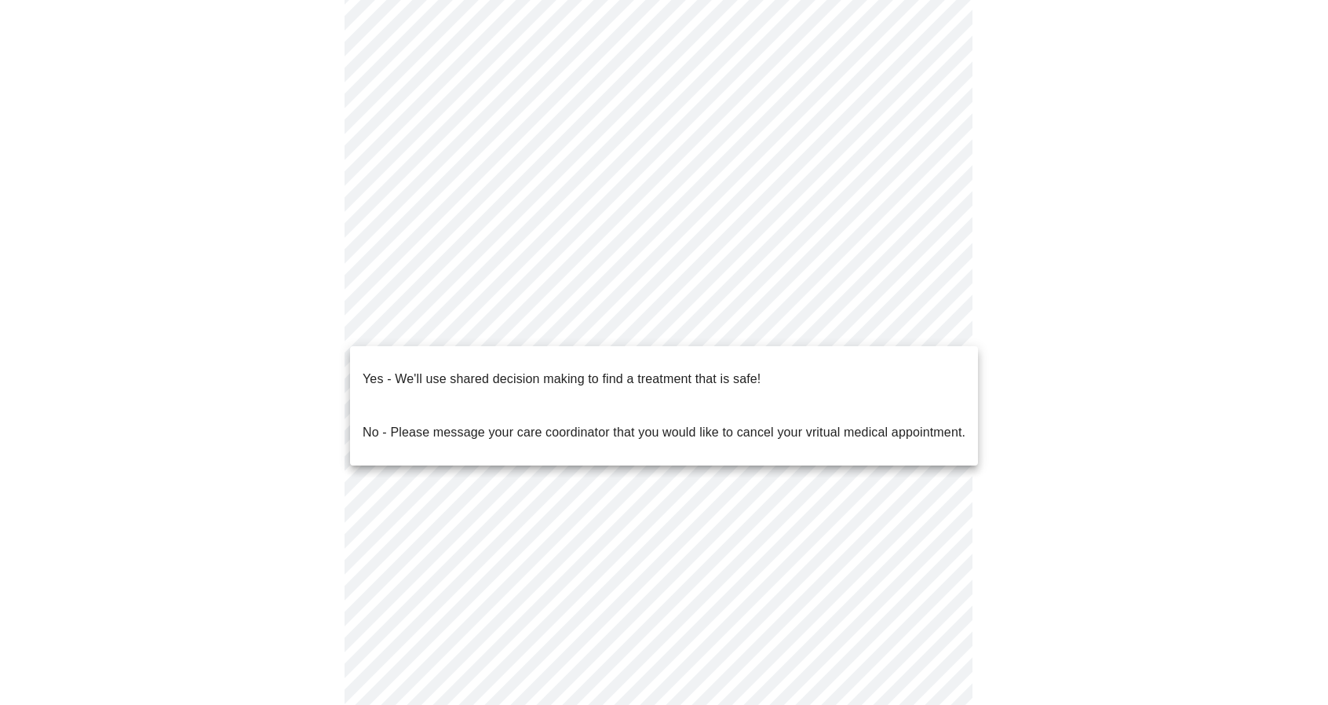
click at [918, 316] on body "MyMenopauseRx Appointments Messaging Labs Uploads Medications Community Refer a…" at bounding box center [663, 315] width 1315 height 933
click at [1234, 329] on div at bounding box center [670, 352] width 1340 height 705
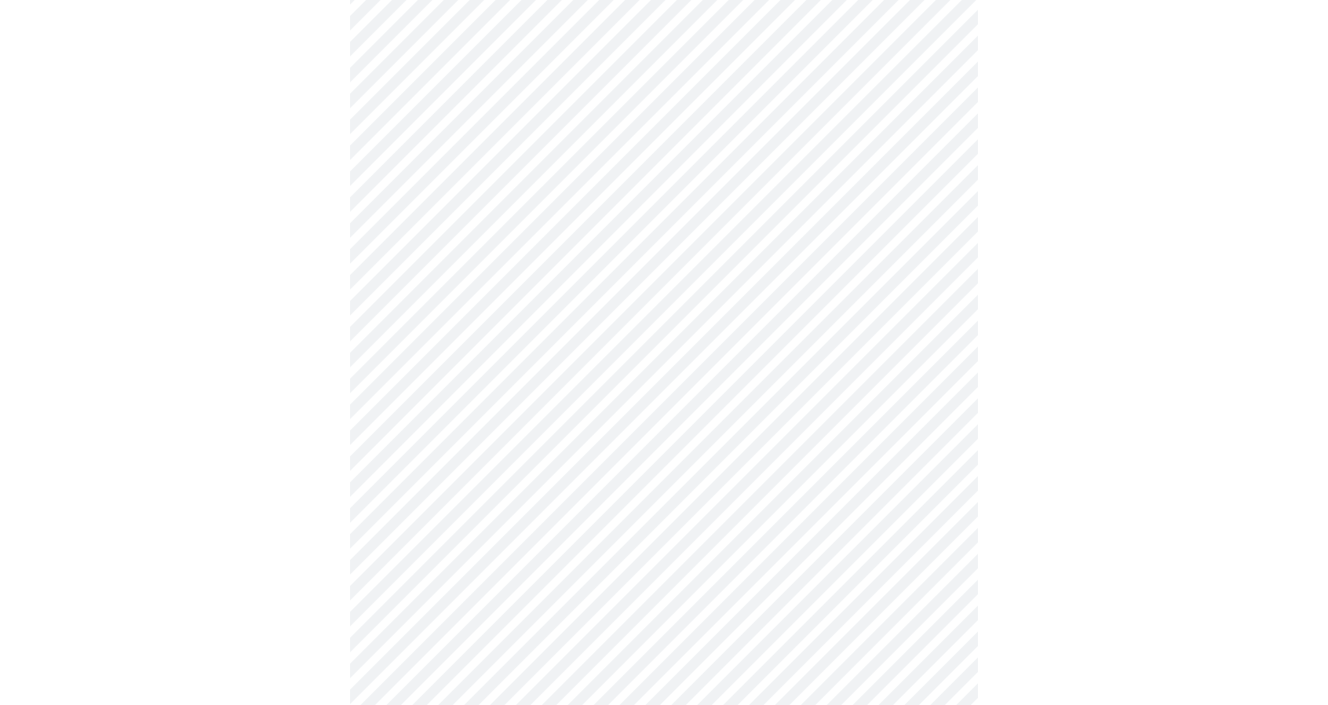
click at [896, 313] on body "MyMenopauseRx Appointments Messaging Labs Uploads Medications Community Refer a…" at bounding box center [663, 315] width 1315 height 933
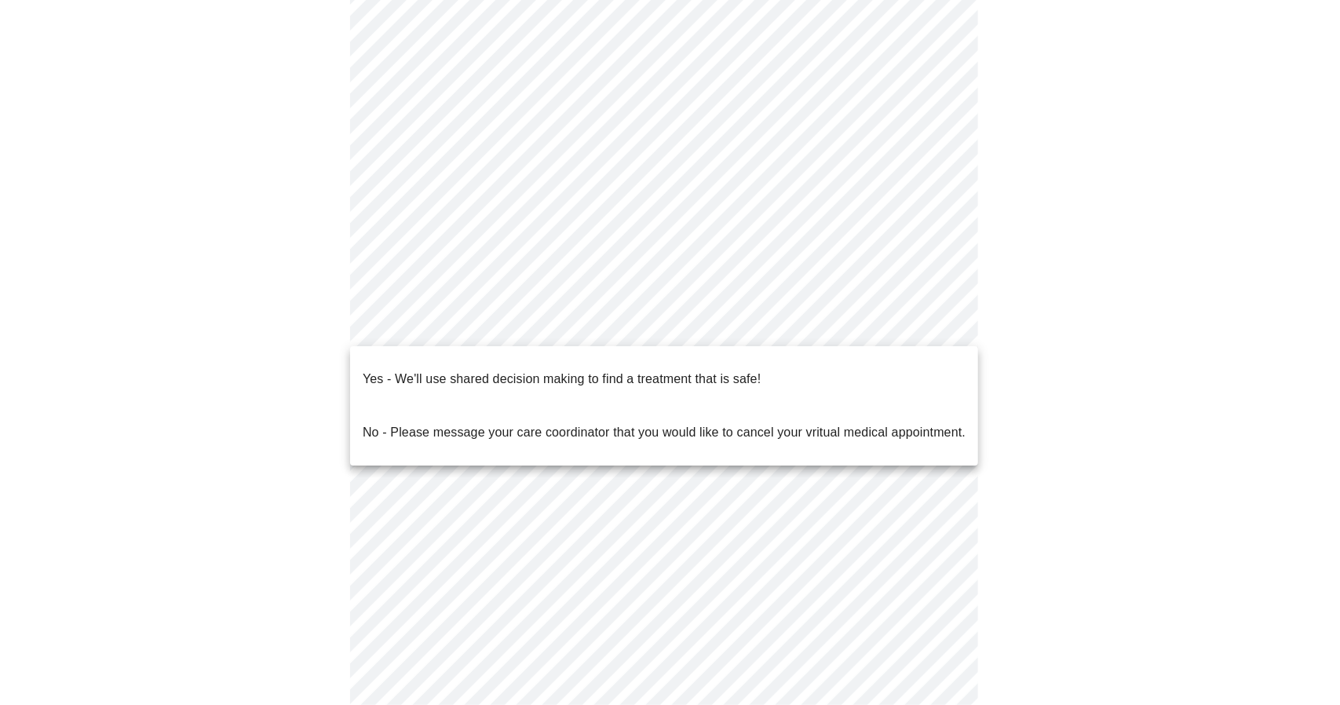
click at [856, 360] on li "Yes - We'll use shared decision making to find a treatment that is safe!" at bounding box center [664, 378] width 628 height 53
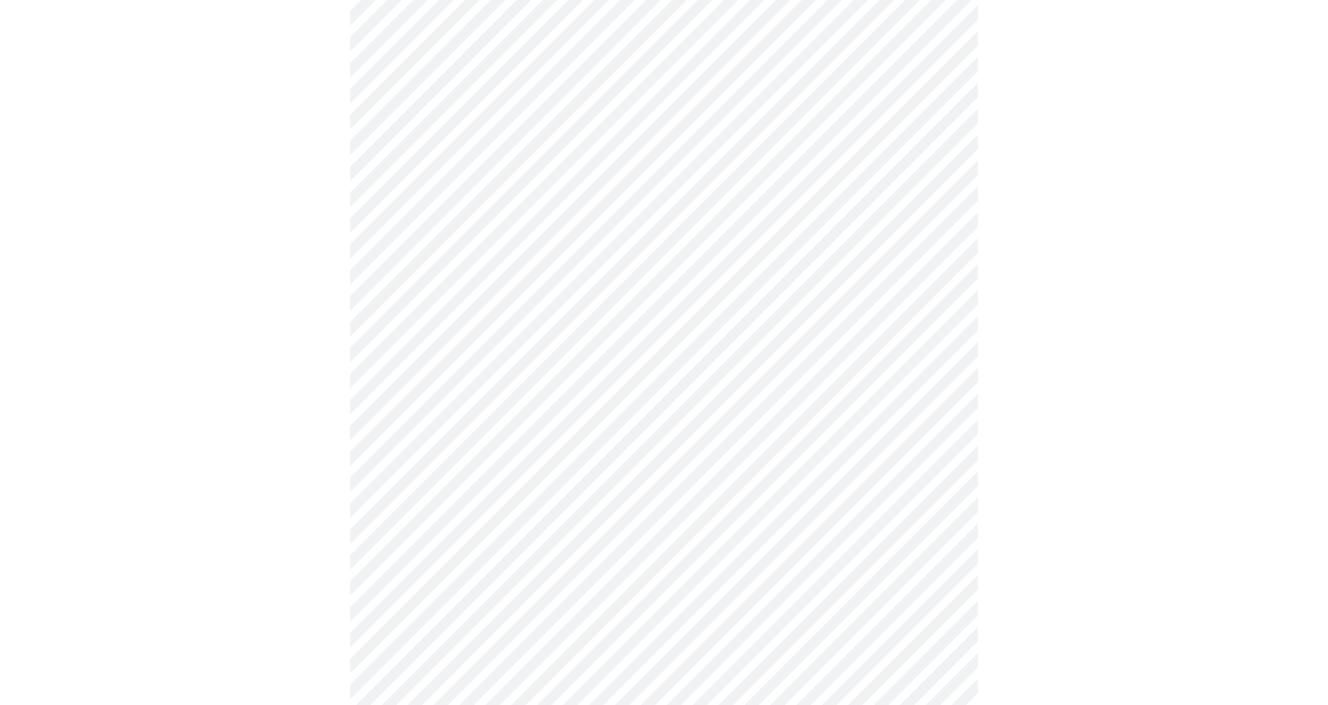
scroll to position [0, 0]
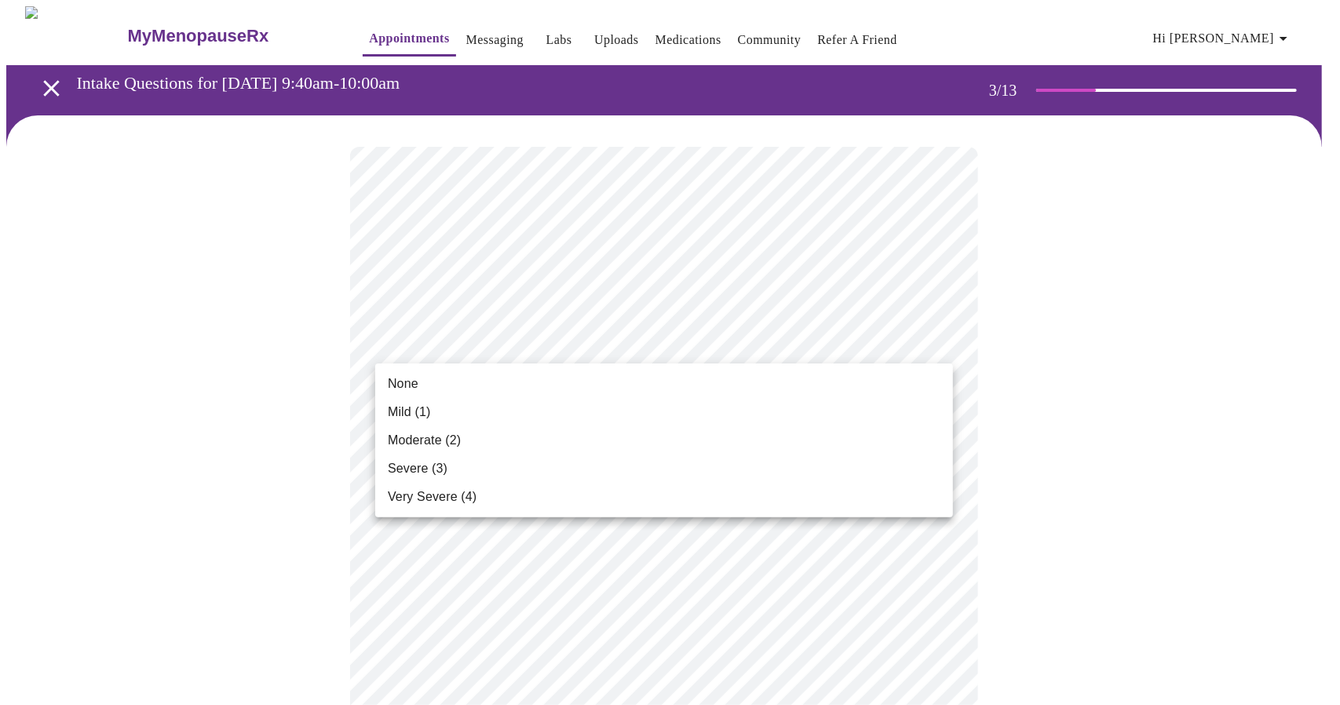
click at [789, 466] on li "Severe (3)" at bounding box center [664, 468] width 578 height 28
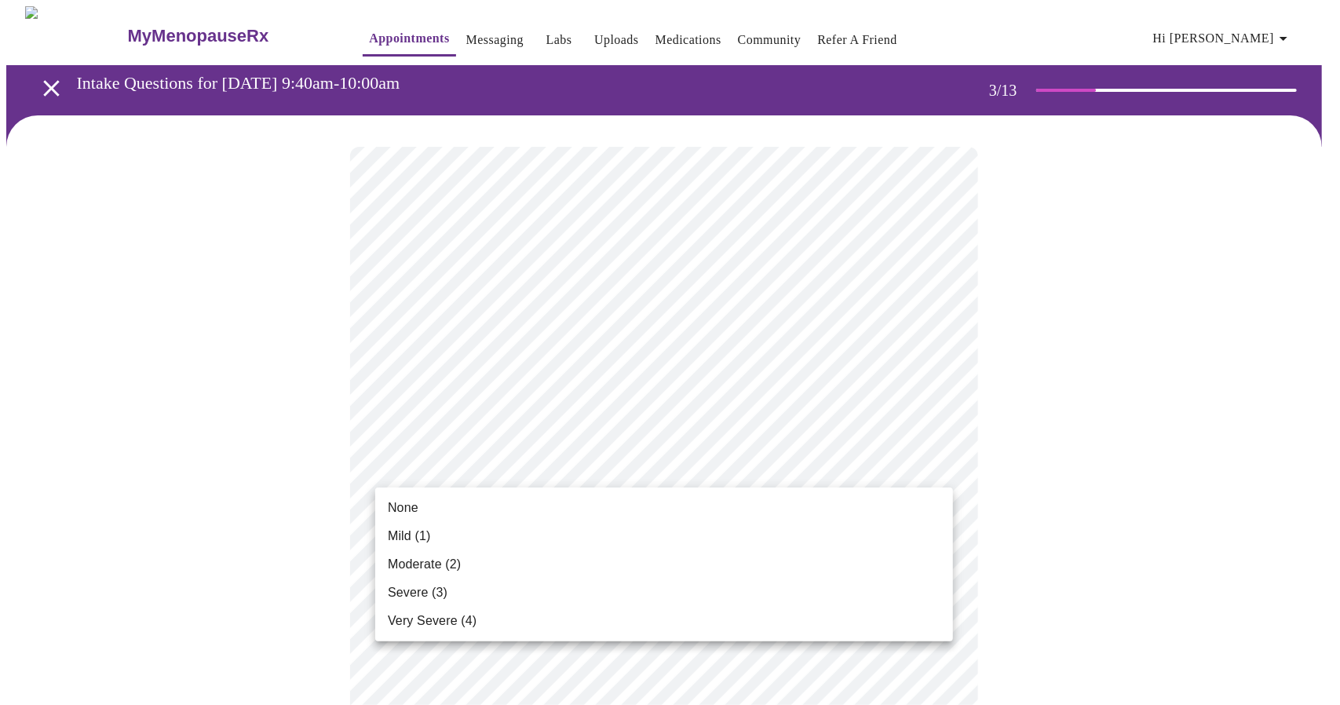
click at [715, 525] on li "Mild (1)" at bounding box center [664, 536] width 578 height 28
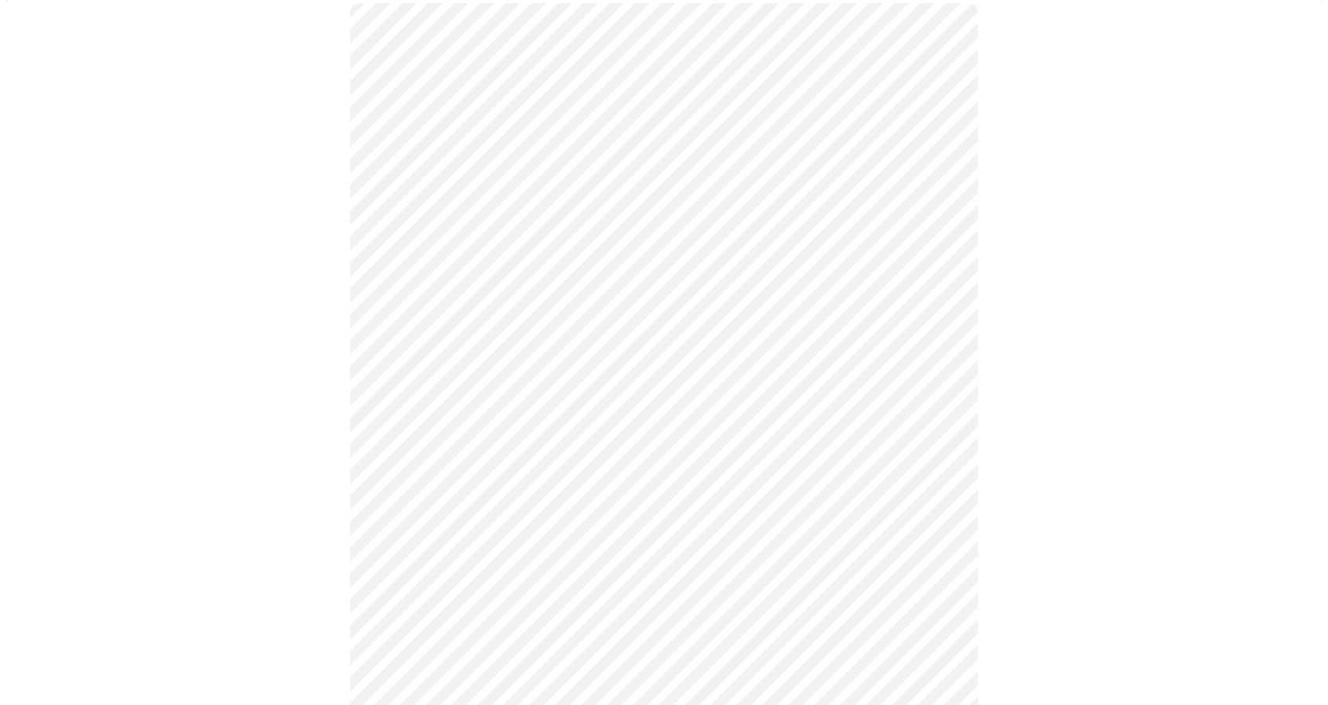
scroll to position [235, 0]
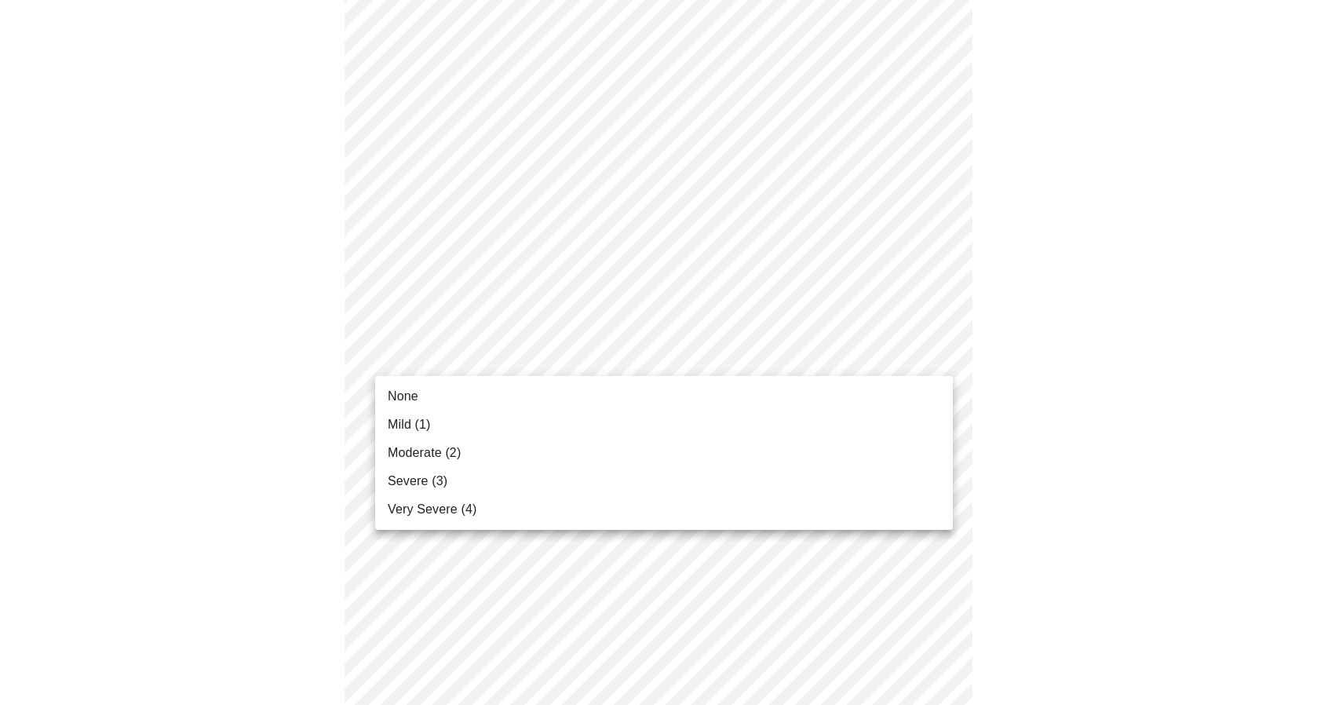
click at [680, 439] on li "Moderate (2)" at bounding box center [664, 453] width 578 height 28
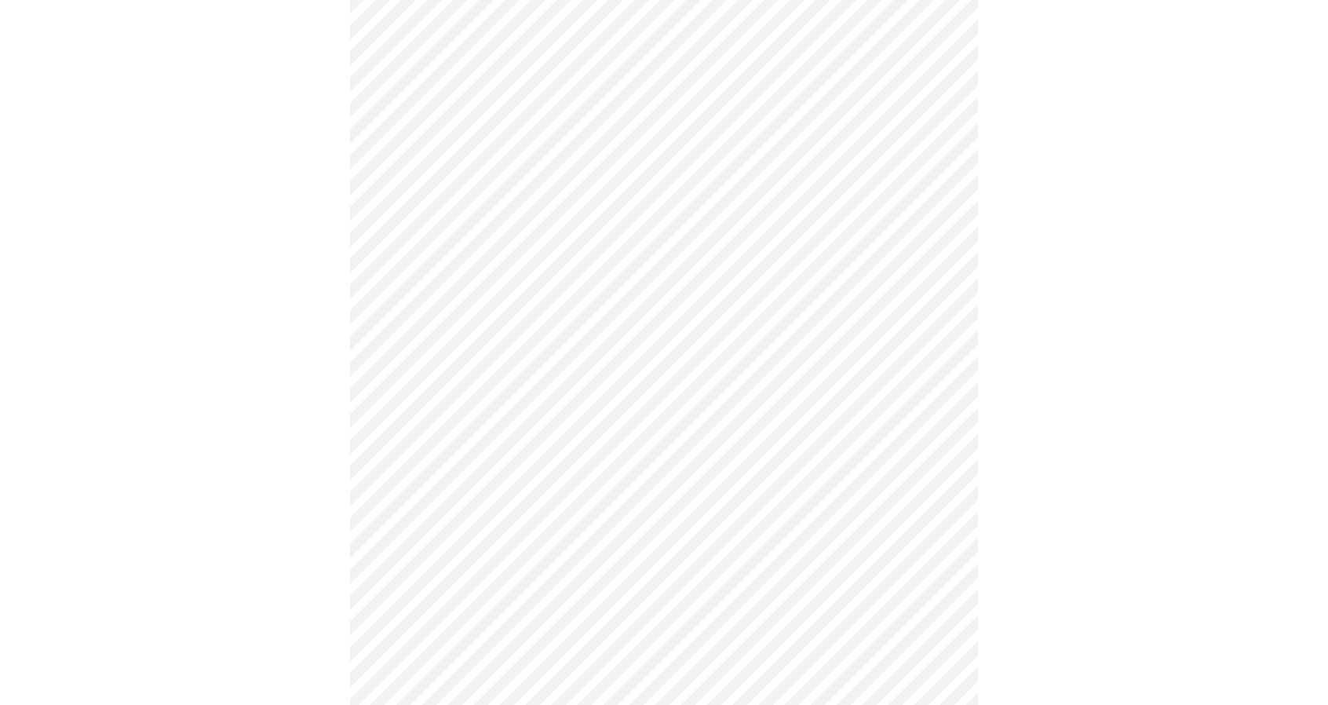
scroll to position [471, 0]
click at [808, 246] on body "MyMenopauseRx Appointments Messaging Labs Uploads Medications Community Refer a…" at bounding box center [663, 546] width 1315 height 2022
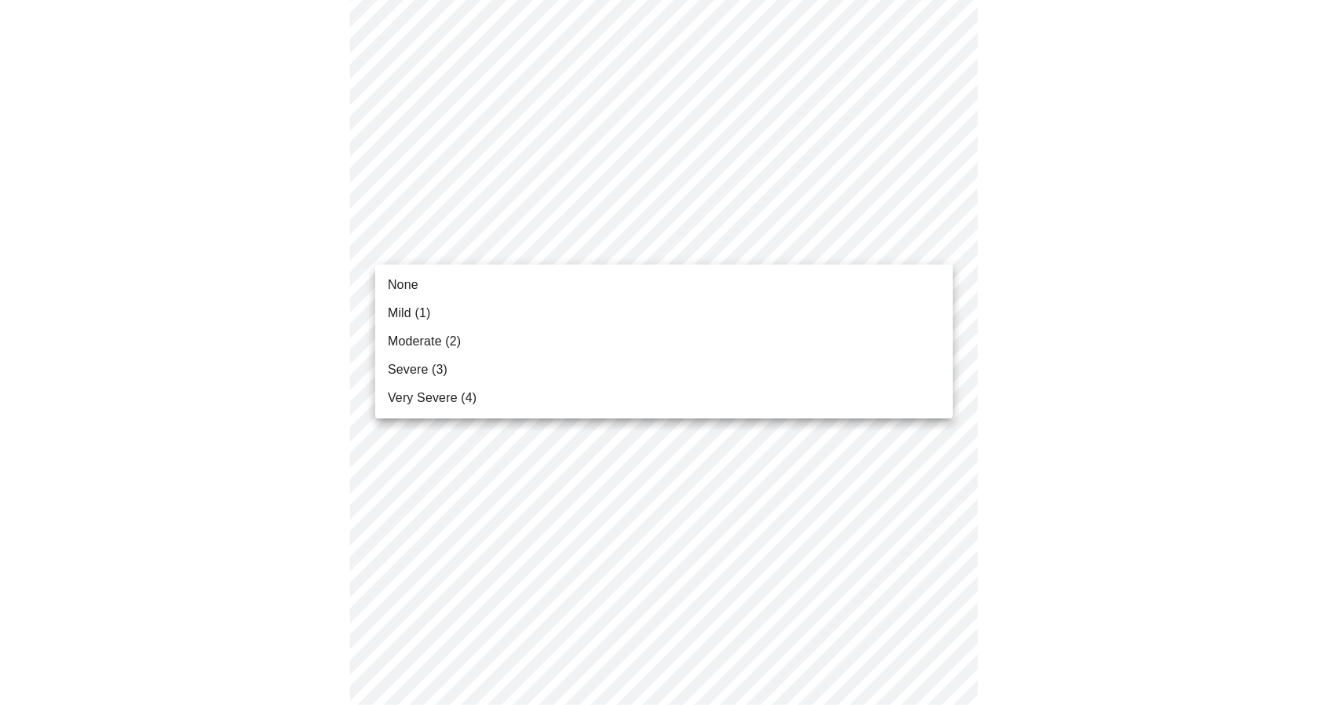
click at [761, 348] on li "Moderate (2)" at bounding box center [664, 341] width 578 height 28
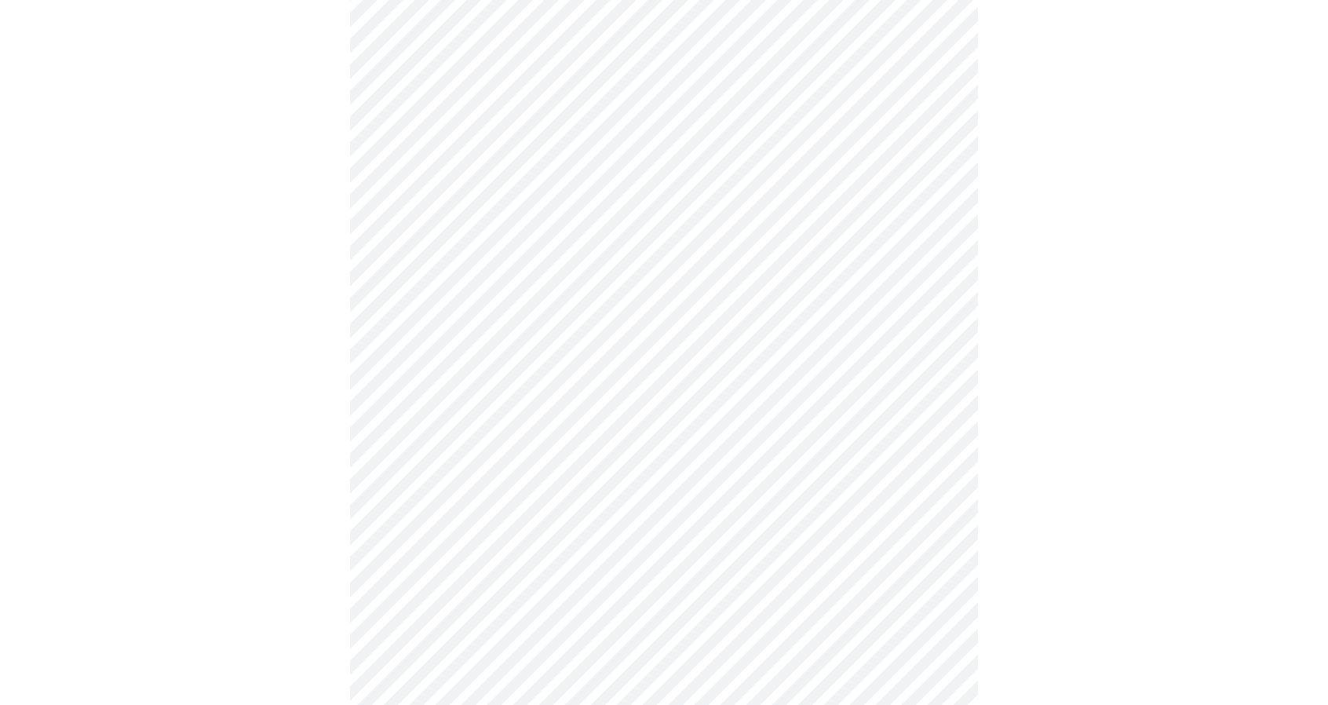
click at [932, 340] on body "MyMenopauseRx Appointments Messaging Labs Uploads Medications Community Refer a…" at bounding box center [663, 535] width 1315 height 2000
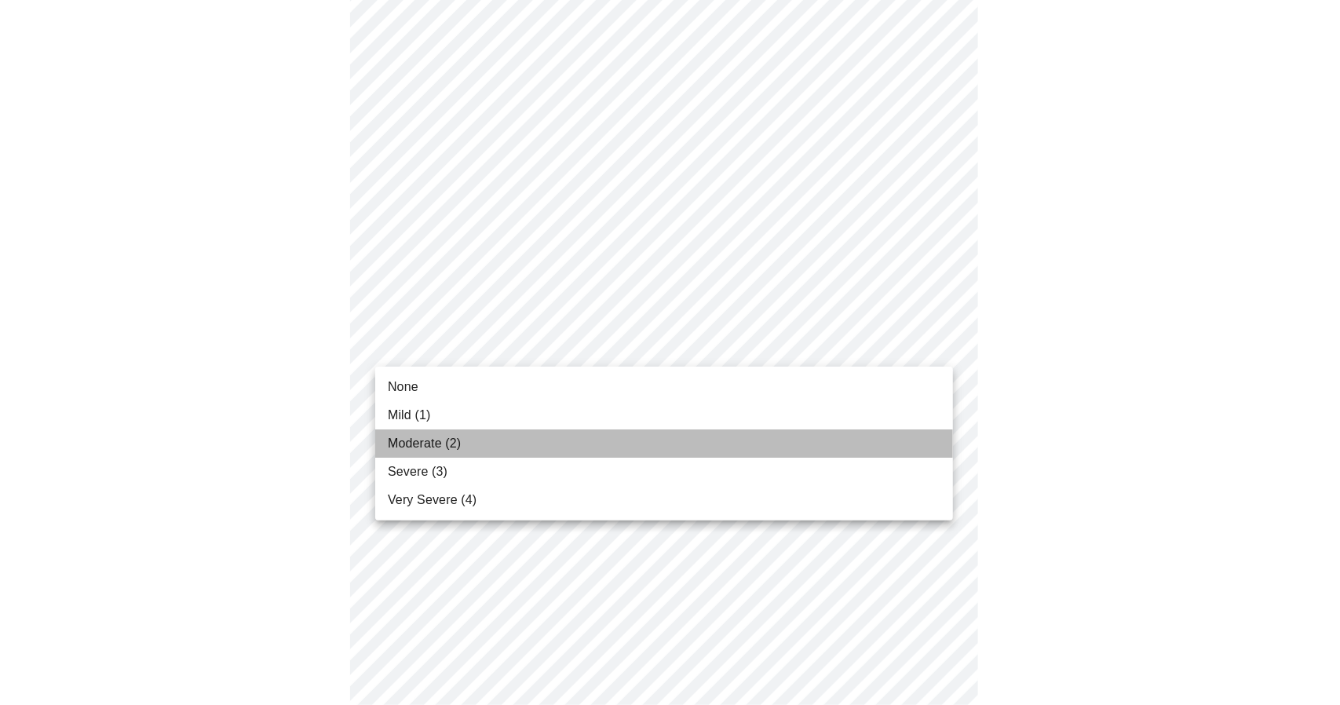
click at [778, 447] on li "Moderate (2)" at bounding box center [664, 443] width 578 height 28
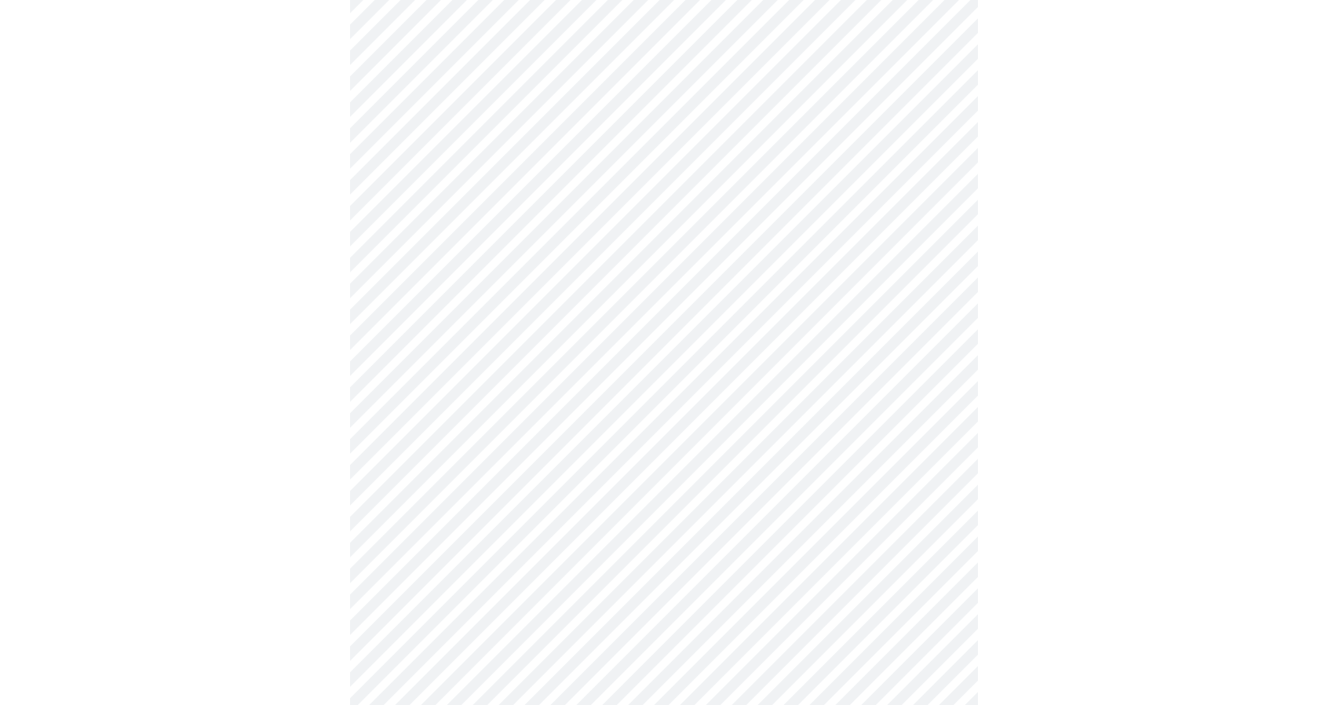
scroll to position [628, 0]
click at [920, 283] on body "MyMenopauseRx Appointments Messaging Labs Uploads Medications Community Refer a…" at bounding box center [663, 367] width 1315 height 1978
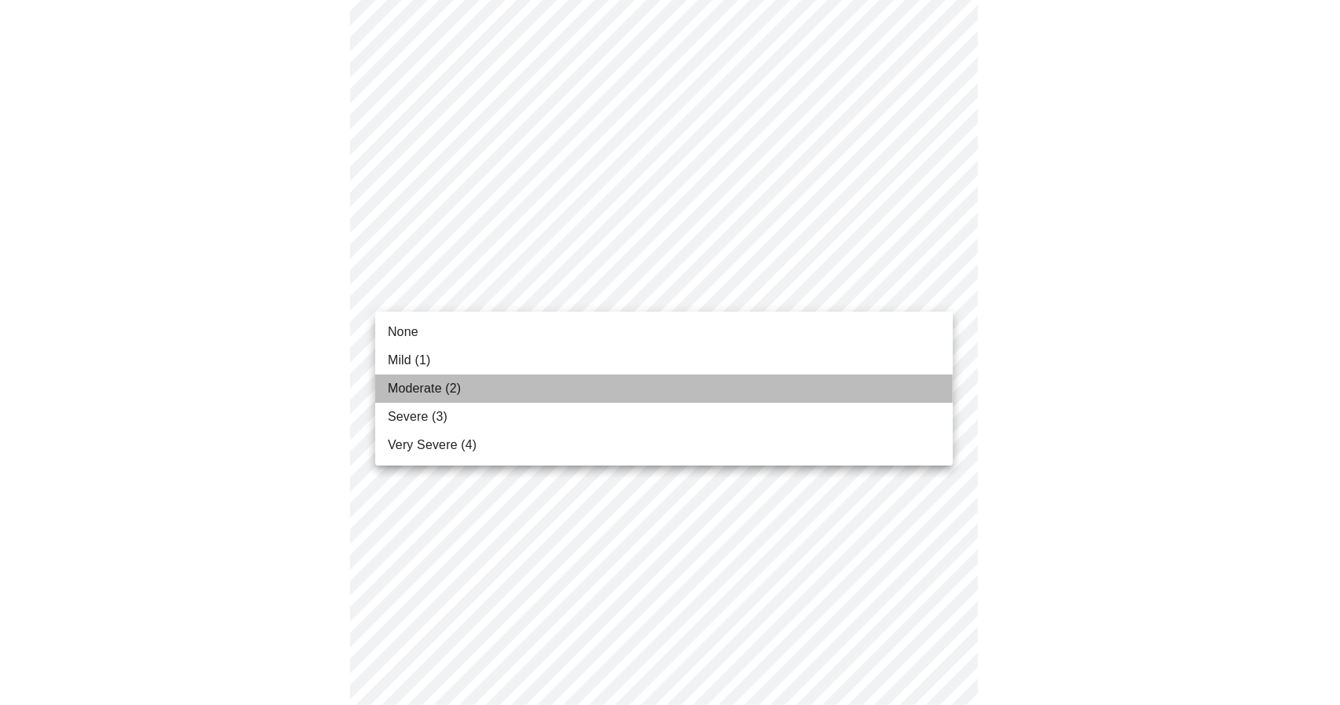
click at [777, 385] on li "Moderate (2)" at bounding box center [664, 388] width 578 height 28
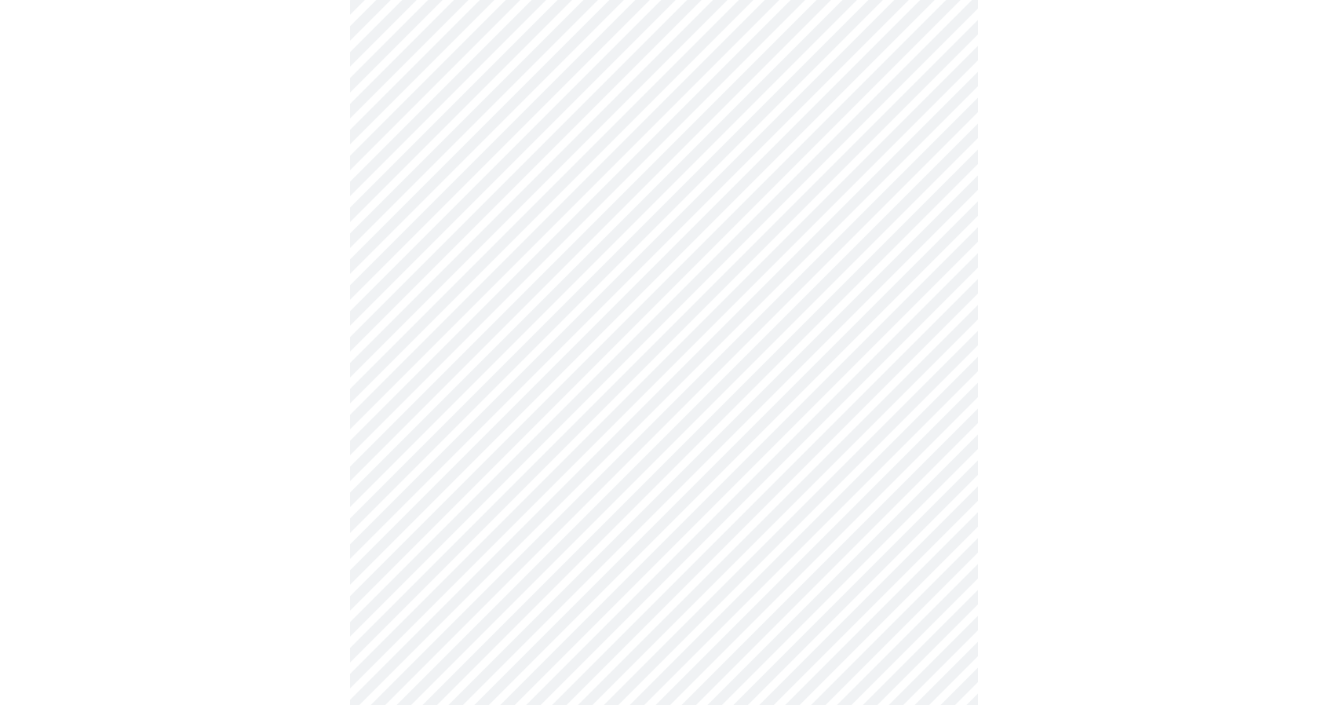
scroll to position [863, 0]
click at [926, 175] on body "MyMenopauseRx Appointments Messaging Labs Uploads Medications Community Refer a…" at bounding box center [663, 121] width 1315 height 1956
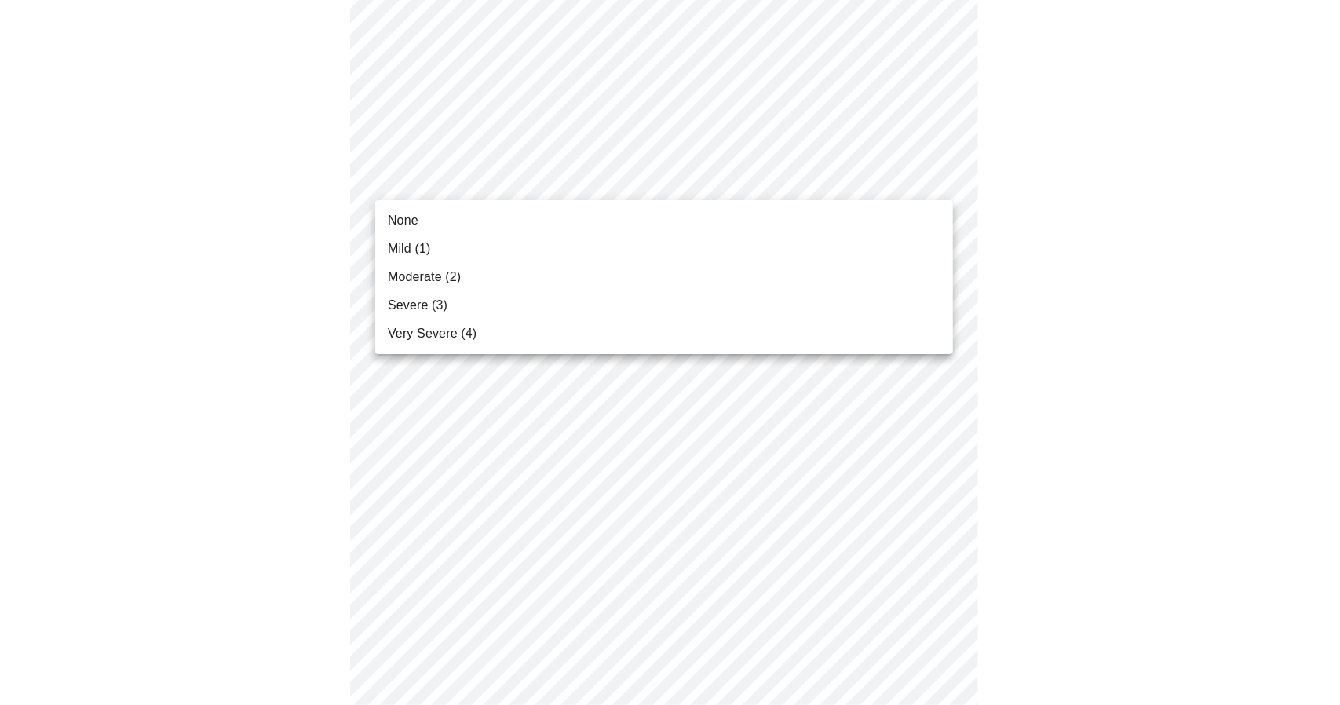
click at [829, 286] on li "Moderate (2)" at bounding box center [664, 277] width 578 height 28
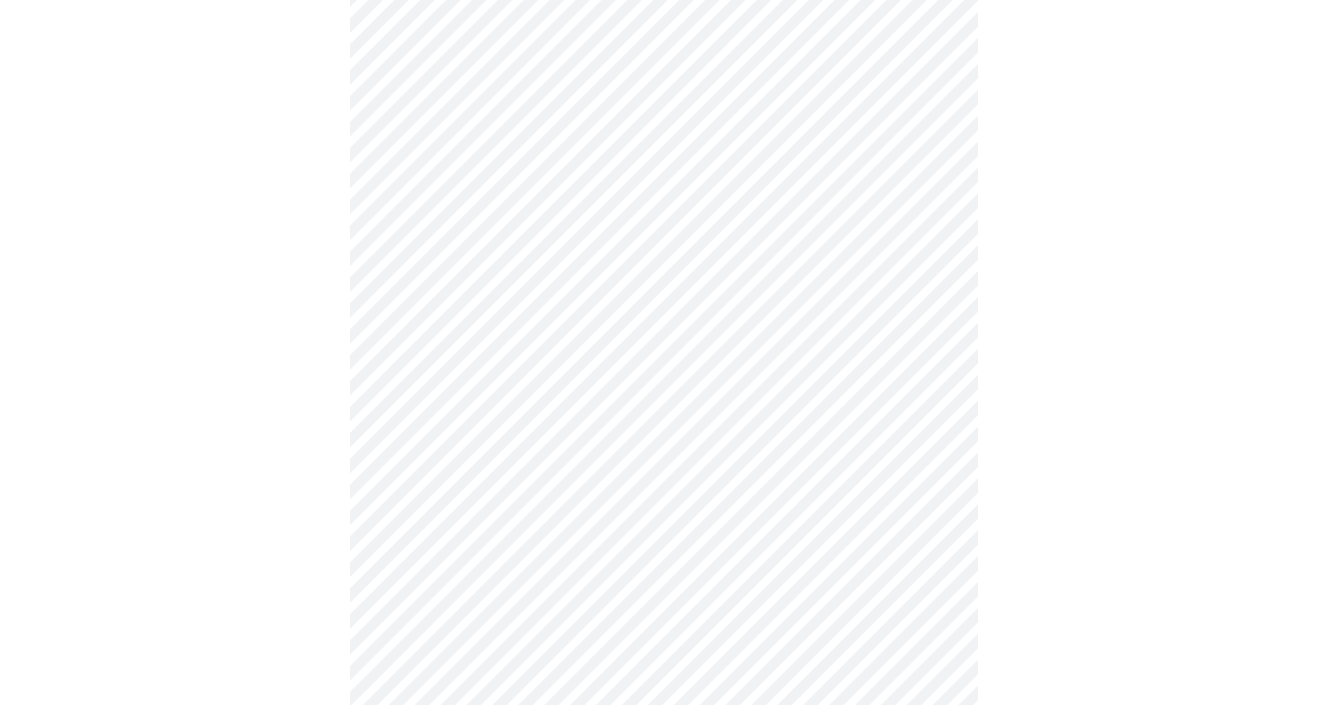
scroll to position [1099, 0]
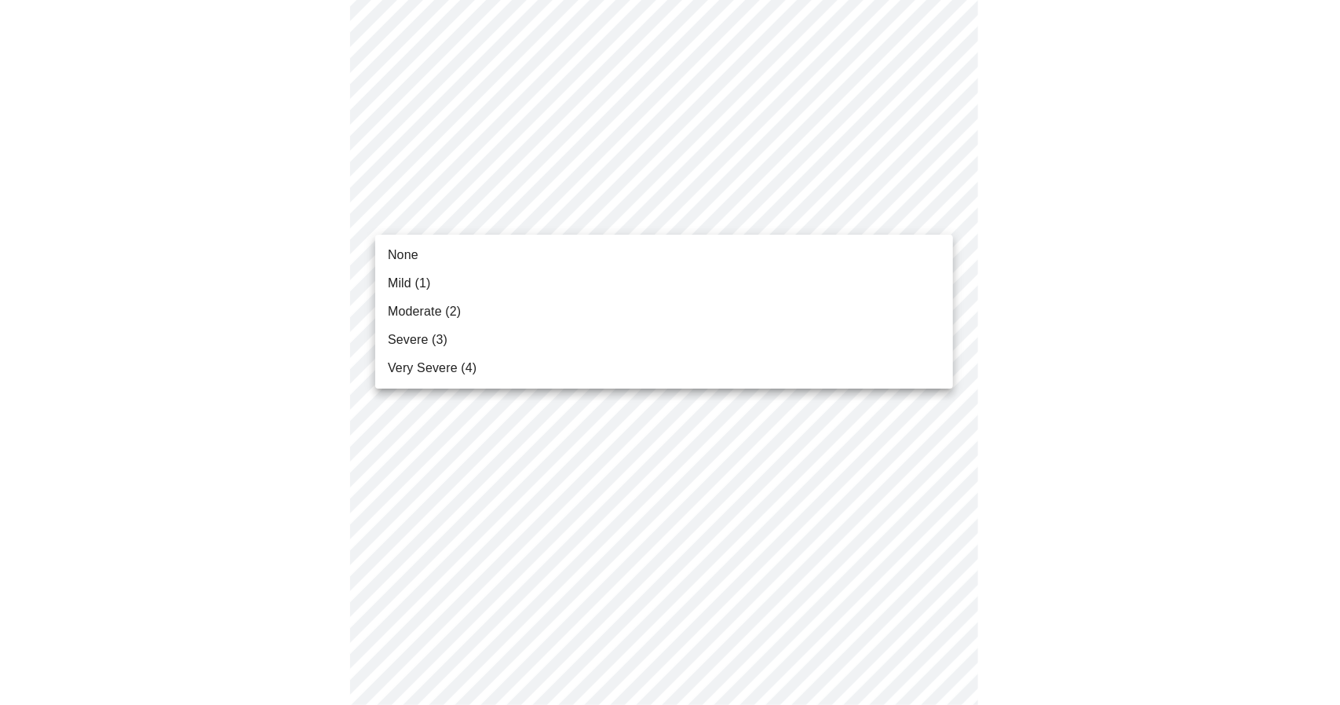
click at [823, 279] on li "Mild (1)" at bounding box center [664, 283] width 578 height 28
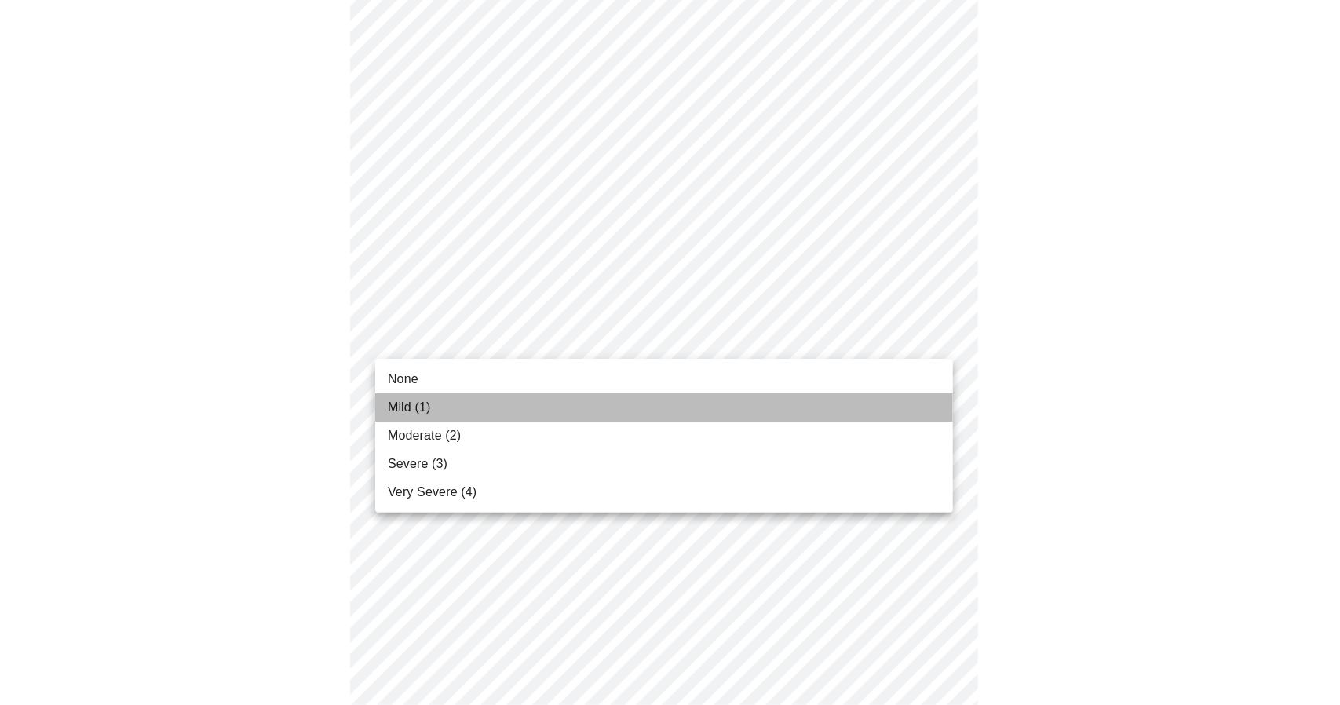
click at [774, 399] on li "Mild (1)" at bounding box center [664, 407] width 578 height 28
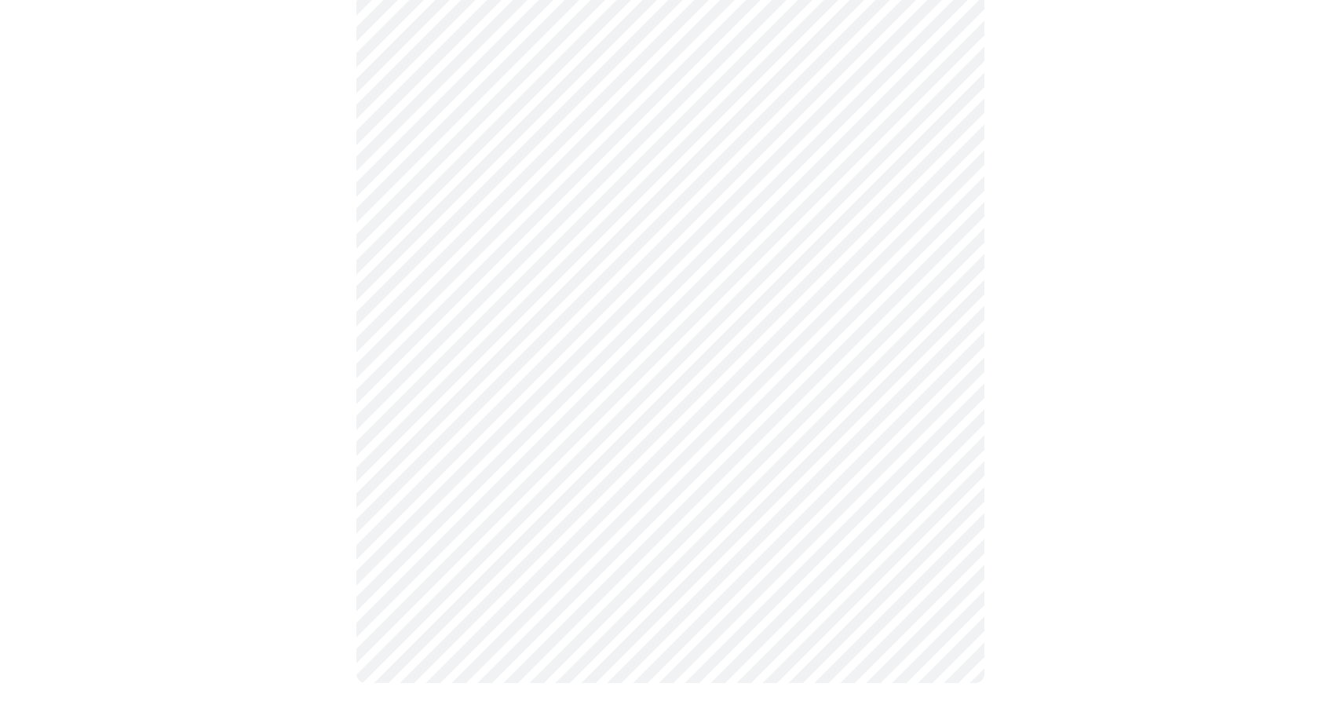
scroll to position [1185, 0]
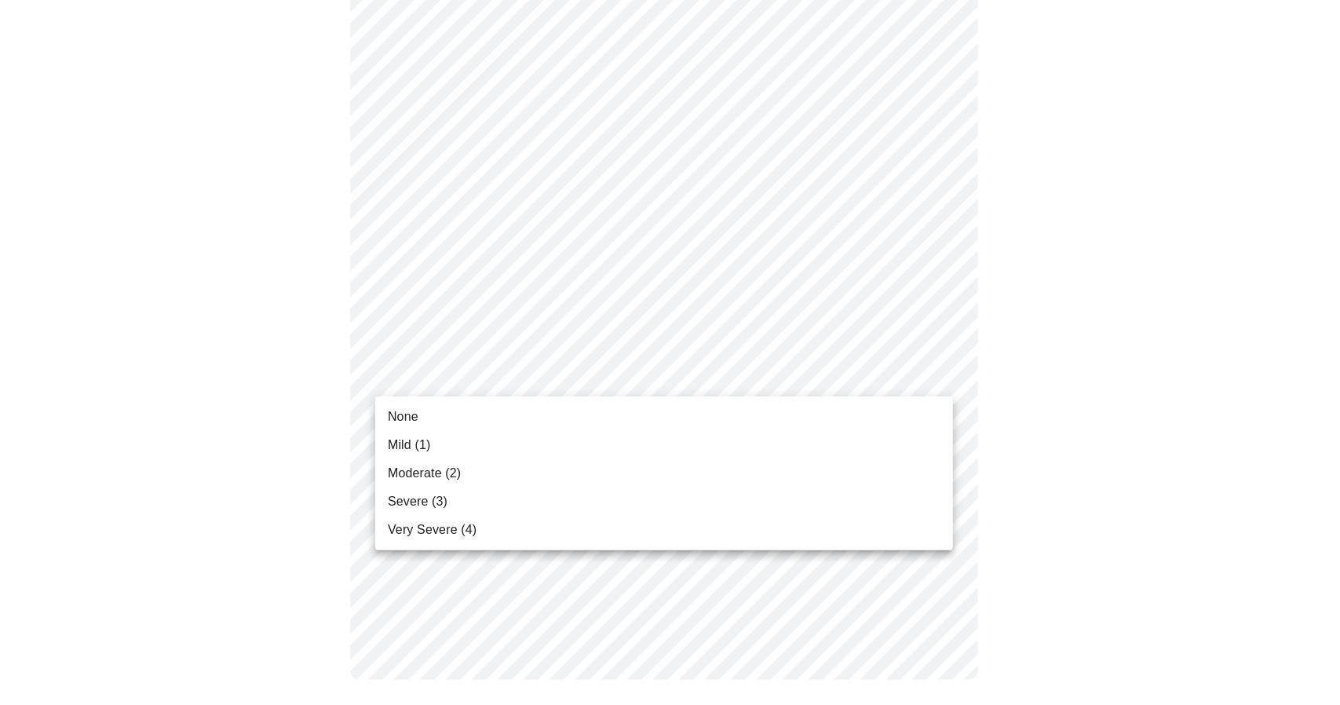
click at [723, 530] on li "Very Severe (4)" at bounding box center [664, 530] width 578 height 28
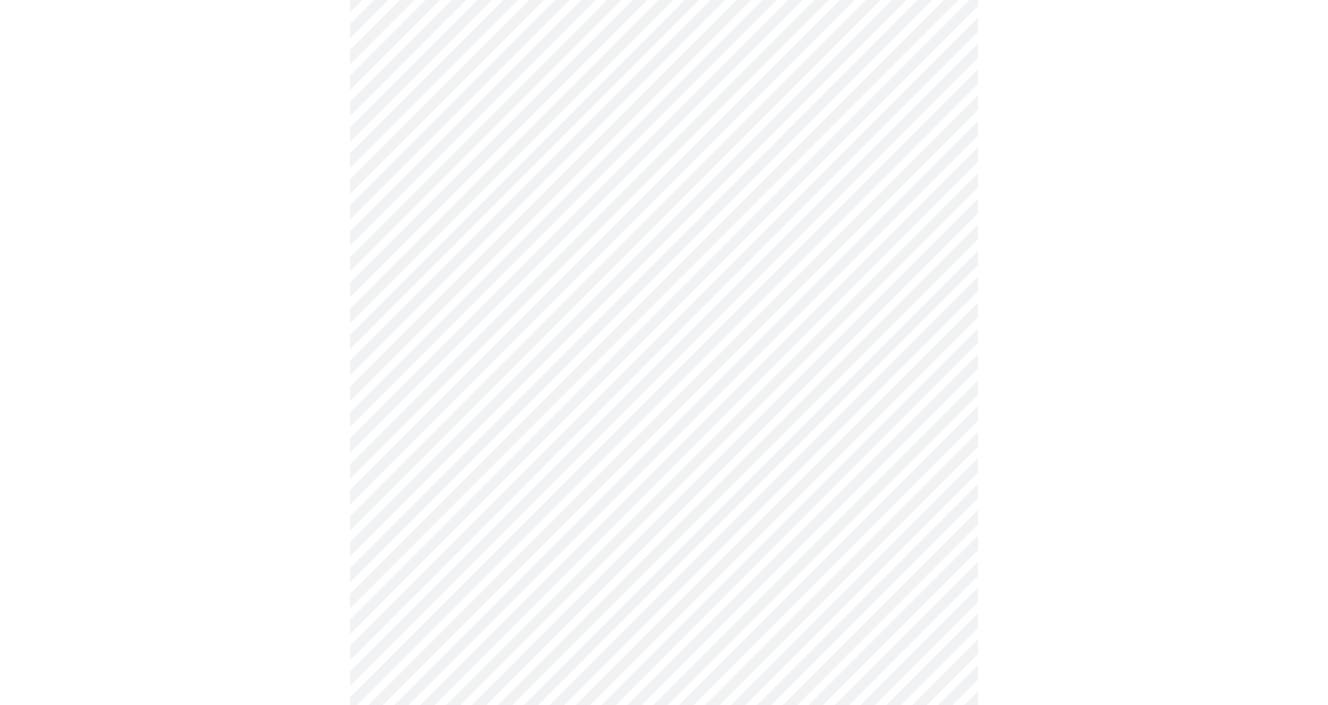
scroll to position [928, 0]
click at [921, 234] on body "MyMenopauseRx Appointments Messaging Labs Uploads Medications Community Refer a…" at bounding box center [669, 13] width 1327 height 1868
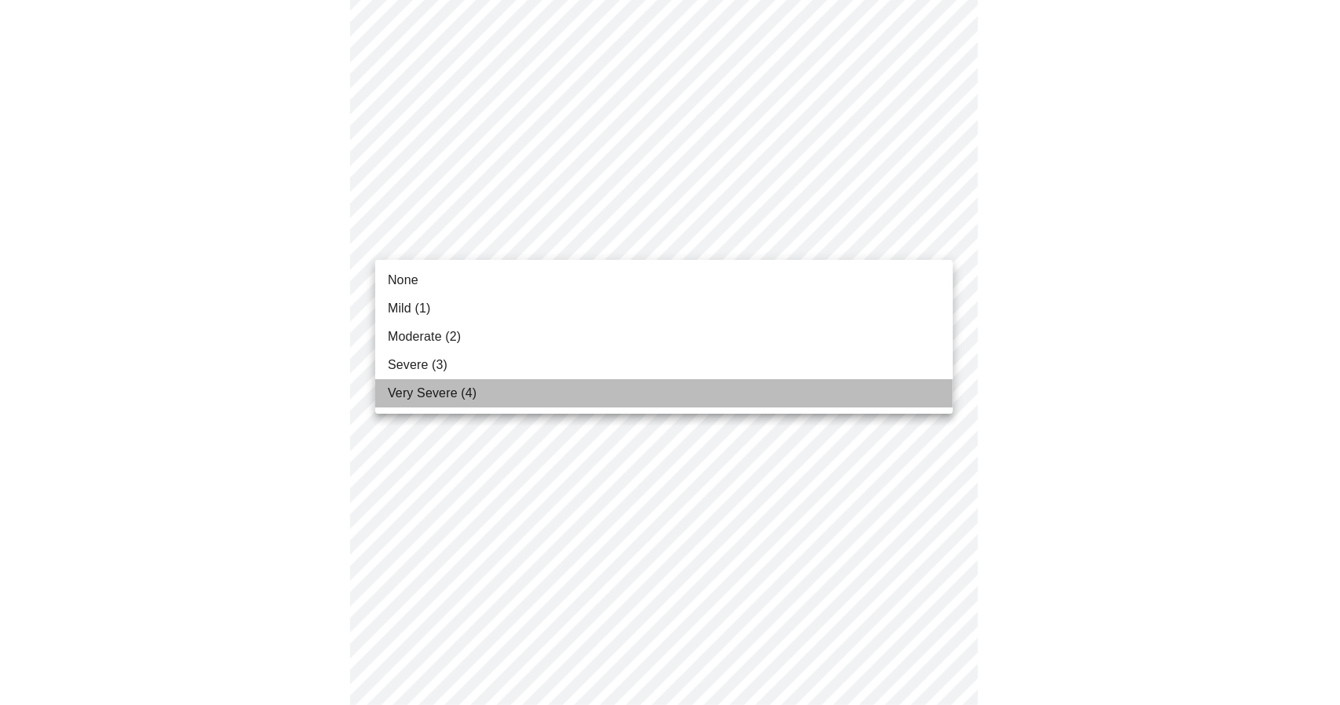
click at [681, 385] on li "Very Severe (4)" at bounding box center [664, 393] width 578 height 28
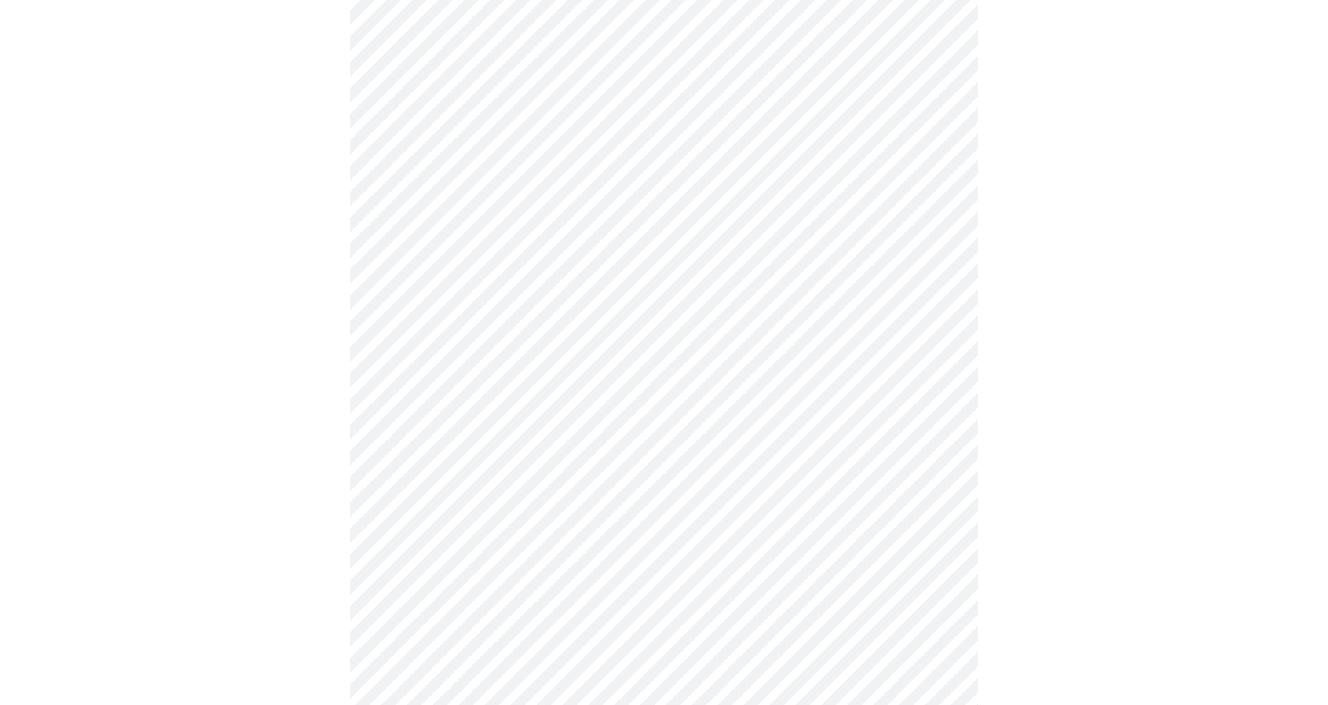
scroll to position [706, 0]
click at [935, 180] on body "MyMenopauseRx Appointments Messaging Labs Uploads Medications Community Refer a…" at bounding box center [669, 42] width 1327 height 1484
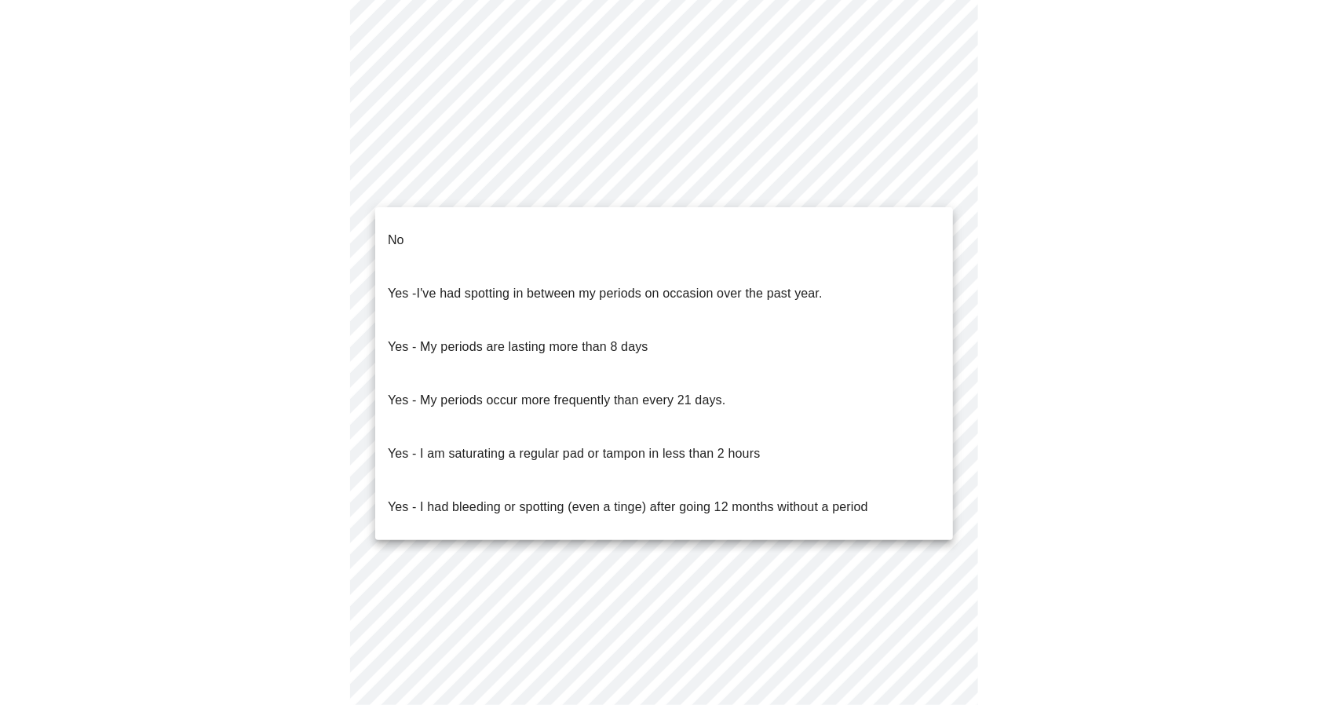
click at [1002, 173] on div at bounding box center [670, 352] width 1340 height 705
click at [905, 185] on body "MyMenopauseRx Appointments Messaging Labs Uploads Medications Community Refer a…" at bounding box center [669, 42] width 1327 height 1484
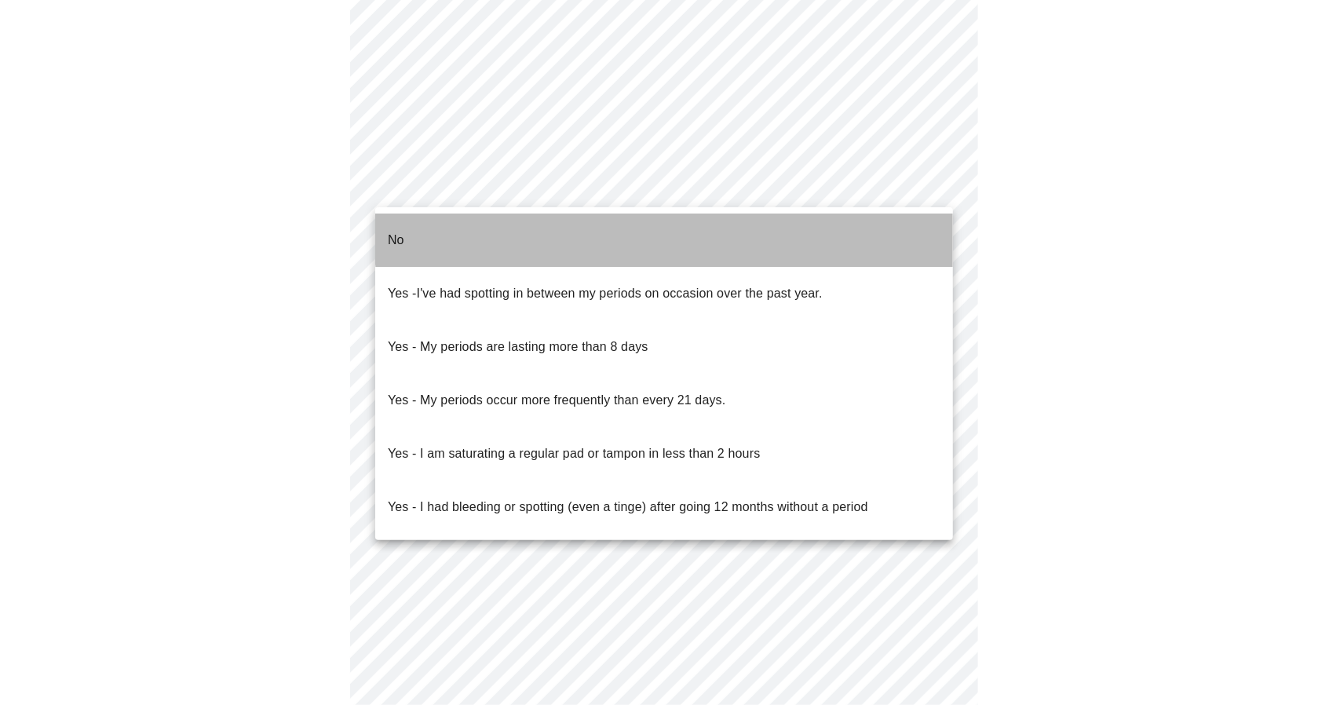
click at [796, 227] on li "No" at bounding box center [664, 239] width 578 height 53
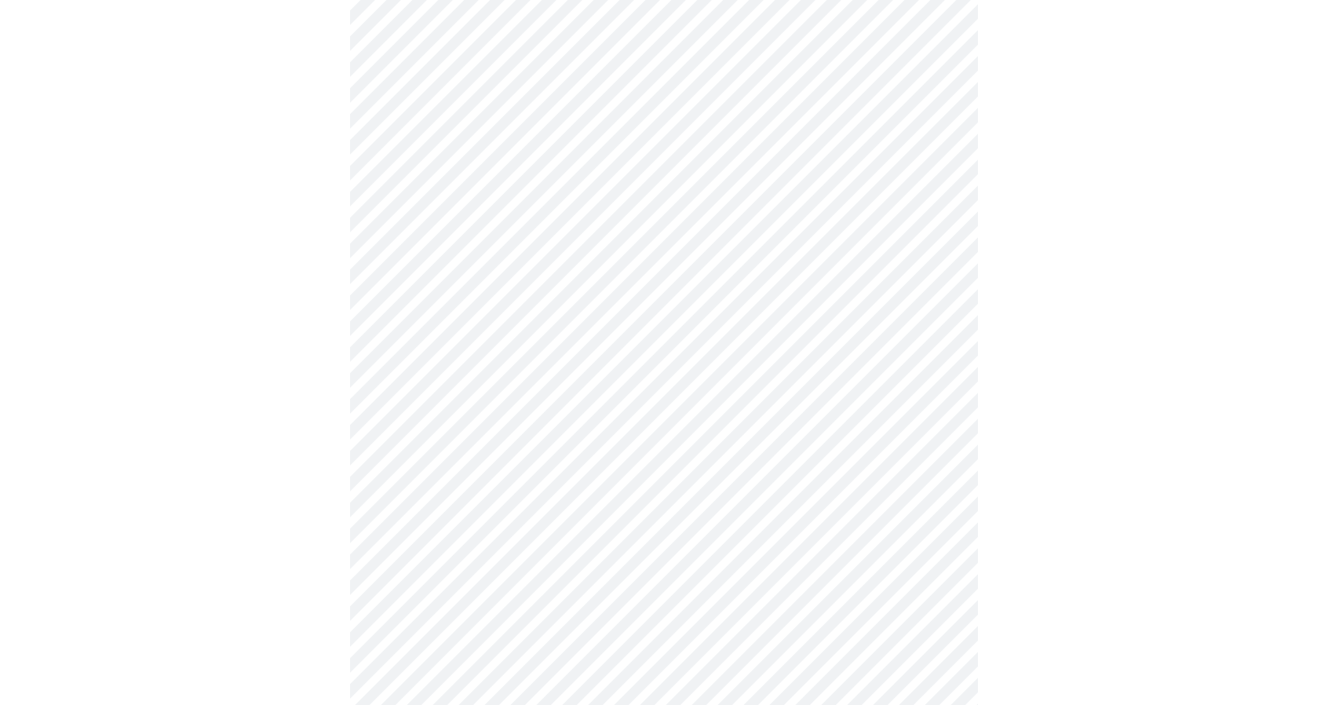
click at [935, 301] on body "MyMenopauseRx Appointments Messaging Labs Uploads Medications Community Refer a…" at bounding box center [663, 37] width 1315 height 1475
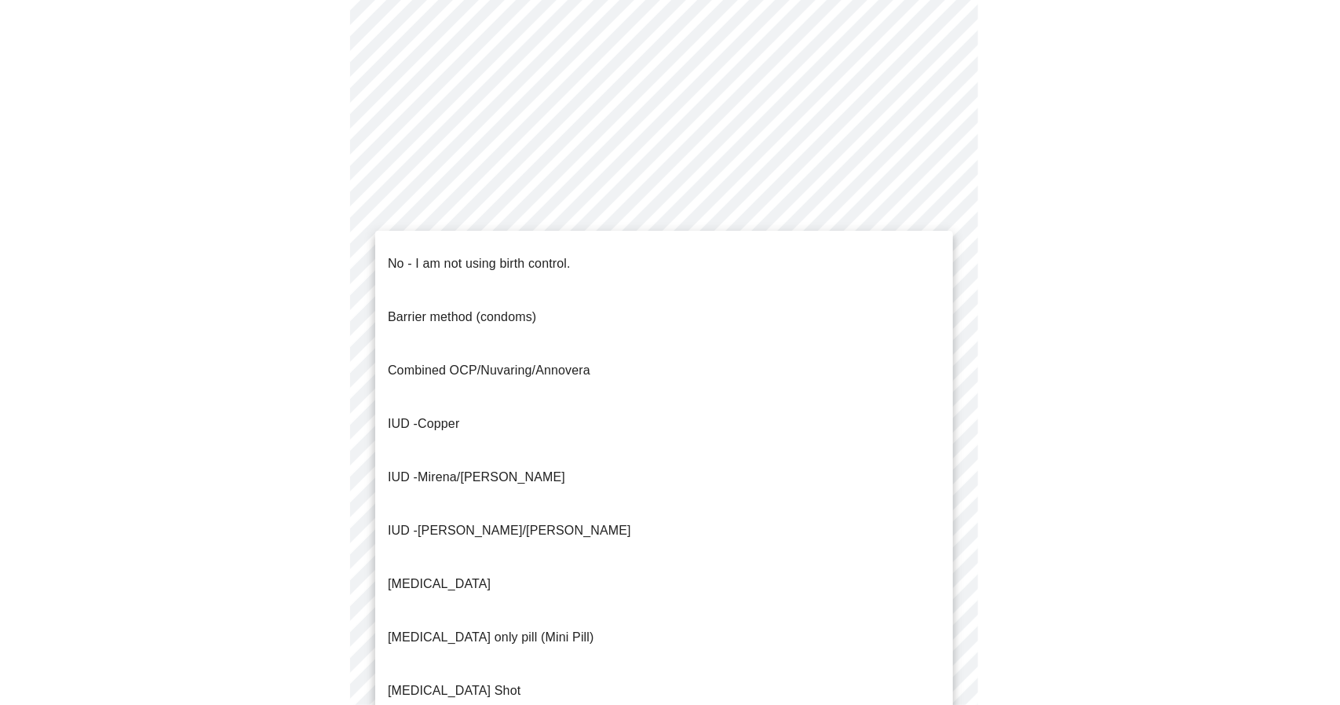
click at [778, 244] on li "No - I am not using birth control." at bounding box center [664, 263] width 578 height 53
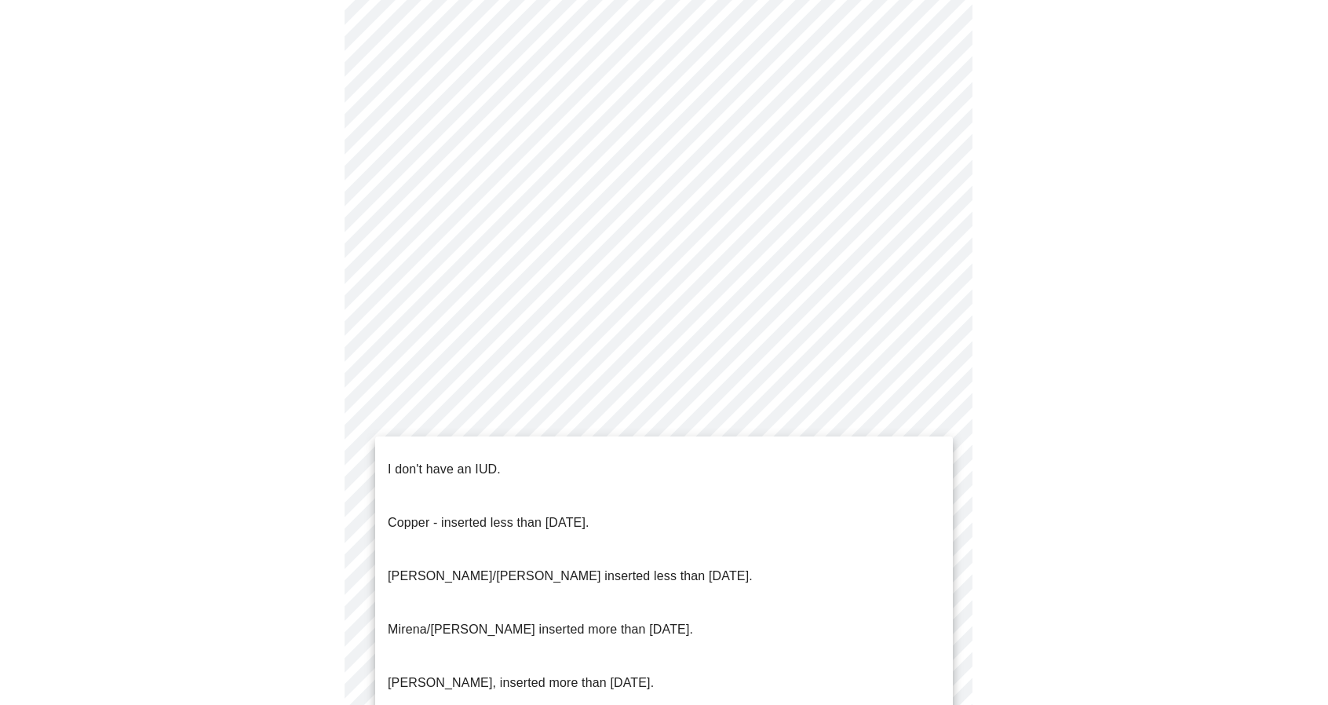
click at [907, 405] on body "MyMenopauseRx Appointments Messaging Labs Uploads Medications Community Refer a…" at bounding box center [663, 32] width 1315 height 1465
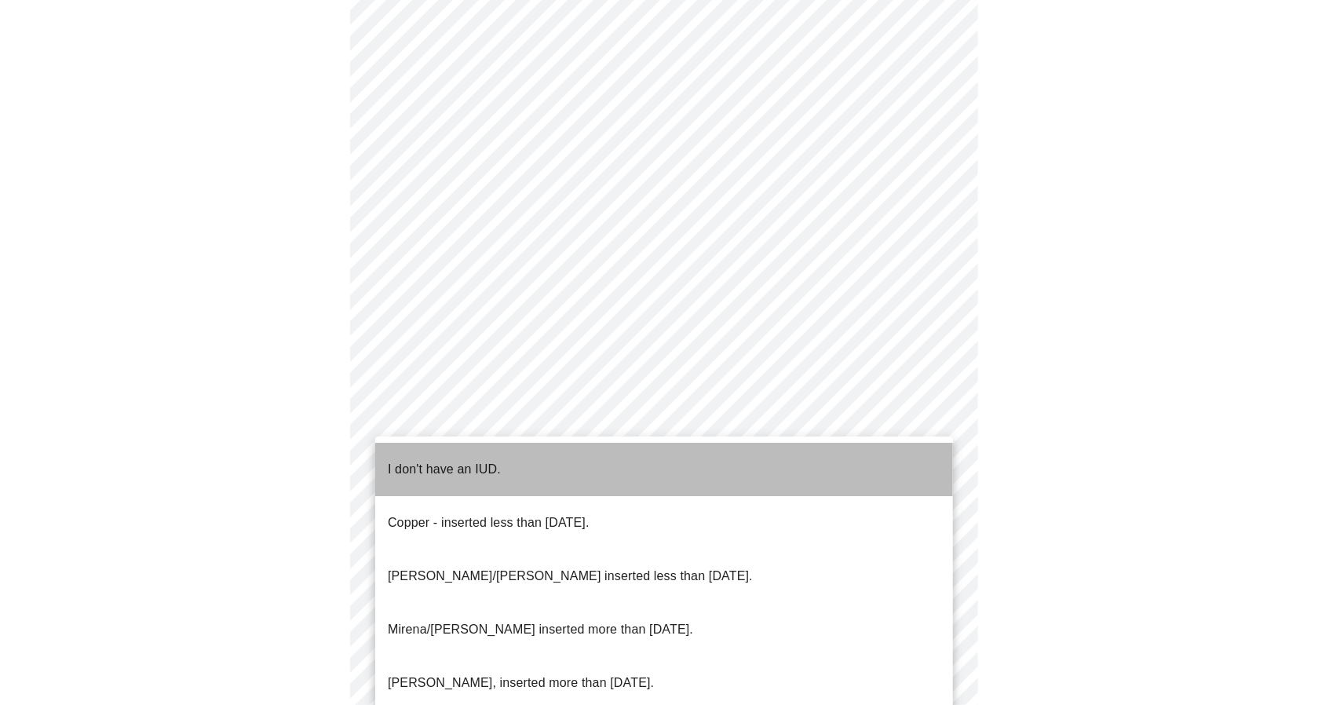
click at [833, 463] on li "I don't have an IUD." at bounding box center [664, 469] width 578 height 53
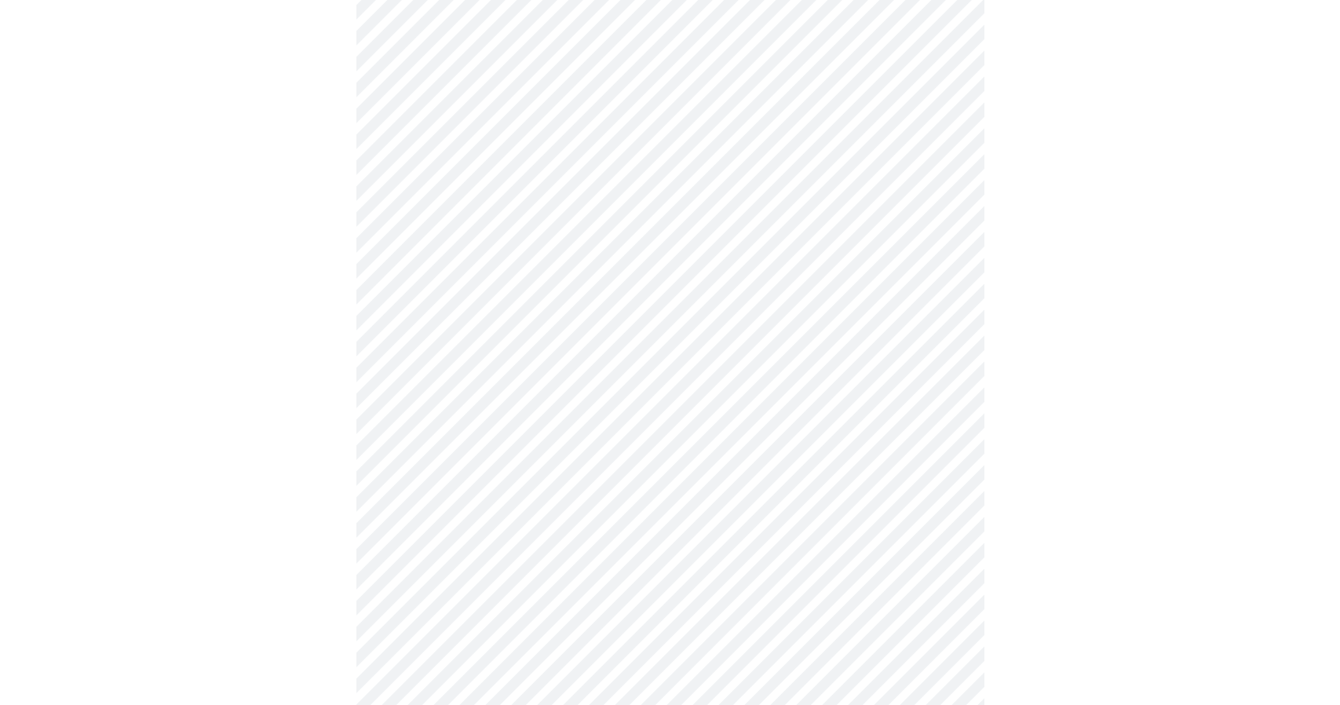
scroll to position [751, 0]
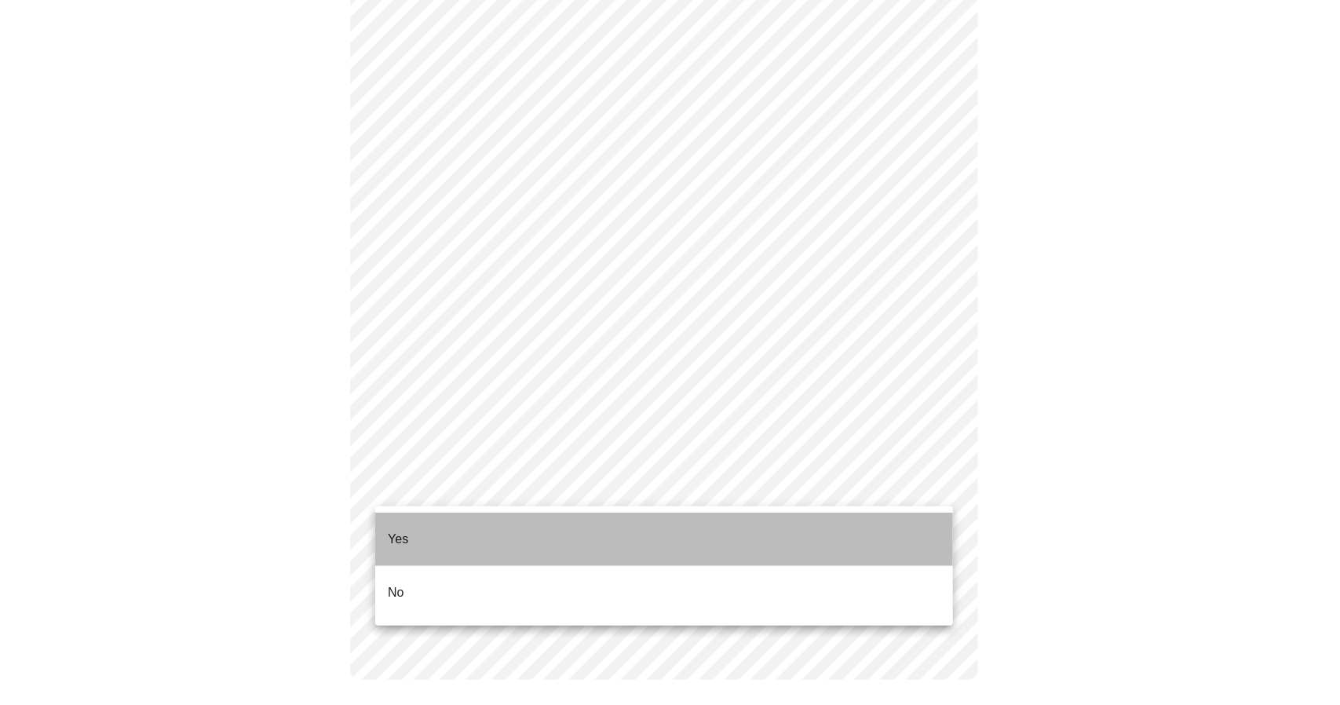
click at [813, 536] on li "Yes" at bounding box center [664, 538] width 578 height 53
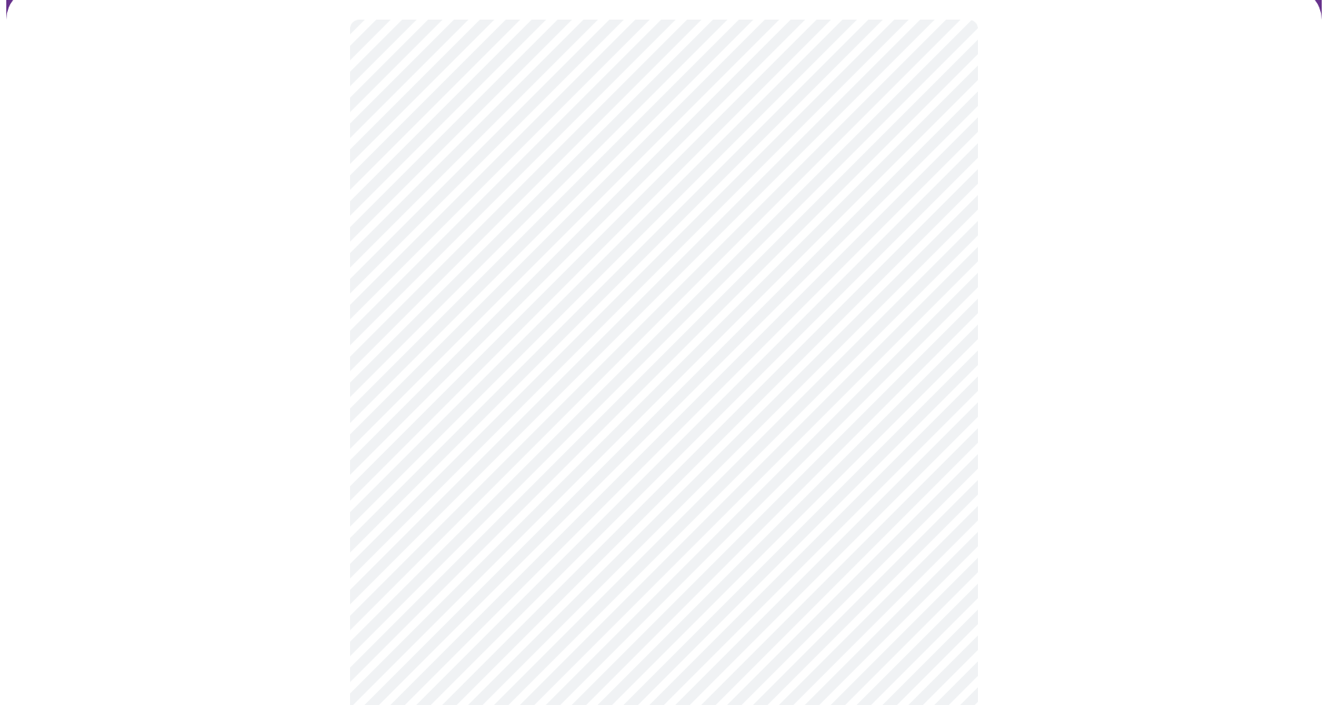
scroll to position [157, 0]
click at [911, 264] on body "MyMenopauseRx Appointments Messaging Labs Uploads Medications Community Refer a…" at bounding box center [669, 429] width 1327 height 1160
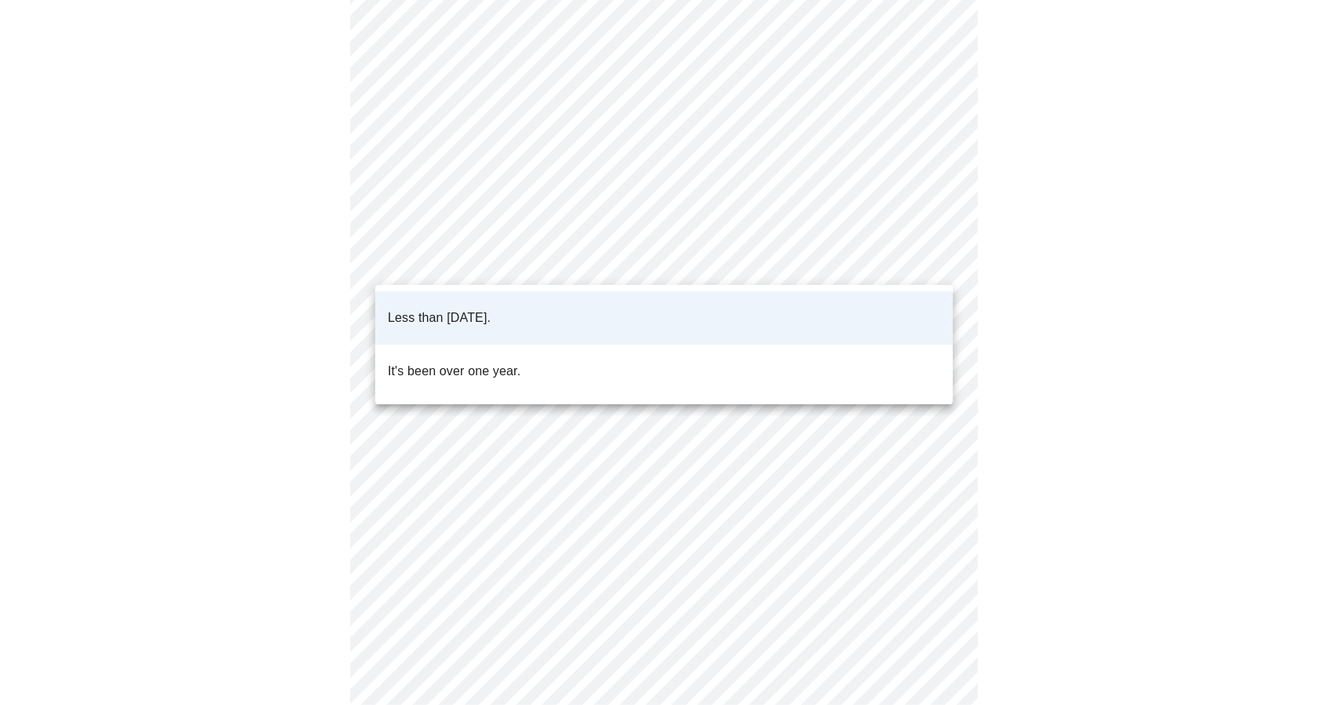
click at [840, 299] on li "Less than [DATE]." at bounding box center [664, 317] width 578 height 53
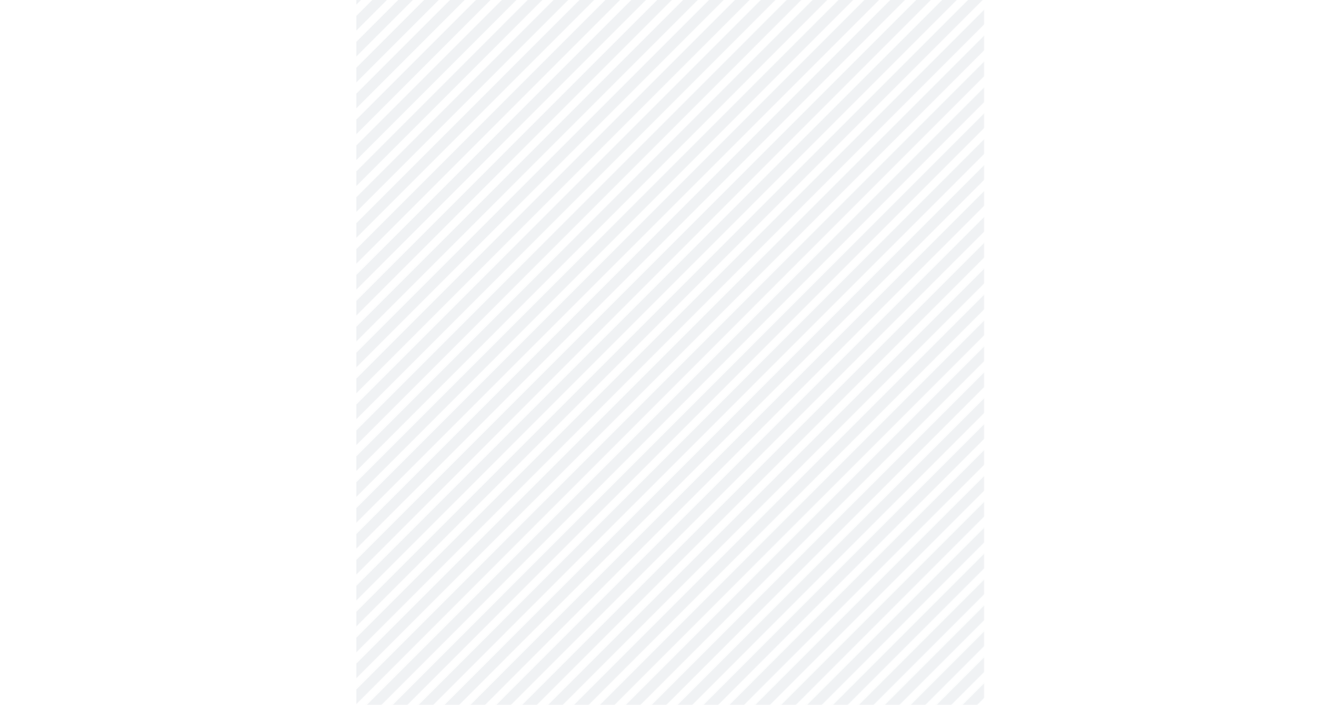
click at [928, 381] on body "MyMenopauseRx Appointments Messaging Labs Uploads Medications Community Refer a…" at bounding box center [669, 429] width 1327 height 1160
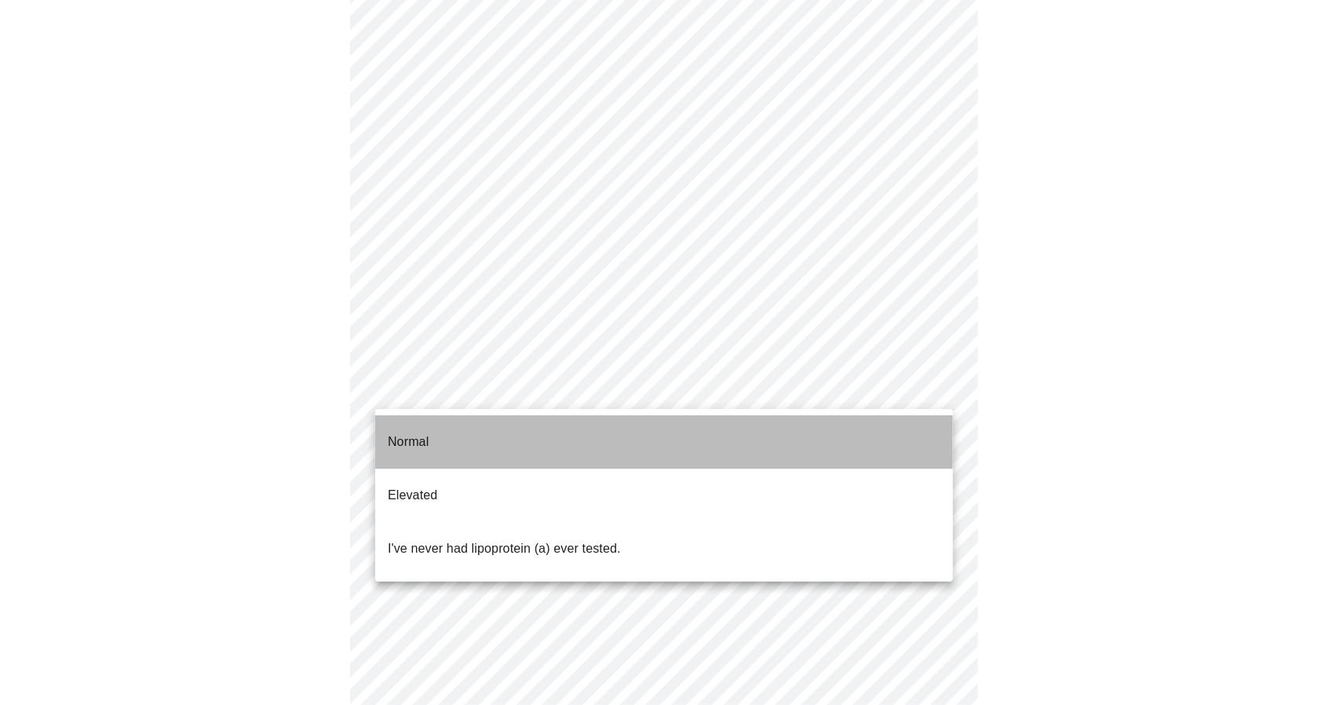
click at [826, 445] on li "Normal" at bounding box center [664, 441] width 578 height 53
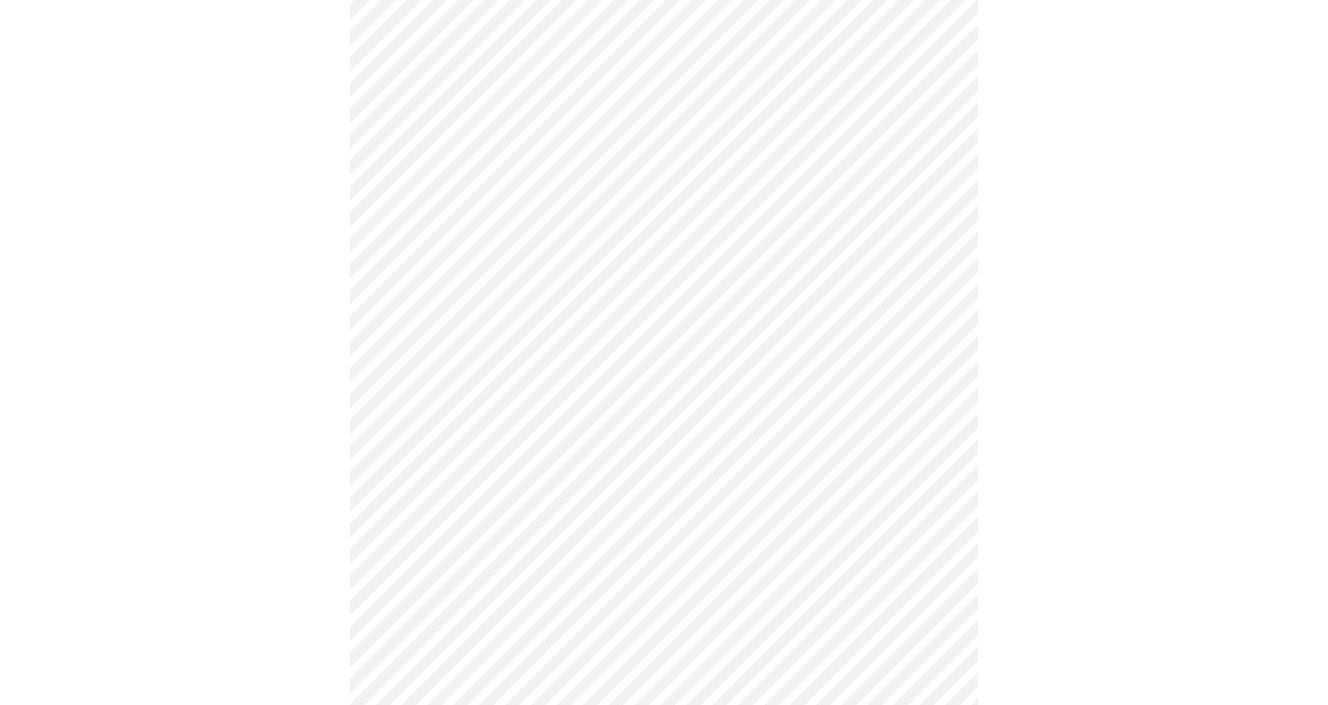
scroll to position [4002, 0]
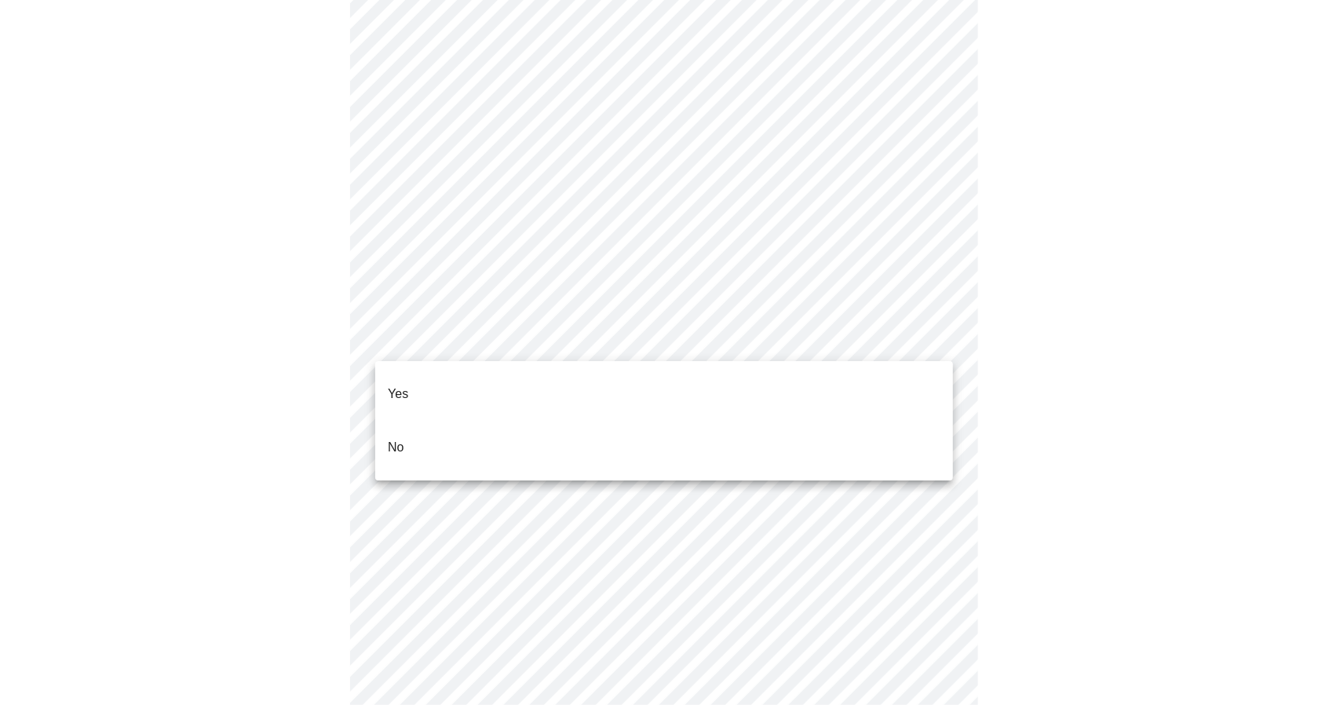
click at [813, 421] on li "No" at bounding box center [664, 447] width 578 height 53
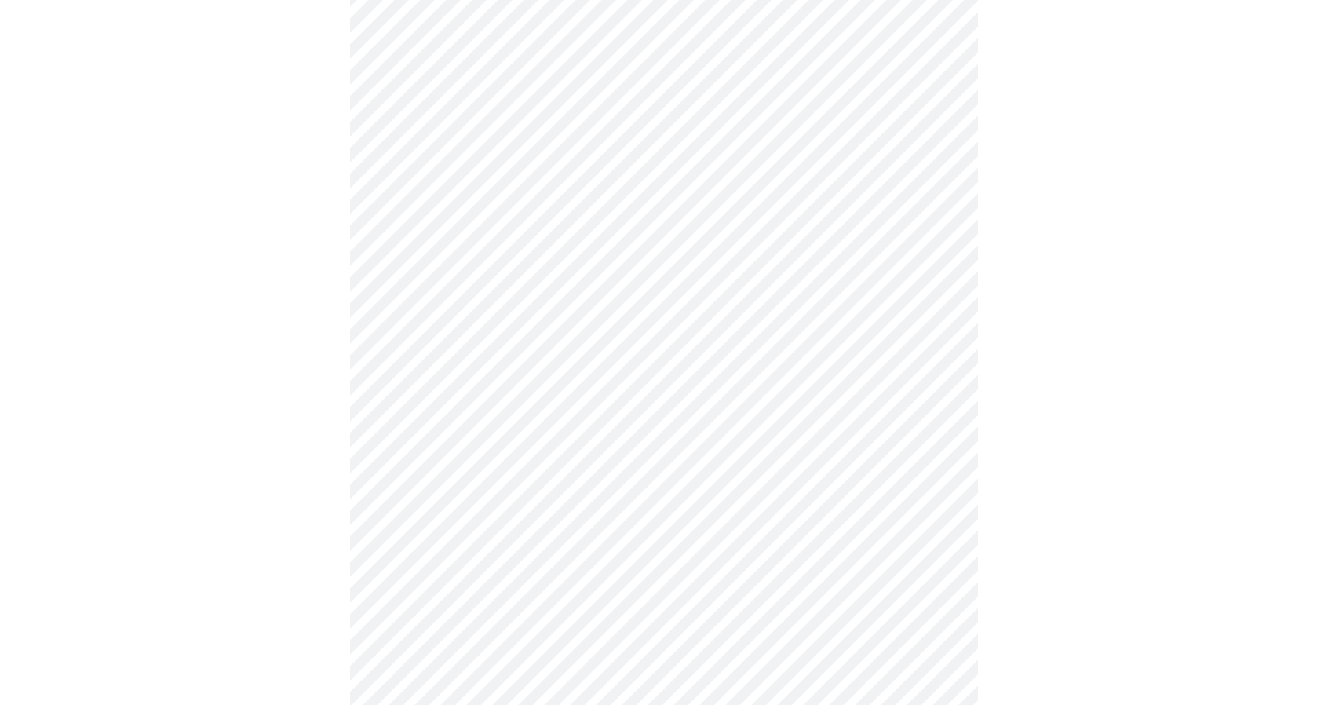
scroll to position [1111, 0]
